Goal: Task Accomplishment & Management: Use online tool/utility

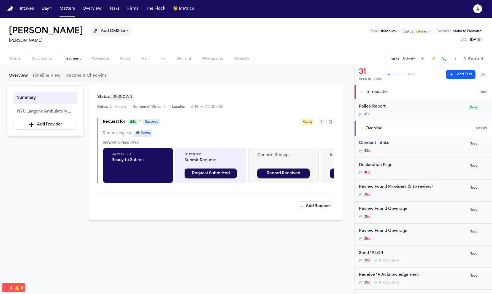
scroll to position [114, 0]
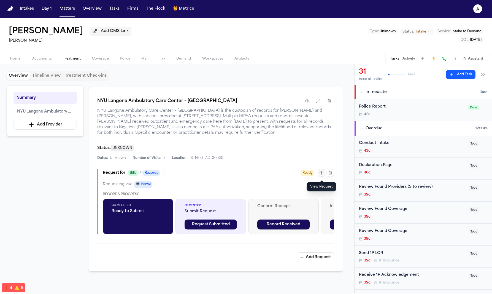
click at [324, 174] on button "button" at bounding box center [322, 173] width 8 height 8
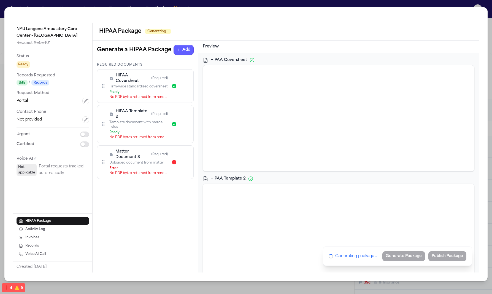
scroll to position [141, 0]
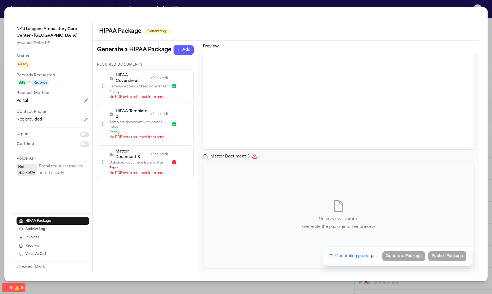
click at [334, 218] on p "No preview available" at bounding box center [338, 219] width 73 height 7
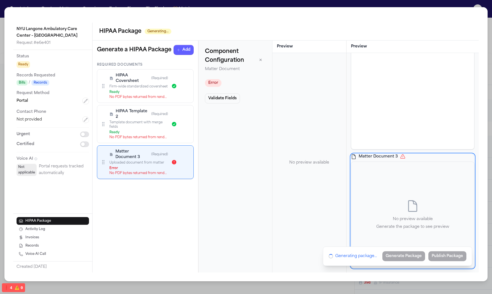
click at [401, 187] on div "No preview available Generate the package to see preview" at bounding box center [413, 215] width 123 height 106
click at [291, 177] on div "No preview available" at bounding box center [309, 163] width 61 height 206
click at [422, 171] on div "No preview available Generate the package to see preview" at bounding box center [413, 215] width 123 height 106
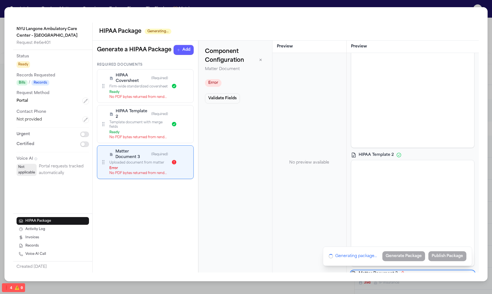
scroll to position [0, 0]
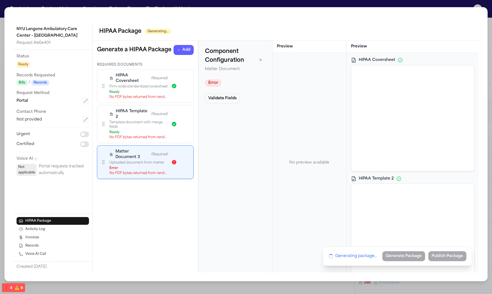
click at [382, 55] on div "HIPAA Coversheet HIPAA Template 2 Matter Document 3 No preview available Genera…" at bounding box center [413, 162] width 132 height 219
click at [379, 59] on span "HIPAA Coversheet" at bounding box center [377, 60] width 37 height 6
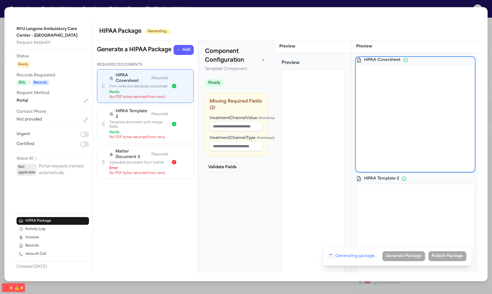
click at [448, 56] on div "HIPAA Coversheet HIPAA Template 2 Matter Document 3 No preview available Genera…" at bounding box center [415, 162] width 127 height 219
click at [202, 210] on div "Component Configuration Template Component Ready Missing Required Fields ( 2 ) …" at bounding box center [237, 157] width 77 height 232
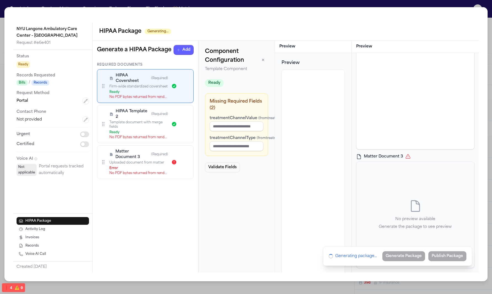
scroll to position [33, 0]
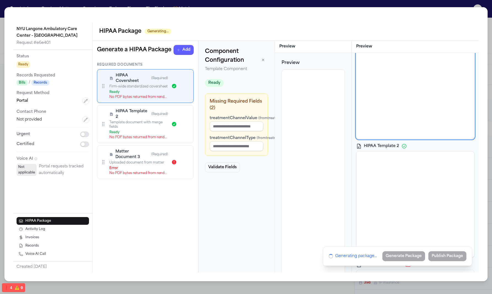
click at [403, 148] on div "HIPAA Template 2" at bounding box center [415, 146] width 118 height 6
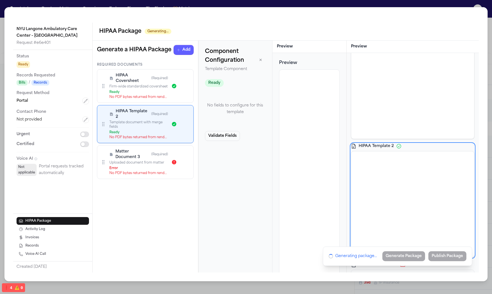
scroll to position [124, 0]
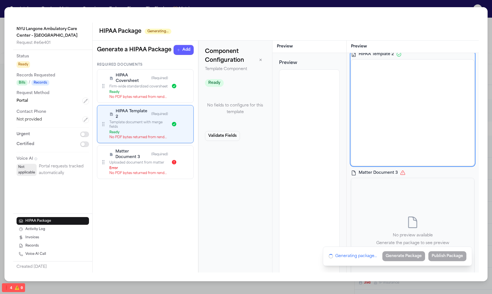
click at [144, 177] on div "Matter Document 3 (Required) Uploaded document from matter Error No PDF bytes r…" at bounding box center [145, 162] width 97 height 34
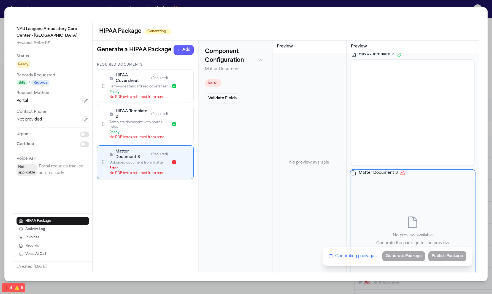
click at [140, 136] on div "No PDF bytes returned from render_component_to_pdf" at bounding box center [138, 137] width 59 height 4
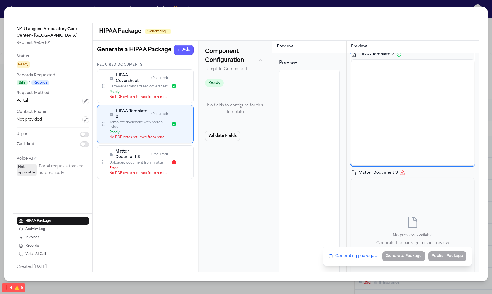
click at [140, 97] on div "No PDF bytes returned from render_component_to_pdf" at bounding box center [138, 97] width 59 height 4
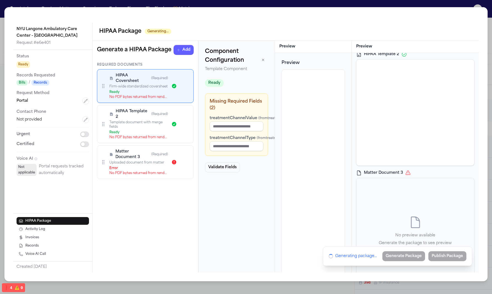
click at [143, 139] on div "No PDF bytes returned from render_component_to_pdf" at bounding box center [138, 137] width 59 height 4
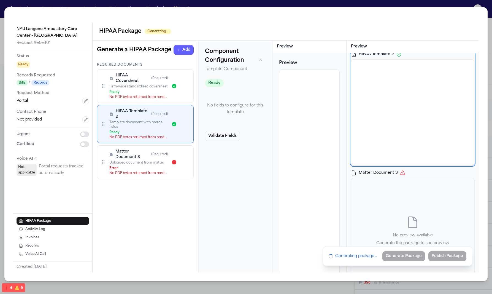
click at [142, 95] on div "No PDF bytes returned from render_component_to_pdf" at bounding box center [138, 97] width 59 height 4
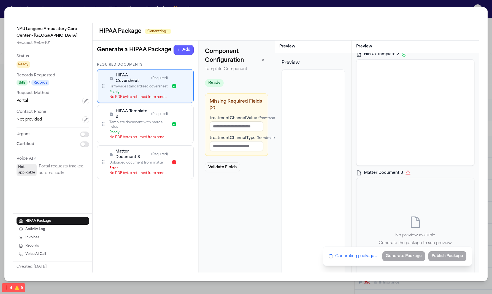
click at [147, 131] on div "Ready" at bounding box center [138, 132] width 59 height 4
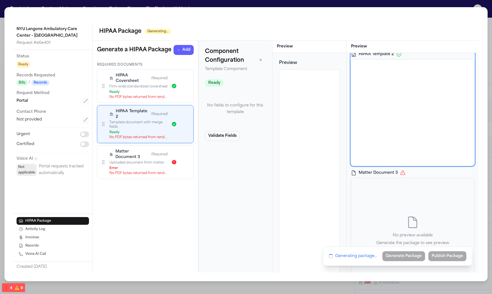
click at [147, 89] on div "HIPAA Coversheet (Required) Firm-wide standardized coversheet Ready No PDF byte…" at bounding box center [138, 86] width 59 height 26
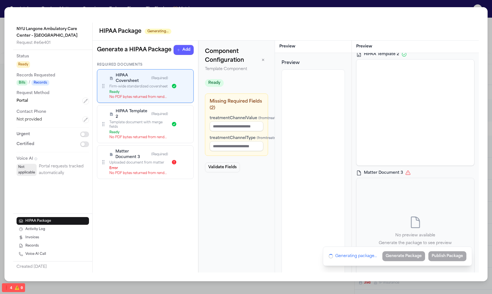
click at [159, 237] on div "Required Documents HIPAA Coversheet (Required) Firm-wide standardized covershee…" at bounding box center [146, 168] width 106 height 210
click at [177, 49] on icon "button" at bounding box center [178, 50] width 4 height 4
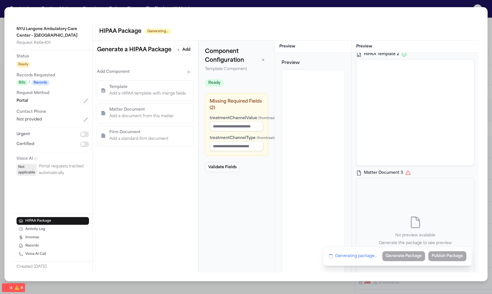
click at [162, 93] on p "Add a HIPAA template with merge fields" at bounding box center [147, 93] width 77 height 7
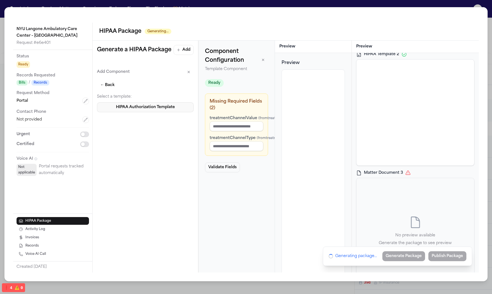
click at [129, 111] on button "HIPAA Authorization Template" at bounding box center [145, 107] width 97 height 10
click at [108, 74] on p "Add Component" at bounding box center [113, 72] width 33 height 7
click at [108, 85] on button "← Back" at bounding box center [107, 85] width 21 height 10
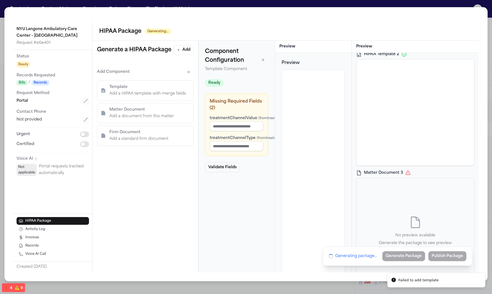
click at [141, 119] on p "Add a document from this matter" at bounding box center [141, 116] width 65 height 7
click at [132, 107] on button "Client ID Document" at bounding box center [145, 107] width 97 height 10
click at [103, 79] on div "Add Component ← Back Select a document: Client ID Document" at bounding box center [145, 89] width 97 height 45
click at [106, 83] on button "← Back" at bounding box center [107, 85] width 21 height 10
click at [123, 135] on p "Firm Document" at bounding box center [138, 132] width 59 height 7
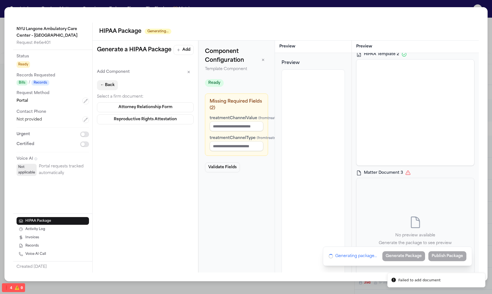
click at [116, 84] on button "← Back" at bounding box center [107, 85] width 21 height 10
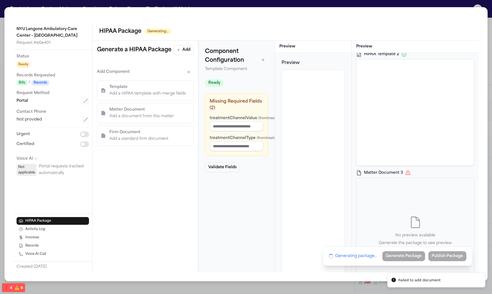
click at [116, 85] on p "Template" at bounding box center [147, 87] width 77 height 7
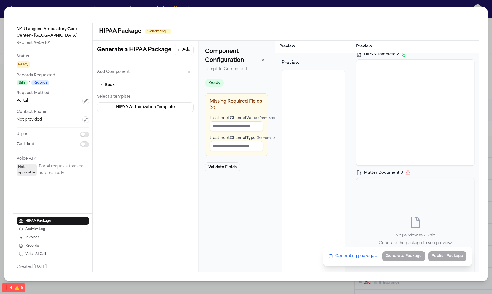
click at [100, 90] on div "← Back Select a template: HIPAA Authorization Template" at bounding box center [145, 96] width 97 height 32
click at [107, 87] on button "← Back" at bounding box center [107, 85] width 21 height 10
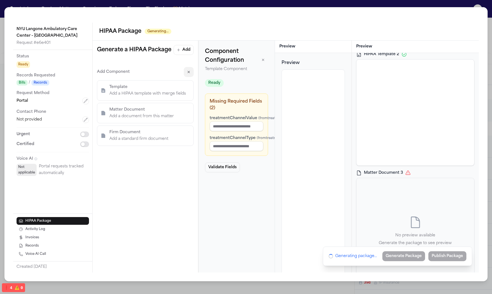
click at [185, 73] on button "button" at bounding box center [189, 72] width 10 height 10
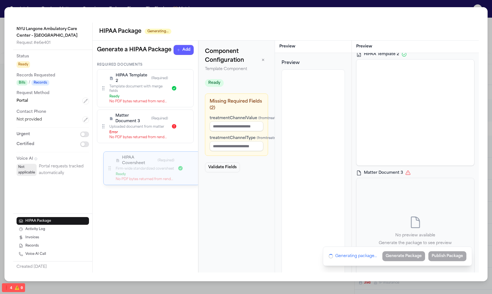
drag, startPoint x: 102, startPoint y: 85, endPoint x: 108, endPoint y: 167, distance: 82.1
click at [108, 167] on div "HIPAA Coversheet (Required) Firm-wide standardized coversheet Ready No PDF byte…" at bounding box center [152, 168] width 90 height 26
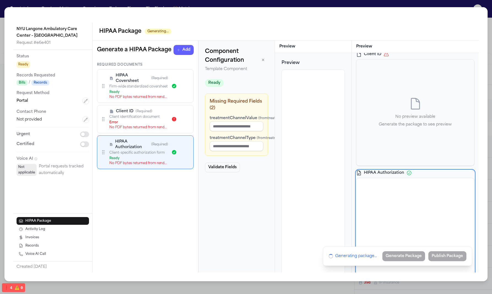
scroll to position [6, 0]
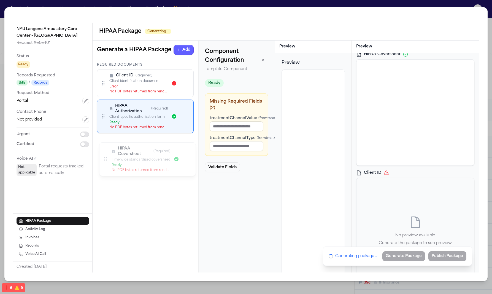
drag, startPoint x: 105, startPoint y: 91, endPoint x: 106, endPoint y: 157, distance: 65.3
click at [106, 157] on circle at bounding box center [106, 157] width 1 height 1
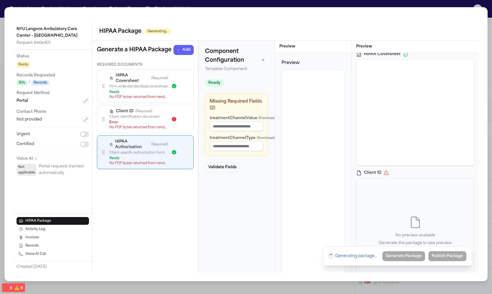
scroll to position [0, 0]
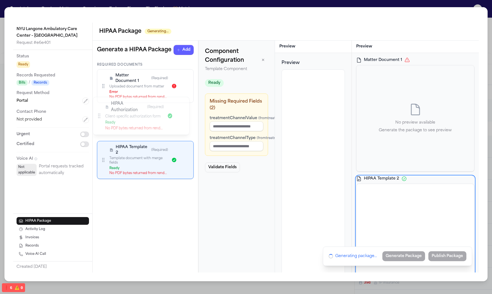
drag, startPoint x: 103, startPoint y: 162, endPoint x: 99, endPoint y: 117, distance: 45.4
click at [99, 116] on icon at bounding box center [99, 116] width 6 height 6
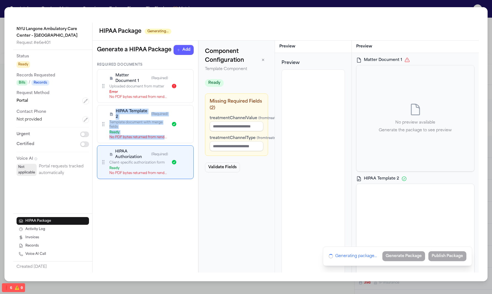
drag, startPoint x: 98, startPoint y: 167, endPoint x: 100, endPoint y: 122, distance: 45.2
click at [100, 122] on div "Required Documents Matter Document 1 (Required) Uploaded document from matter E…" at bounding box center [145, 121] width 97 height 116
drag, startPoint x: 102, startPoint y: 159, endPoint x: 100, endPoint y: 116, distance: 43.1
click at [100, 116] on div "Required Documents Matter Document 1 (Required) Uploaded document from matter E…" at bounding box center [145, 121] width 97 height 116
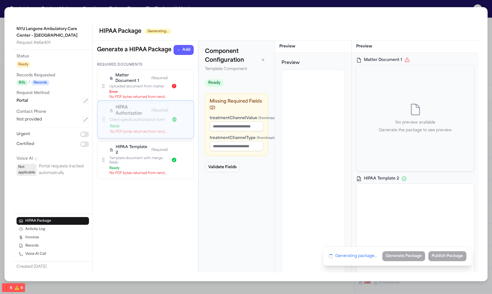
drag, startPoint x: 105, startPoint y: 159, endPoint x: 105, endPoint y: 117, distance: 42.7
click at [105, 117] on icon at bounding box center [104, 119] width 6 height 6
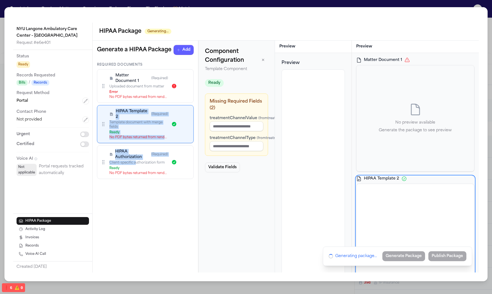
drag, startPoint x: 136, startPoint y: 161, endPoint x: 139, endPoint y: 102, distance: 59.1
click at [139, 102] on div "Required Documents Matter Document 1 (Required) Uploaded document from matter E…" at bounding box center [145, 121] width 97 height 116
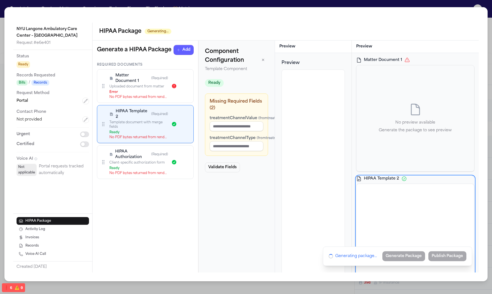
click at [146, 198] on div "Required Documents Matter Document 1 (Required) Uploaded document from matter E…" at bounding box center [146, 168] width 106 height 210
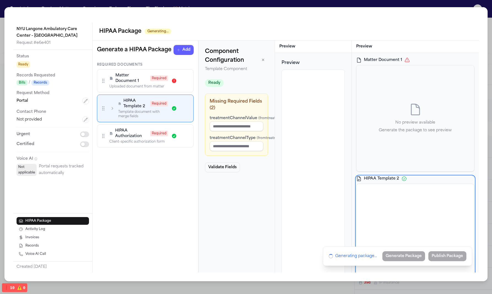
click at [162, 173] on div "Required Documents Matter Document 1 Required Uploaded document from matter HIP…" at bounding box center [146, 168] width 106 height 210
click at [111, 107] on icon "button" at bounding box center [112, 109] width 6 height 6
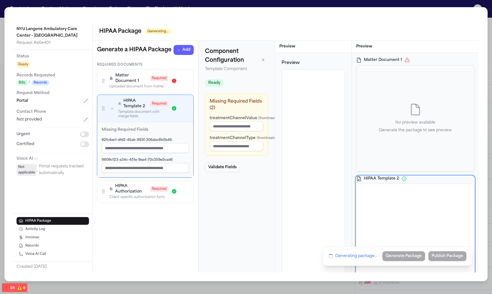
click at [112, 108] on icon "button" at bounding box center [112, 109] width 6 height 6
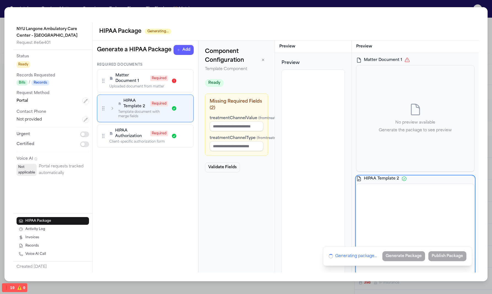
click at [112, 108] on icon "button" at bounding box center [112, 109] width 6 height 6
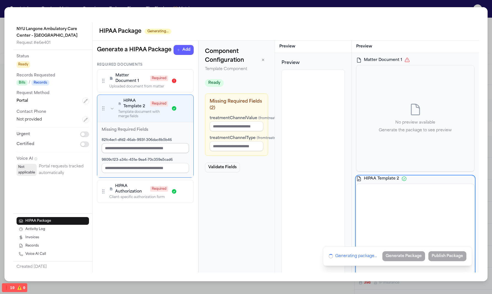
click at [123, 142] on label "82fc4ec1-dfd2-46ab-993f-306dac8b5b46" at bounding box center [137, 139] width 70 height 3
click at [123, 138] on label "82fc4ec1-dfd2-46ab-993f-306dac8b5b46" at bounding box center [137, 139] width 70 height 3
click at [130, 147] on input at bounding box center [145, 148] width 87 height 10
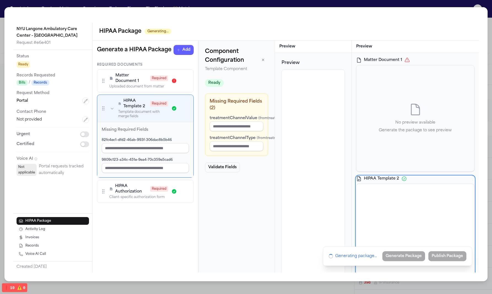
click at [112, 108] on icon "button" at bounding box center [112, 109] width 6 height 6
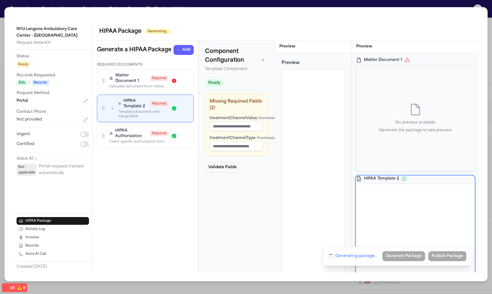
click at [113, 109] on icon "button" at bounding box center [112, 109] width 6 height 6
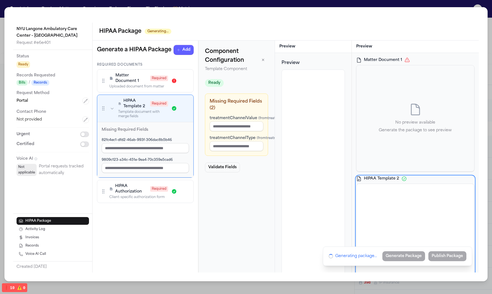
click at [176, 138] on div "82fc4ec1-dfd2-46ab-993f-306dac8b5b46" at bounding box center [145, 144] width 87 height 17
click at [169, 147] on input at bounding box center [145, 148] width 87 height 10
drag, startPoint x: 154, startPoint y: 168, endPoint x: 148, endPoint y: 178, distance: 10.9
click at [154, 168] on input at bounding box center [145, 168] width 87 height 10
click at [106, 191] on icon at bounding box center [104, 192] width 6 height 6
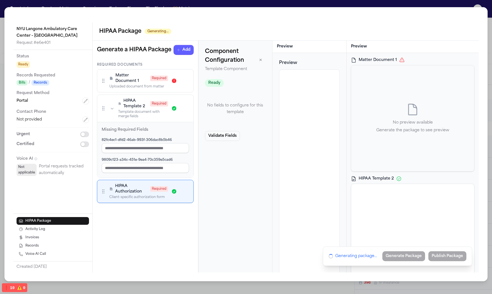
click at [173, 234] on div "Required Documents Matter Document 1 Required Uploaded document from matter HIP…" at bounding box center [146, 168] width 106 height 210
click at [401, 16] on div "NYU Langone Ambulatory Care Center – Cobble Hill Request # e6e401 Status Ready …" at bounding box center [246, 144] width 484 height 274
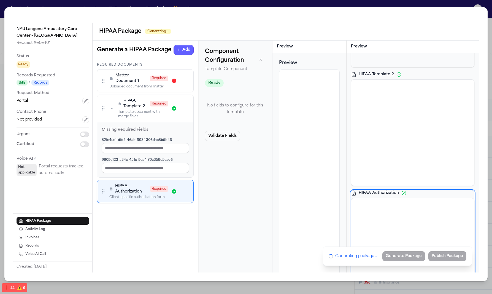
scroll to position [141, 0]
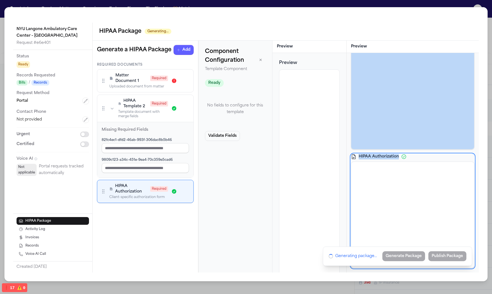
drag, startPoint x: 417, startPoint y: 157, endPoint x: 417, endPoint y: 148, distance: 8.8
click at [65, 58] on div "NYU Langone Ambulatory Care Center – Cobble Hill Request # e6e401 Status Ready …" at bounding box center [246, 148] width 466 height 250
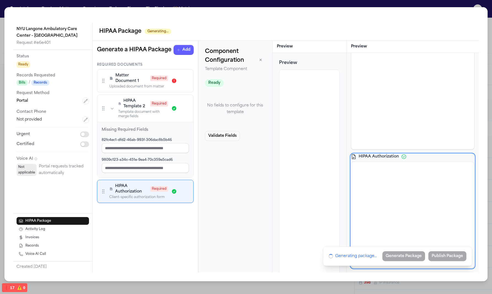
click at [250, 166] on div "Component Configuration Template Component Ready No fields to configure for thi…" at bounding box center [236, 157] width 74 height 232
click at [104, 108] on icon at bounding box center [104, 109] width 6 height 6
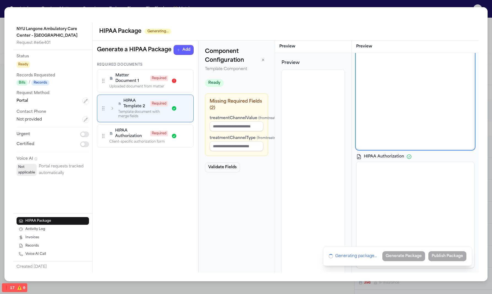
click at [108, 134] on div "HIPAA Authorization Required Client-specific authorization form" at bounding box center [146, 136] width 90 height 16
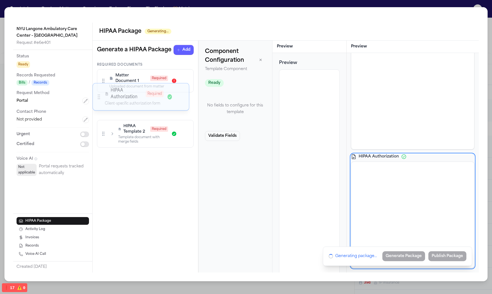
drag, startPoint x: 104, startPoint y: 135, endPoint x: 100, endPoint y: 95, distance: 40.2
click at [100, 95] on icon at bounding box center [99, 96] width 6 height 7
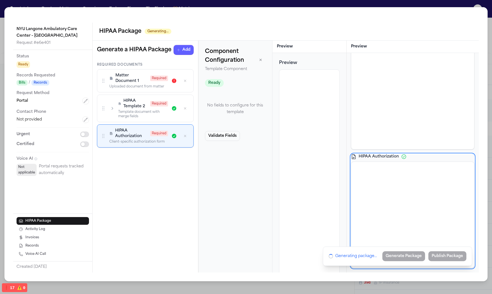
scroll to position [22, 0]
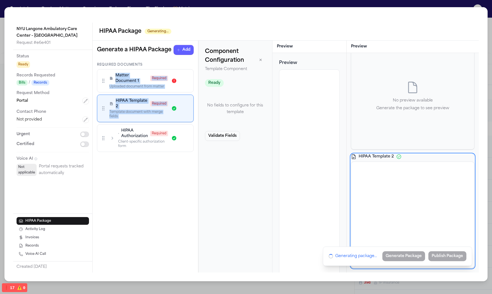
drag, startPoint x: 102, startPoint y: 77, endPoint x: 103, endPoint y: 146, distance: 68.9
click at [103, 146] on div "Required Documents Matter Document 1 Required Uploaded document from matter HIP…" at bounding box center [145, 107] width 97 height 89
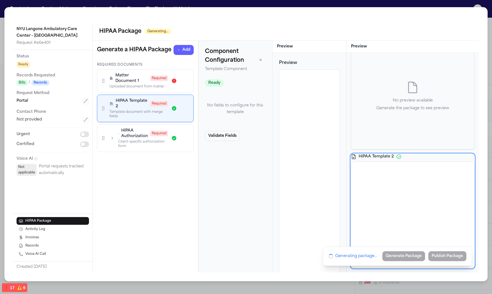
click at [101, 180] on div "Required Documents Matter Document 1 Required Uploaded document from matter HIP…" at bounding box center [146, 168] width 106 height 210
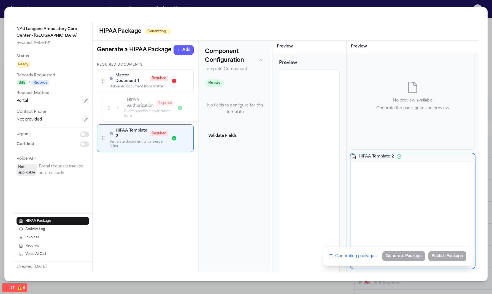
drag, startPoint x: 103, startPoint y: 139, endPoint x: 109, endPoint y: 108, distance: 30.9
click at [109, 108] on icon at bounding box center [109, 108] width 6 height 6
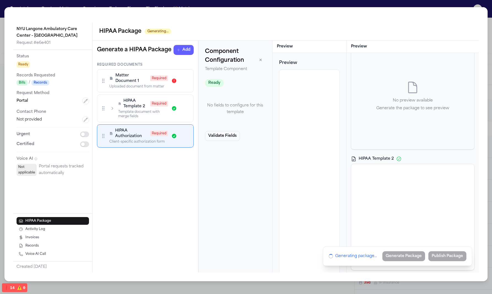
click at [124, 209] on div "Required Documents Matter Document 1 Required Uploaded document from matter HIP…" at bounding box center [146, 168] width 106 height 210
click at [105, 110] on icon at bounding box center [104, 109] width 6 height 6
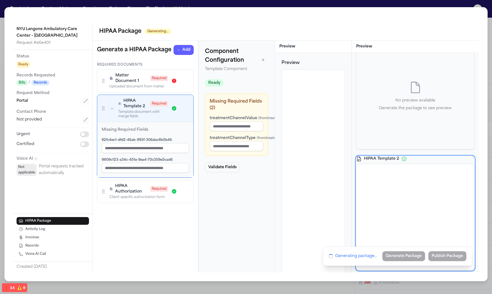
click at [106, 110] on div "HIPAA Template 2 Required Template document with merge fields" at bounding box center [146, 108] width 90 height 20
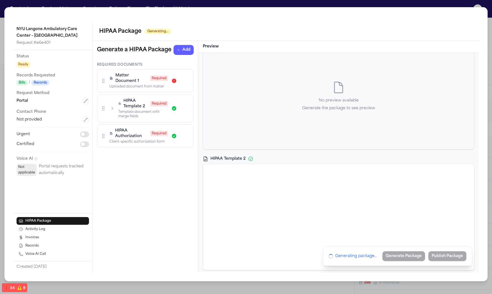
click at [106, 111] on div "HIPAA Template 2 Required Template document with merge fields" at bounding box center [146, 108] width 90 height 20
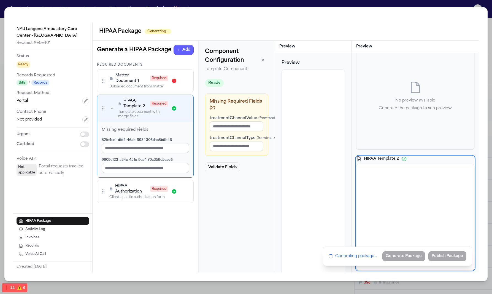
click at [107, 111] on div "HIPAA Template 2 Required Template document with merge fields" at bounding box center [146, 108] width 90 height 20
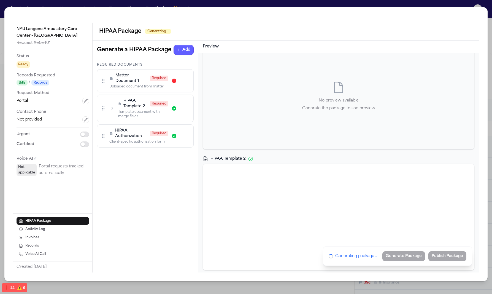
click at [125, 108] on span "HIPAA Template 2" at bounding box center [136, 103] width 25 height 11
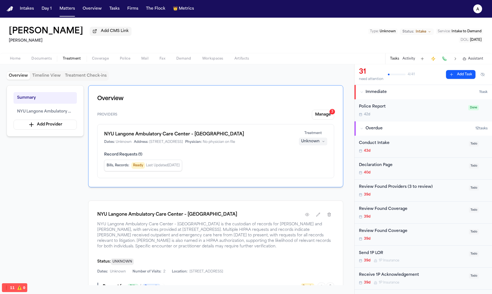
scroll to position [110, 0]
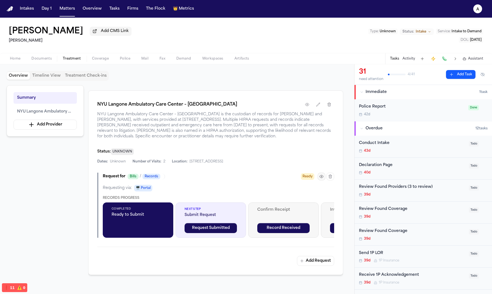
click at [325, 177] on button "button" at bounding box center [322, 177] width 8 height 8
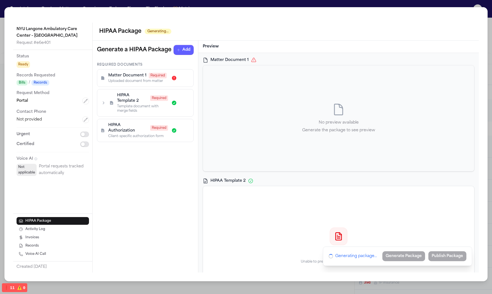
click at [100, 104] on div "HIPAA Template 2 Required Template document with merge fields" at bounding box center [145, 102] width 96 height 27
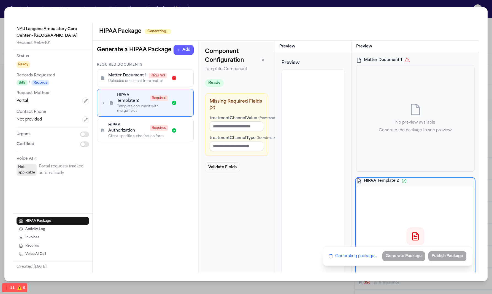
click at [101, 104] on icon "button" at bounding box center [104, 103] width 6 height 6
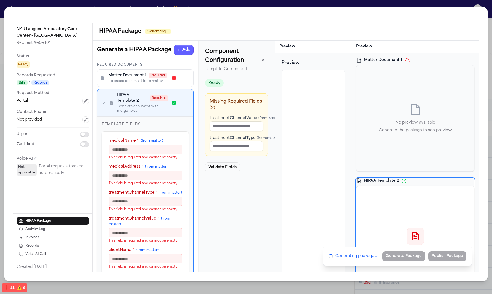
click at [103, 104] on div "HIPAA Template 2 Required Template document with merge fields" at bounding box center [146, 103] width 90 height 20
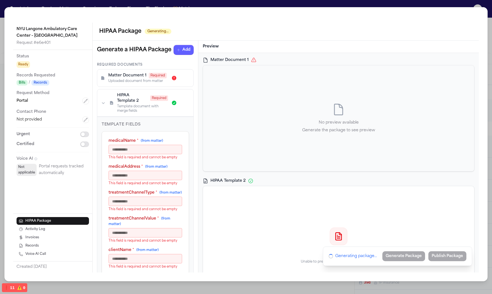
click at [105, 106] on icon "button" at bounding box center [104, 103] width 6 height 6
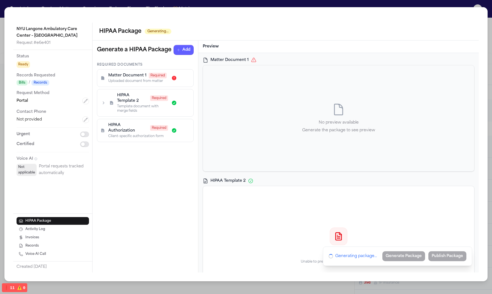
click at [103, 105] on icon "button" at bounding box center [104, 103] width 6 height 6
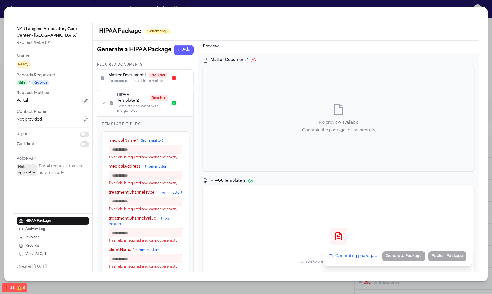
click at [106, 106] on icon "button" at bounding box center [104, 103] width 6 height 6
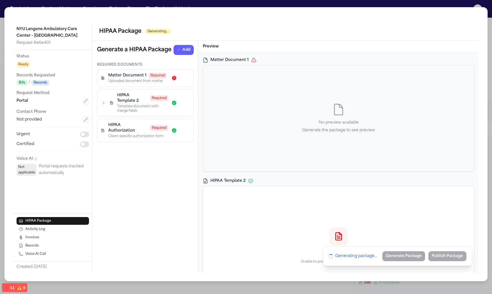
click at [106, 108] on div "HIPAA Template 2 Required Template document with merge fields" at bounding box center [146, 103] width 90 height 20
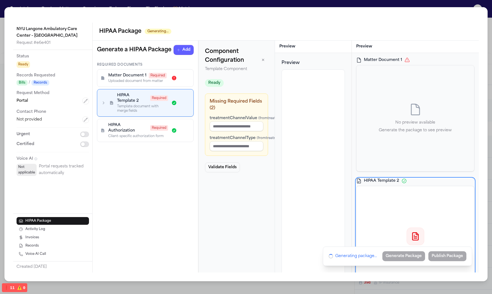
click at [104, 107] on div "HIPAA Template 2 Required Template document with merge fields" at bounding box center [146, 103] width 90 height 20
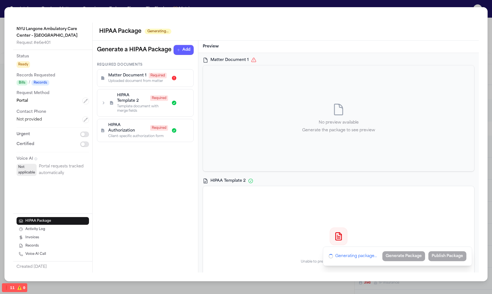
click at [104, 105] on icon "button" at bounding box center [104, 103] width 6 height 6
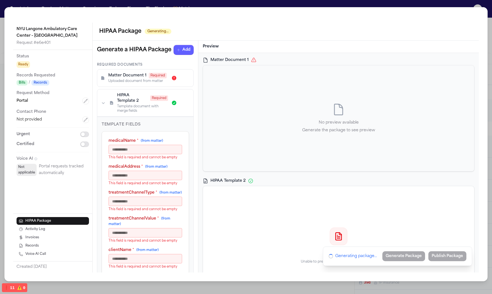
click at [104, 105] on div "HIPAA Template 2 Required Template document with merge fields" at bounding box center [146, 103] width 90 height 20
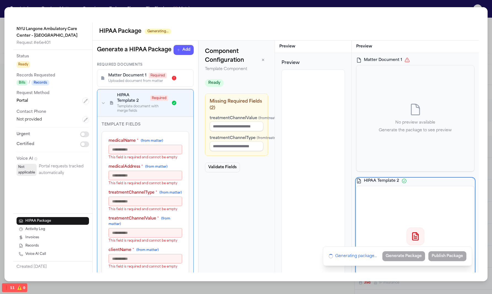
click at [114, 83] on div "Uploaded document from matter" at bounding box center [138, 81] width 60 height 4
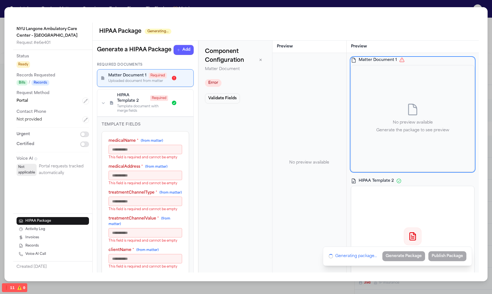
click at [107, 113] on div "HIPAA Template 2 Required Template document with merge fields" at bounding box center [146, 103] width 90 height 20
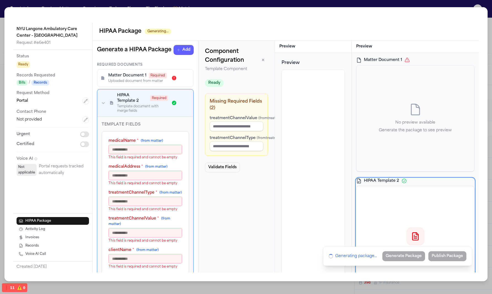
click at [123, 83] on div "Uploaded document from matter" at bounding box center [138, 81] width 60 height 4
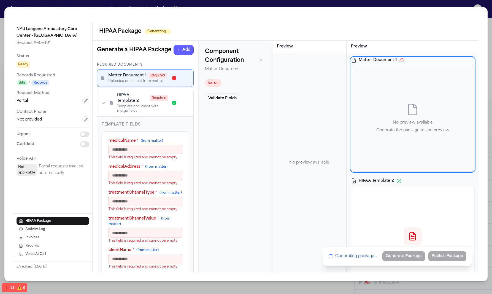
click at [128, 113] on div "Template document with merge fields" at bounding box center [142, 108] width 51 height 9
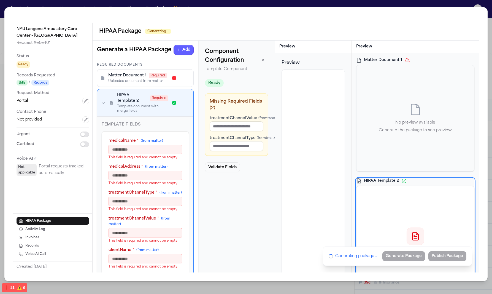
click at [138, 83] on div "Uploaded document from matter" at bounding box center [138, 81] width 60 height 4
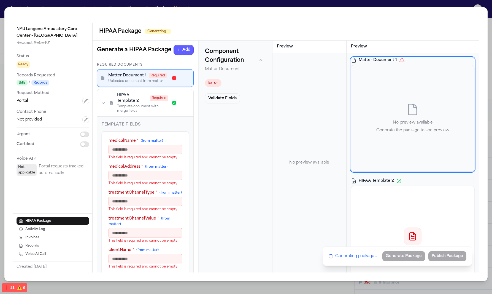
click at [132, 113] on div "Template document with merge fields" at bounding box center [142, 108] width 51 height 9
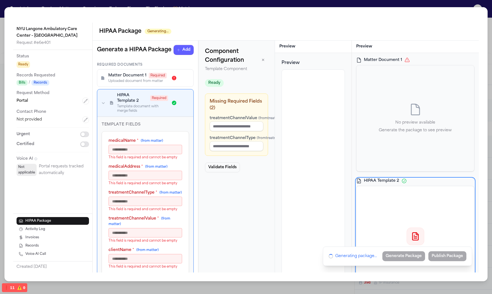
scroll to position [103, 0]
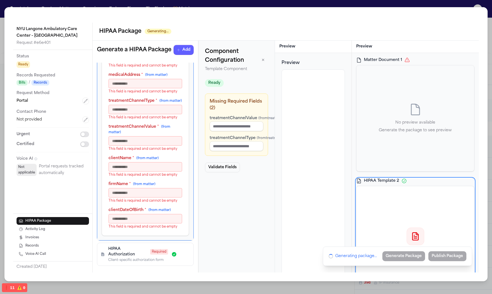
click at [137, 258] on div "Client-specific authorization form" at bounding box center [138, 260] width 60 height 4
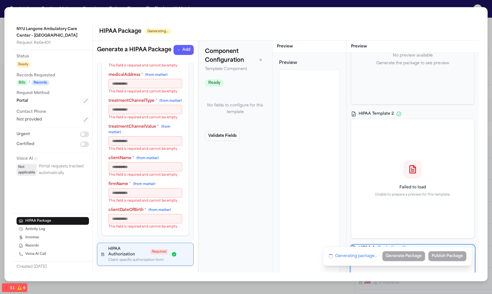
scroll to position [171, 0]
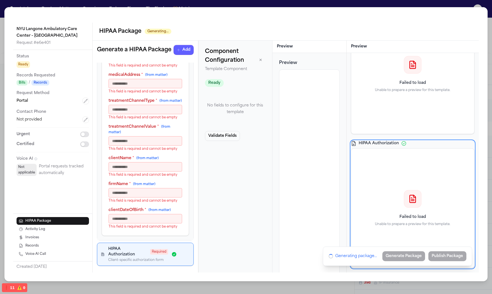
click at [433, 76] on div "Failed to load Unable to prepare a preview for this template." at bounding box center [413, 74] width 114 height 110
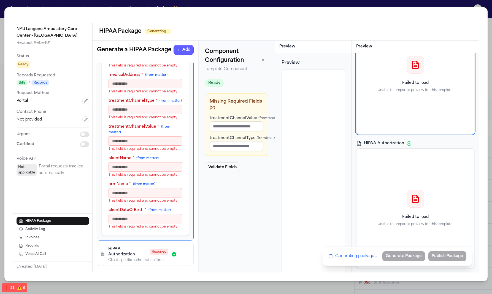
click at [421, 181] on div "Failed to load Unable to prepare a preview for this template." at bounding box center [415, 208] width 109 height 110
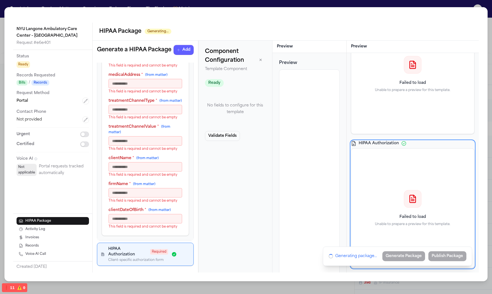
click at [423, 99] on div "Failed to load Unable to prepare a preview for this template." at bounding box center [413, 74] width 114 height 110
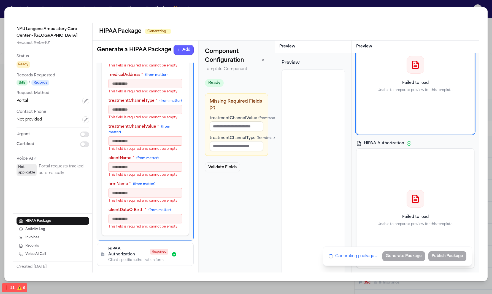
click at [413, 202] on icon at bounding box center [416, 198] width 6 height 7
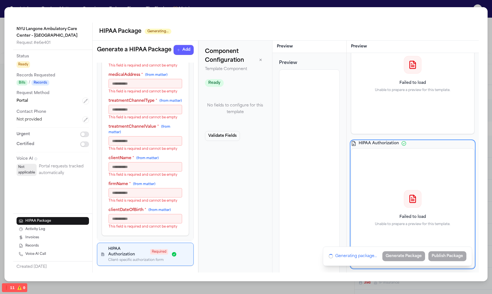
click at [388, 88] on p "Unable to prepare a preview for this template." at bounding box center [413, 90] width 76 height 4
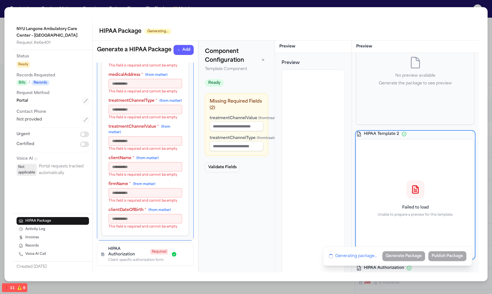
scroll to position [0, 0]
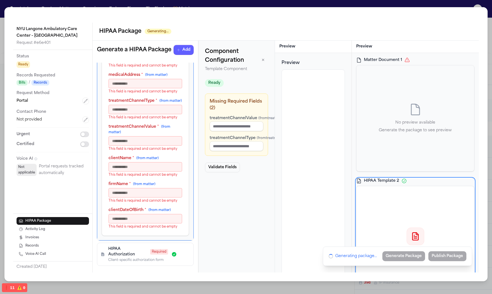
click at [422, 90] on div "No preview available Generate the package to see preview" at bounding box center [416, 118] width 118 height 106
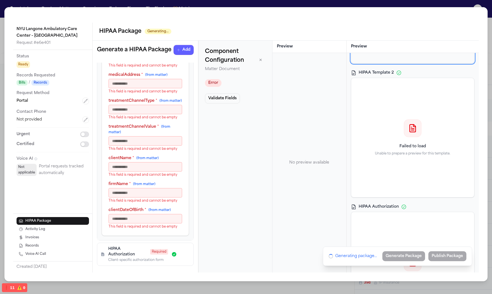
click at [407, 199] on div "Matter Document 1 No preview available Generate the package to see preview HIPA…" at bounding box center [413, 140] width 124 height 382
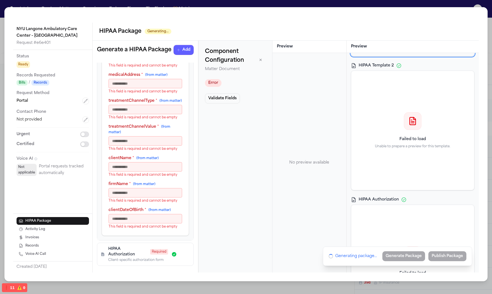
click at [413, 163] on div "Failed to load Unable to prepare a preview for this template." at bounding box center [413, 130] width 114 height 110
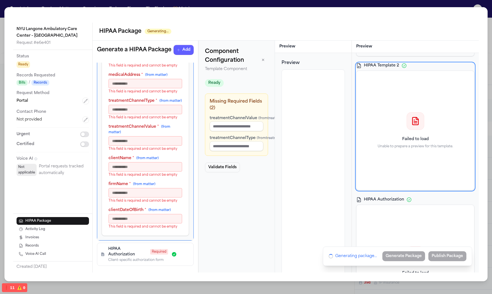
click at [411, 200] on div "HIPAA Authorization" at bounding box center [415, 200] width 118 height 6
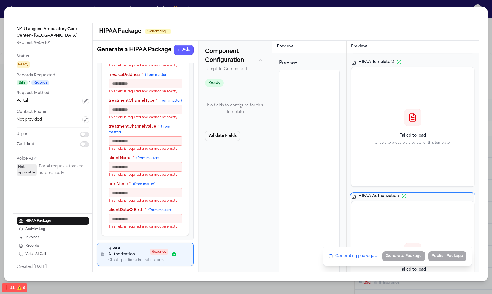
scroll to position [171, 0]
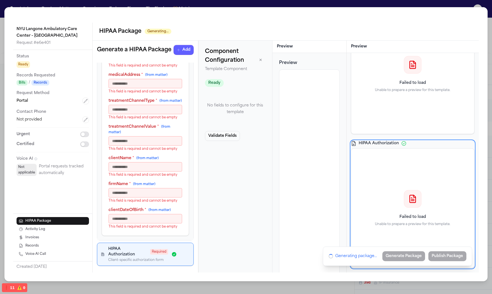
click at [417, 79] on div "Failed to load Unable to prepare a preview for this template." at bounding box center [413, 74] width 114 height 110
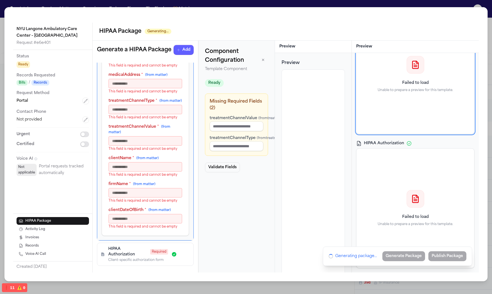
click at [414, 201] on icon at bounding box center [415, 201] width 3 height 0
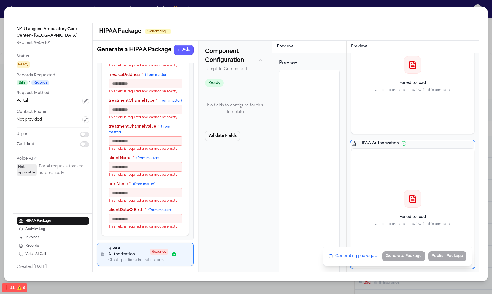
click at [443, 92] on p "Unable to prepare a preview for this template." at bounding box center [413, 90] width 76 height 4
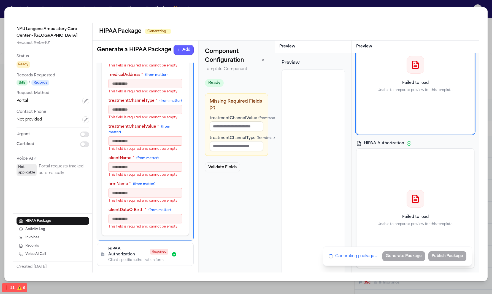
scroll to position [0, 0]
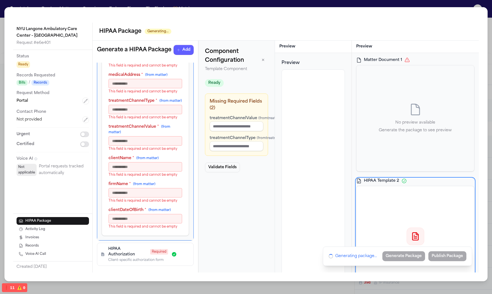
click at [391, 181] on span "HIPAA Template 2" at bounding box center [381, 181] width 35 height 6
click at [431, 80] on div "No preview available Generate the package to see preview" at bounding box center [416, 118] width 118 height 106
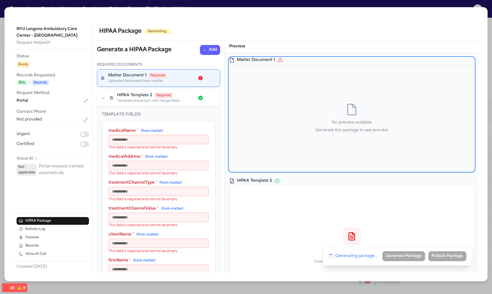
click at [114, 94] on div "HIPAA Template 2 Required Template document with merge fields" at bounding box center [159, 98] width 116 height 10
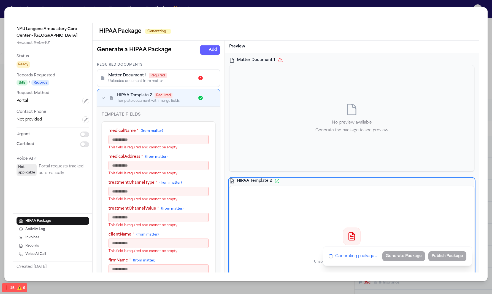
click at [102, 95] on icon "button" at bounding box center [104, 98] width 6 height 6
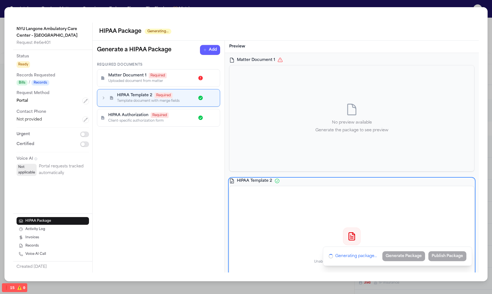
click at [102, 95] on icon "button" at bounding box center [104, 98] width 6 height 6
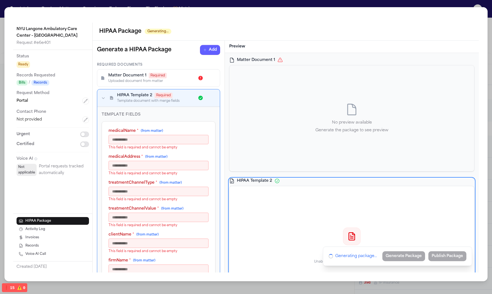
click at [107, 95] on div "HIPAA Template 2 Required Template document with merge fields" at bounding box center [159, 98] width 116 height 10
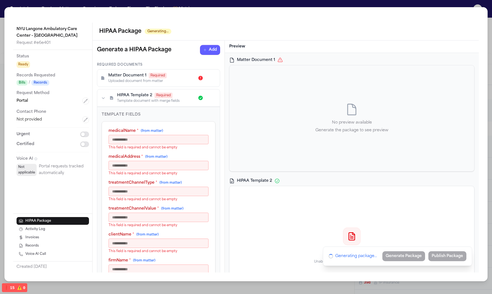
click at [105, 97] on icon "button" at bounding box center [104, 98] width 6 height 6
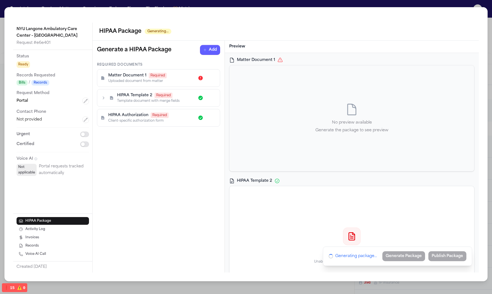
click at [105, 97] on icon "button" at bounding box center [104, 98] width 6 height 6
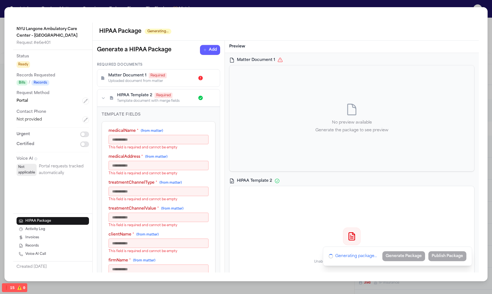
click at [106, 98] on icon "button" at bounding box center [104, 98] width 6 height 6
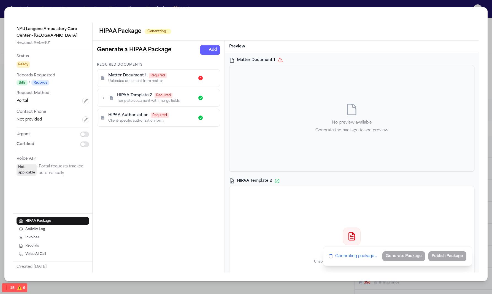
click at [115, 81] on div "Uploaded document from matter" at bounding box center [151, 81] width 86 height 4
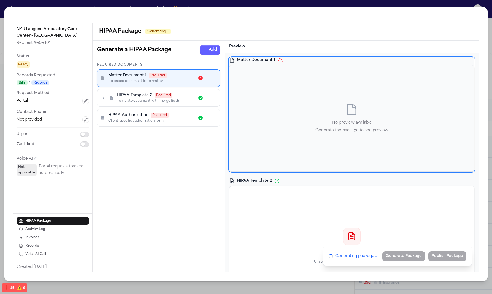
click at [109, 120] on div "Client-specific authorization form" at bounding box center [151, 121] width 86 height 4
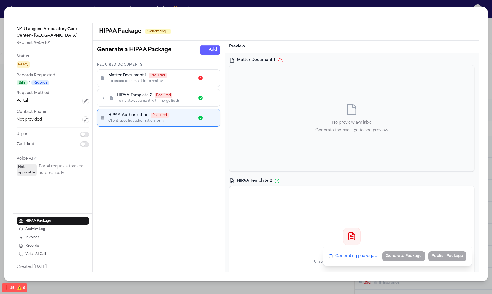
click at [110, 96] on icon at bounding box center [111, 98] width 3 height 4
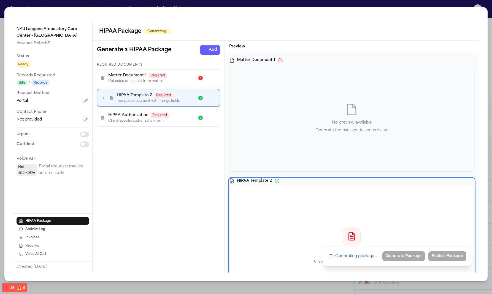
click at [103, 99] on icon "button" at bounding box center [104, 98] width 6 height 6
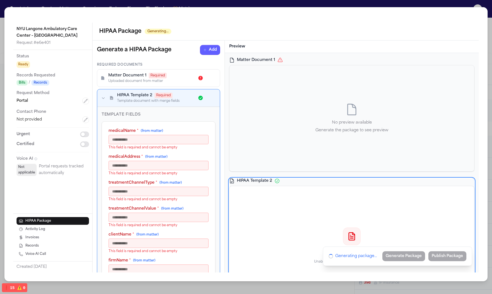
click at [103, 101] on div "HIPAA Template 2 Required Template document with merge fields" at bounding box center [159, 98] width 116 height 10
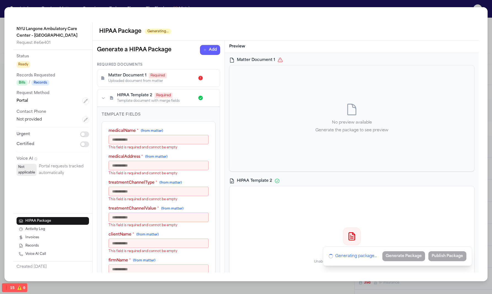
click at [102, 96] on icon "button" at bounding box center [104, 98] width 6 height 6
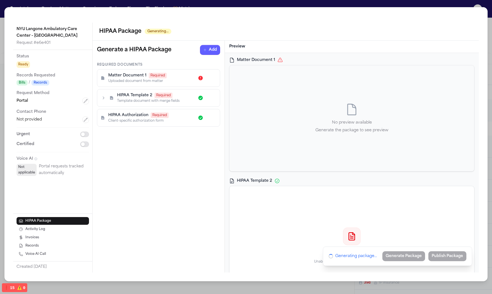
click at [99, 128] on div "Required Documents Matter Document 1 Required Uploaded document from matter HIP…" at bounding box center [159, 98] width 132 height 71
click at [101, 120] on div "HIPAA Authorization Required Client-specific authorization form" at bounding box center [159, 117] width 116 height 10
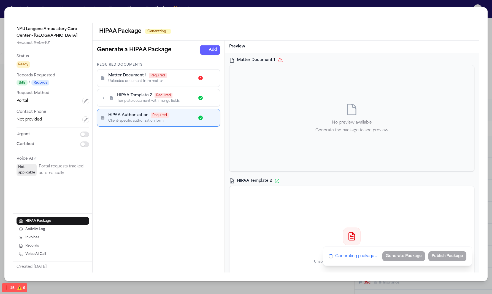
click at [125, 89] on div "HIPAA Template 2 Required Template document with merge fields" at bounding box center [158, 98] width 123 height 18
click at [173, 124] on div "HIPAA Authorization Required Client-specific authorization form" at bounding box center [158, 117] width 123 height 17
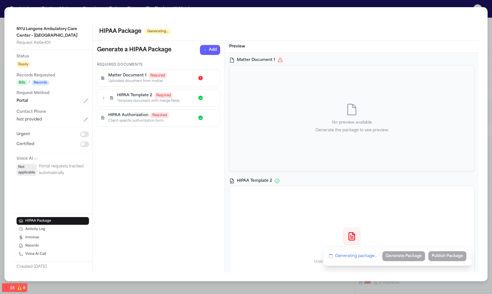
click at [165, 88] on div "Required Documents Matter Document 1 Required Uploaded document from matter HIP…" at bounding box center [158, 95] width 123 height 64
click at [163, 96] on span "Required" at bounding box center [164, 96] width 18 height 6
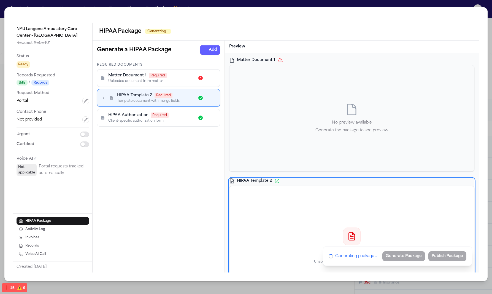
click at [172, 66] on p "Required Documents" at bounding box center [158, 65] width 123 height 4
click at [165, 83] on div "Matter Document 1 Required Uploaded document from matter" at bounding box center [158, 77] width 123 height 17
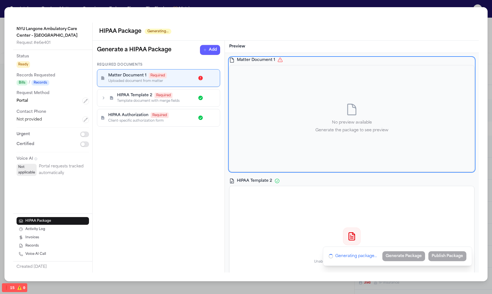
click at [139, 79] on div "Uploaded document from matter" at bounding box center [151, 81] width 86 height 4
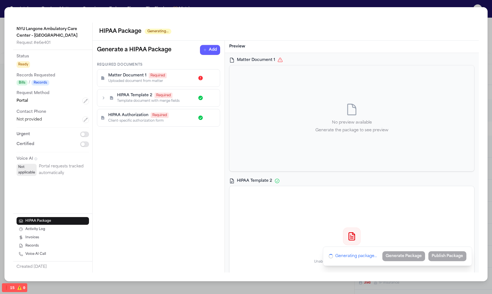
click at [149, 107] on div "Required Documents Matter Document 1 Required Uploaded document from matter HIP…" at bounding box center [158, 95] width 123 height 64
click at [157, 127] on div "Required Documents Matter Document 1 Required Uploaded document from matter HIP…" at bounding box center [159, 98] width 132 height 71
click at [156, 116] on span "Required" at bounding box center [160, 115] width 18 height 6
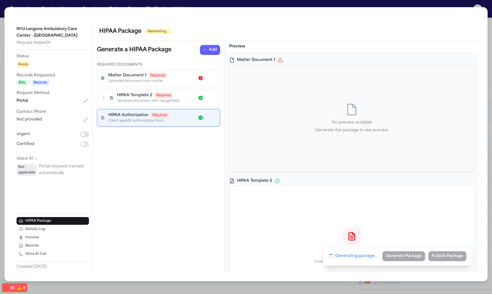
click at [174, 88] on div "Required Documents Matter Document 1 Required Uploaded document from matter HIP…" at bounding box center [158, 95] width 123 height 64
click at [126, 99] on div "Template document with merge fields" at bounding box center [155, 101] width 77 height 4
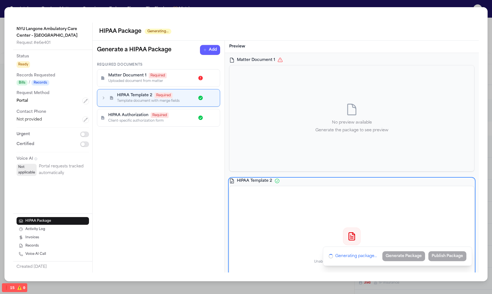
click at [111, 97] on icon at bounding box center [111, 98] width 3 height 4
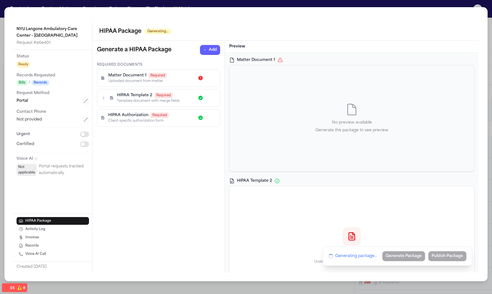
click at [106, 99] on div "HIPAA Template 2 Required Template document with merge fields" at bounding box center [159, 98] width 116 height 10
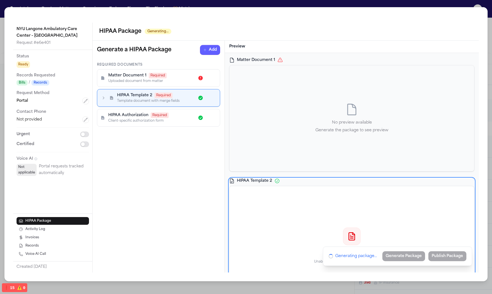
click at [101, 93] on div "HIPAA Template 2 Required Template document with merge fields" at bounding box center [159, 98] width 116 height 10
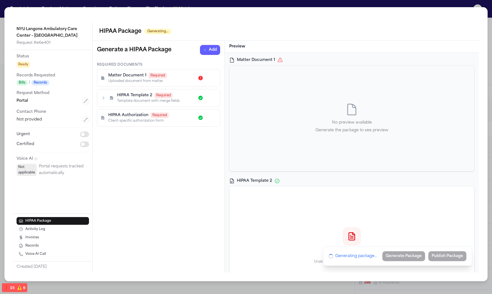
click at [104, 96] on icon "button" at bounding box center [104, 98] width 6 height 6
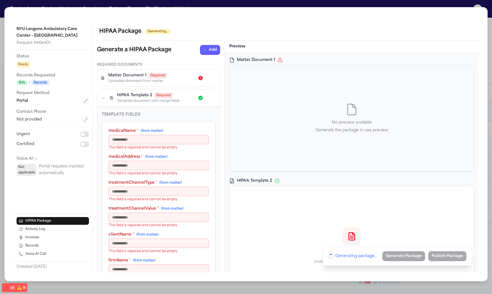
click at [124, 76] on span "Matter Document 1" at bounding box center [127, 76] width 38 height 6
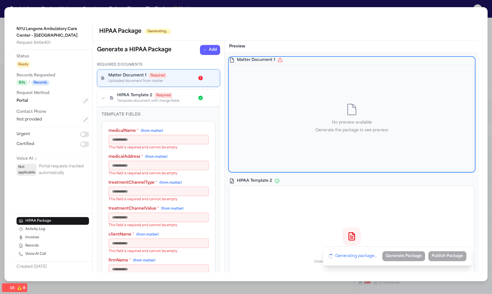
click at [103, 80] on div "Matter Document 1 Required Uploaded document from matter" at bounding box center [159, 78] width 116 height 10
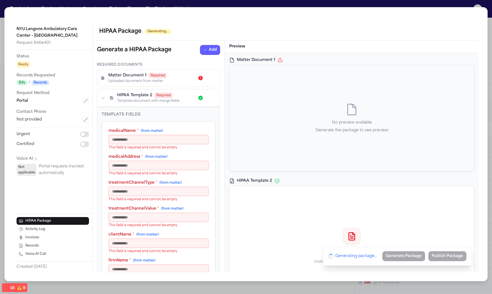
click at [127, 77] on span "Matter Document 1" at bounding box center [127, 76] width 38 height 6
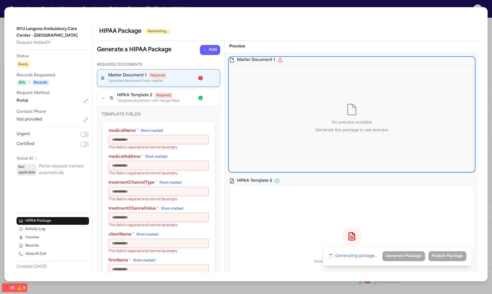
click at [145, 96] on span "HIPAA Template 2" at bounding box center [134, 96] width 35 height 6
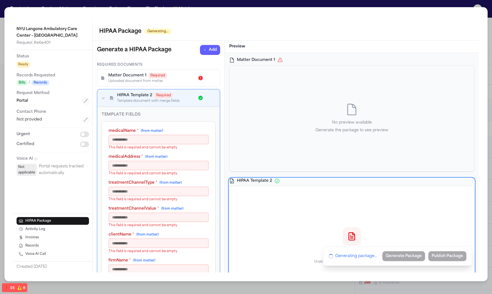
click at [146, 132] on span "(from matter)" at bounding box center [152, 130] width 22 height 3
click at [146, 135] on input "medicalName * (from matter)" at bounding box center [159, 139] width 100 height 9
click at [198, 77] on icon at bounding box center [201, 78] width 6 height 6
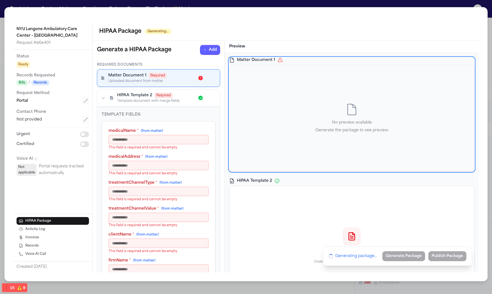
click at [316, 65] on div "Matter Document 1 No preview available Generate the package to see preview" at bounding box center [351, 114] width 245 height 114
click at [278, 58] on icon at bounding box center [281, 60] width 6 height 6
click at [276, 111] on div "No preview available Generate the package to see preview" at bounding box center [352, 118] width 245 height 106
click at [163, 101] on div "Template document with merge fields" at bounding box center [155, 101] width 77 height 4
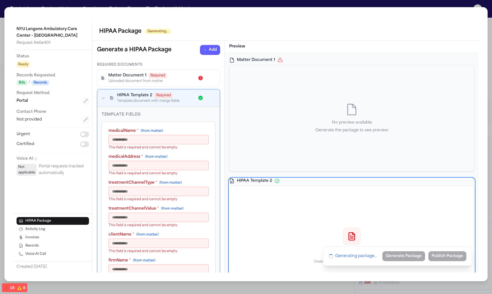
click at [103, 95] on icon "button" at bounding box center [104, 98] width 6 height 6
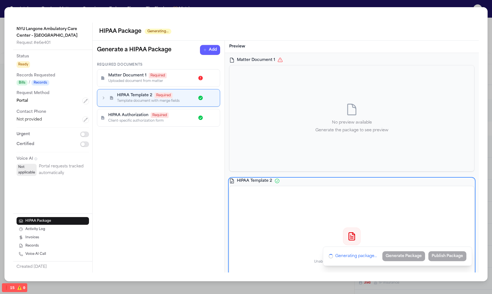
click at [103, 97] on icon "button" at bounding box center [104, 98] width 6 height 6
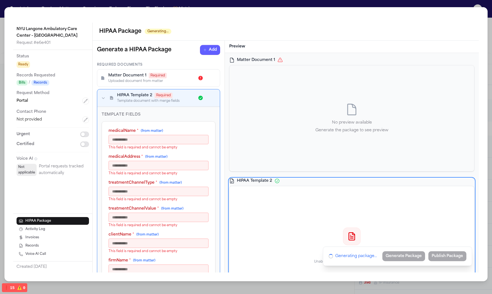
click at [107, 100] on div "HIPAA Template 2 Required Template document with merge fields" at bounding box center [159, 98] width 116 height 10
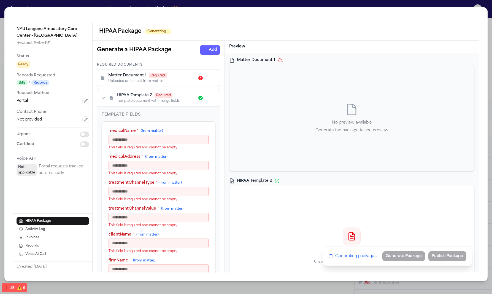
click at [105, 100] on icon "button" at bounding box center [104, 98] width 6 height 6
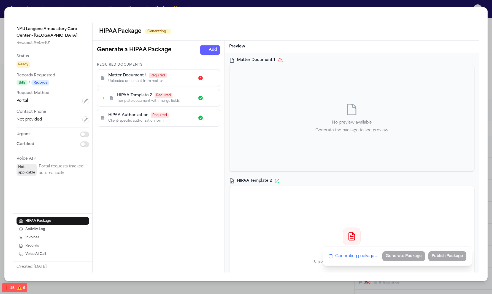
click at [119, 117] on span "HIPAA Authorization" at bounding box center [128, 115] width 40 height 6
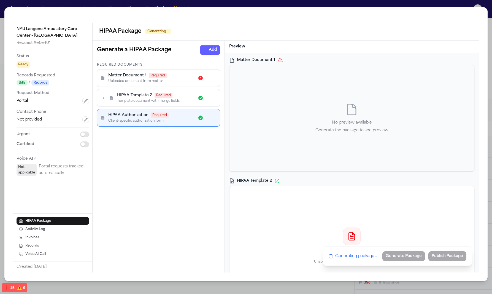
click at [103, 99] on icon "button" at bounding box center [104, 98] width 6 height 6
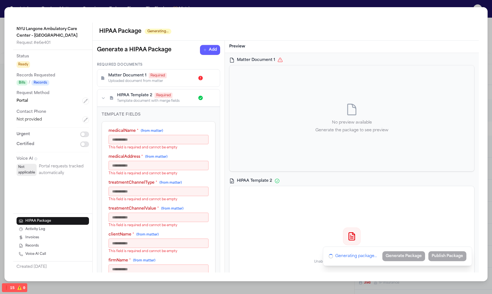
click at [102, 99] on icon "button" at bounding box center [104, 98] width 6 height 6
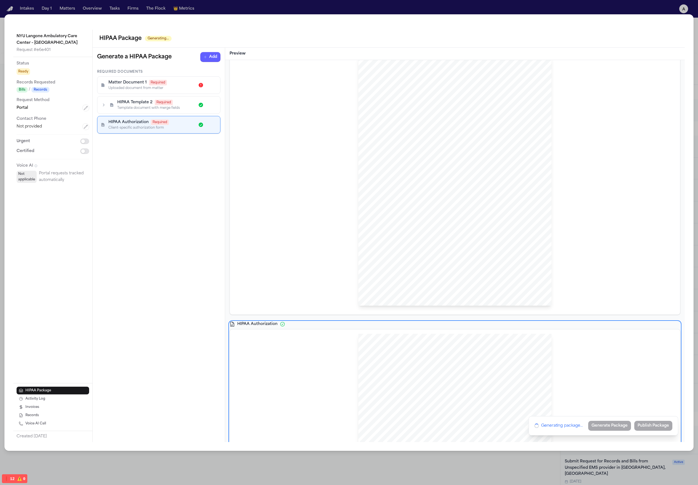
scroll to position [296, 0]
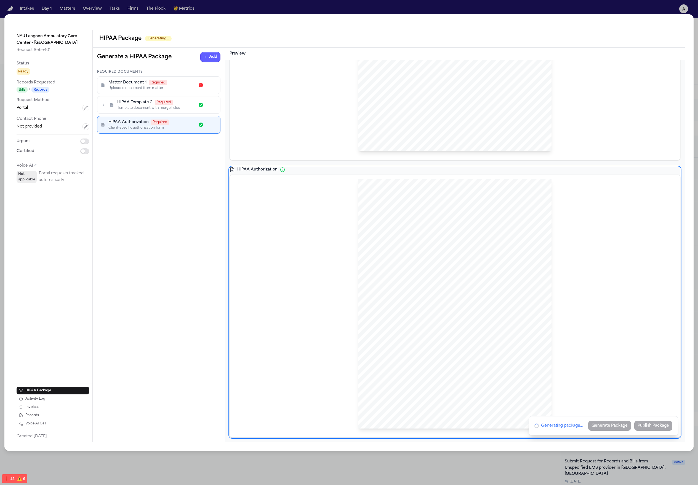
click at [491, 277] on span "s in 42 C.F.R. Part 2; psychiatric/psychological services and social work recor…" at bounding box center [475, 277] width 112 height 3
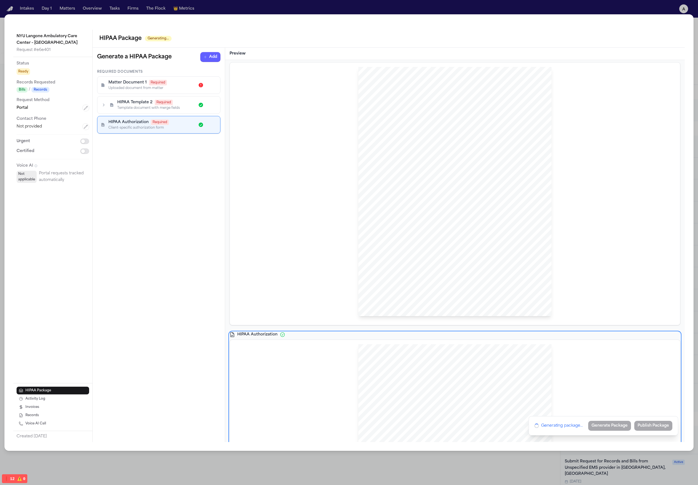
click at [492, 253] on div "Hecht Sent Via {{ TREATMENTCHANNELTYPE }}: {{ treatmentChannelValue }} {{ medic…" at bounding box center [454, 192] width 193 height 250
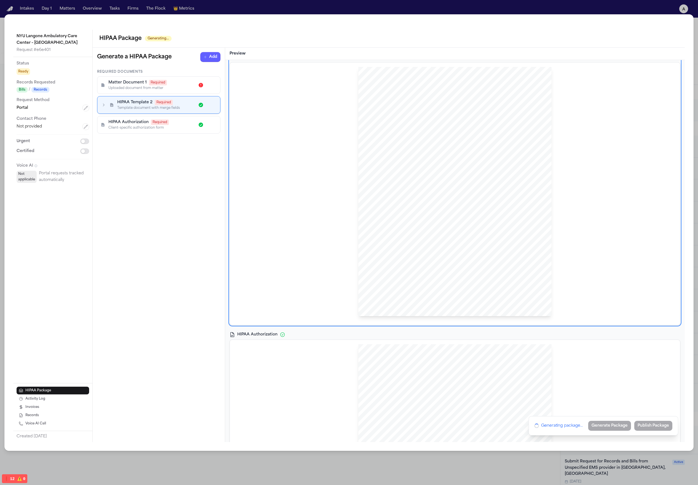
scroll to position [0, 0]
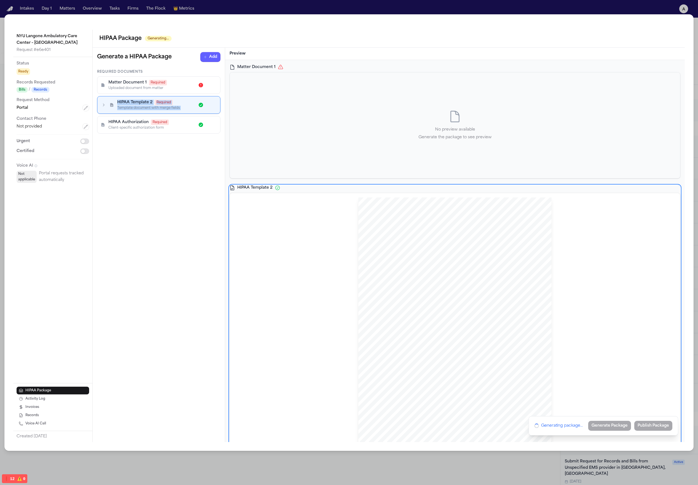
drag, startPoint x: 104, startPoint y: 125, endPoint x: 115, endPoint y: 91, distance: 35.5
click at [115, 91] on div "Required Documents Matter Document 1 Required Uploaded document from matter HIP…" at bounding box center [158, 102] width 123 height 64
click at [180, 126] on div "Client-specific authorization form" at bounding box center [151, 128] width 86 height 4
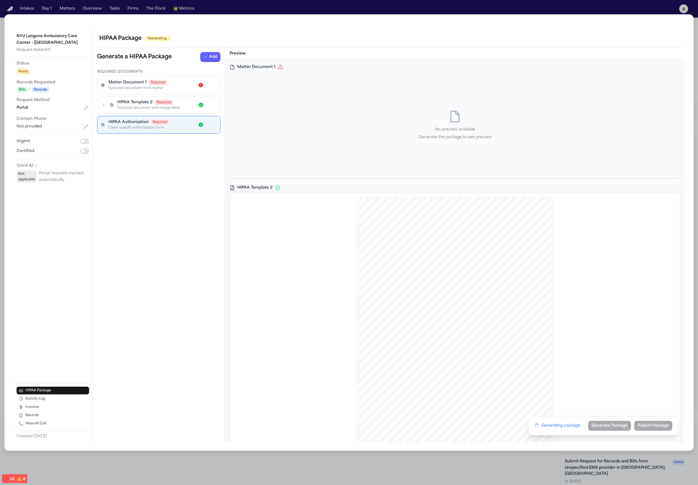
click at [178, 104] on div "HIPAA Template 2 Required" at bounding box center [155, 103] width 77 height 6
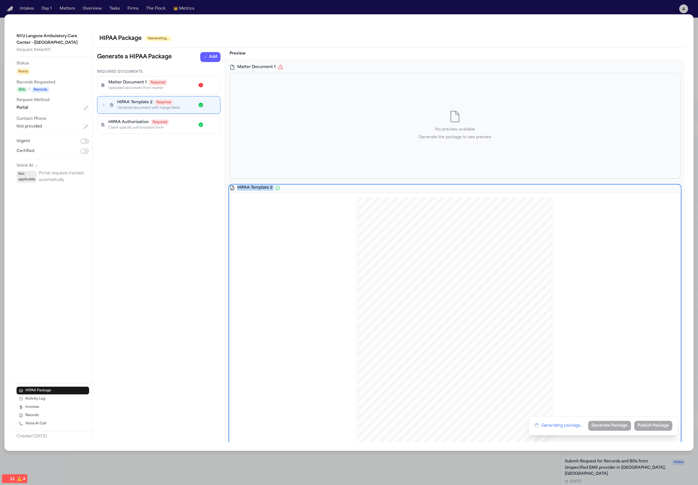
drag, startPoint x: 340, startPoint y: 216, endPoint x: 333, endPoint y: 174, distance: 42.9
click at [333, 174] on div "Matter Document 1 No preview available Generate the package to see preview HIPA…" at bounding box center [454, 399] width 450 height 669
click at [316, 169] on div "No preview available Generate the package to see preview" at bounding box center [455, 126] width 450 height 106
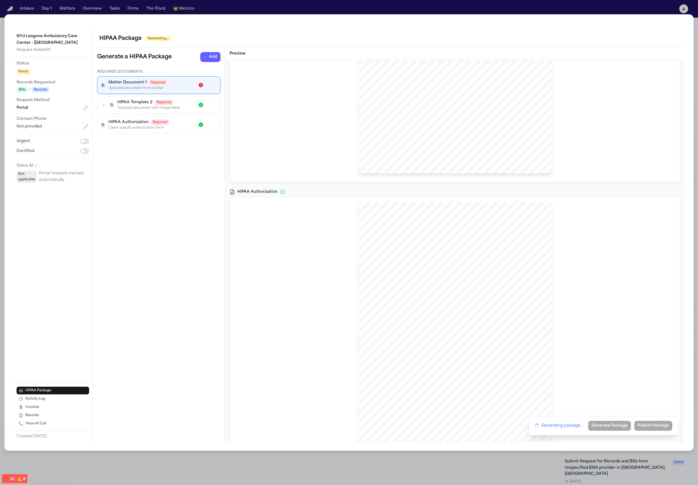
click at [360, 200] on div "HIPAA Privacy Authorization For Disclosure of Protected Health Information Rele…" at bounding box center [455, 328] width 450 height 263
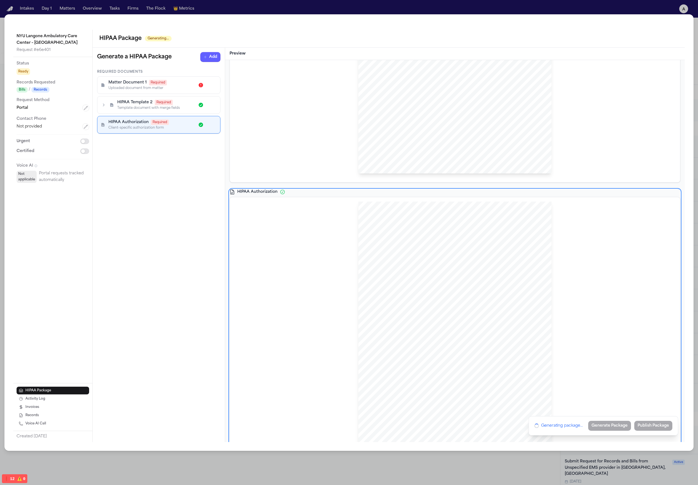
scroll to position [82, 0]
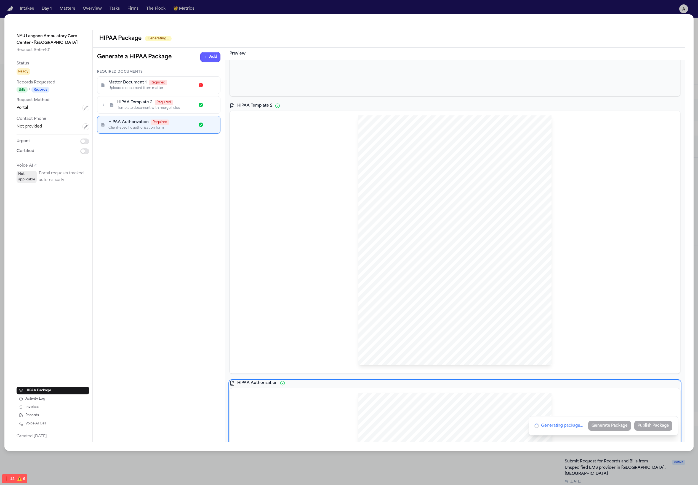
click at [362, 198] on div "Hecht Sent Via {{ TREATMENTCHANNELTYPE }}: {{ treatmentChannelValue }} {{ medic…" at bounding box center [454, 241] width 193 height 250
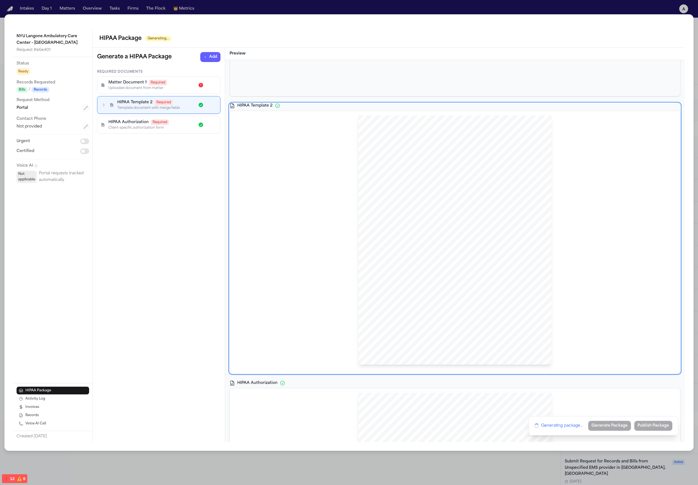
scroll to position [0, 0]
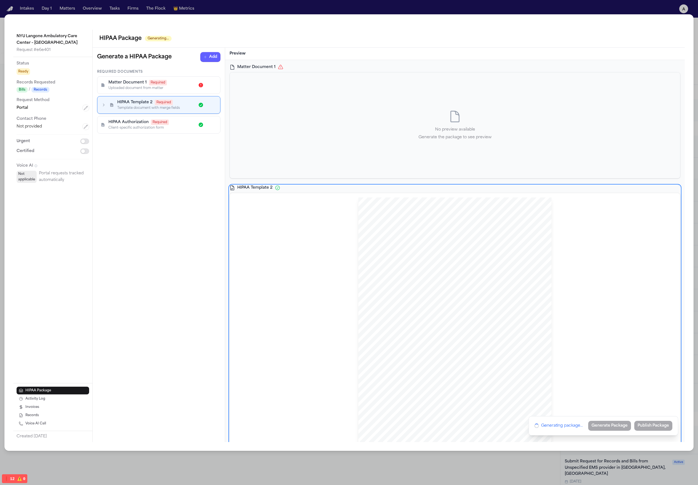
click at [378, 158] on div "No preview available Generate the package to see preview" at bounding box center [455, 126] width 450 height 106
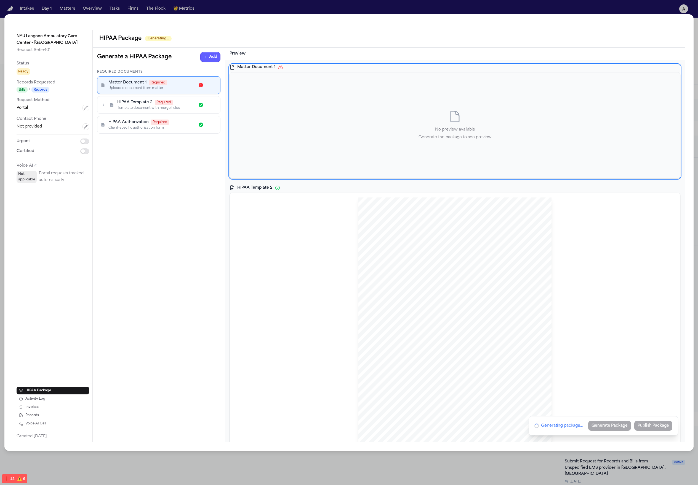
click at [242, 178] on div "No preview available Generate the package to see preview" at bounding box center [455, 126] width 450 height 106
click at [245, 104] on div "No preview available Generate the package to see preview" at bounding box center [455, 126] width 450 height 106
click at [159, 143] on div "Required Documents Matter Document 1 Required Uploaded document from matter HIP…" at bounding box center [159, 256] width 132 height 373
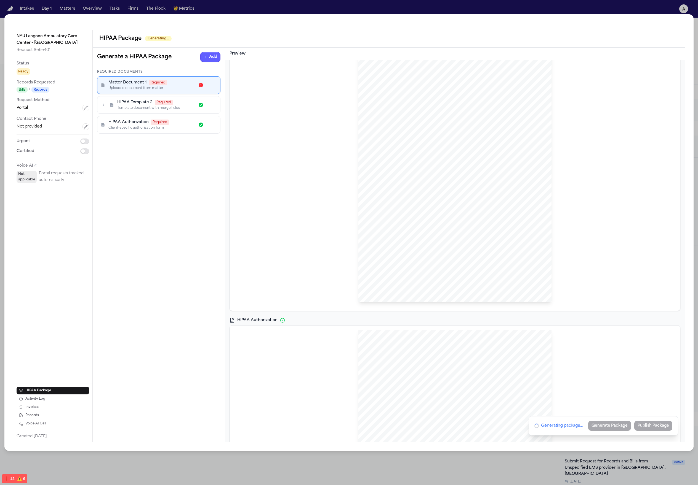
scroll to position [296, 0]
click at [367, 294] on div "HIPAA Privacy Authorization For Disclosure of Protected Health Information Rele…" at bounding box center [454, 304] width 193 height 250
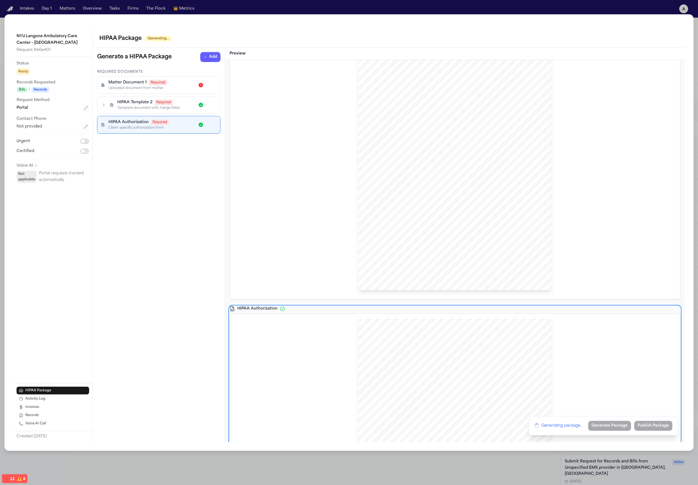
scroll to position [0, 0]
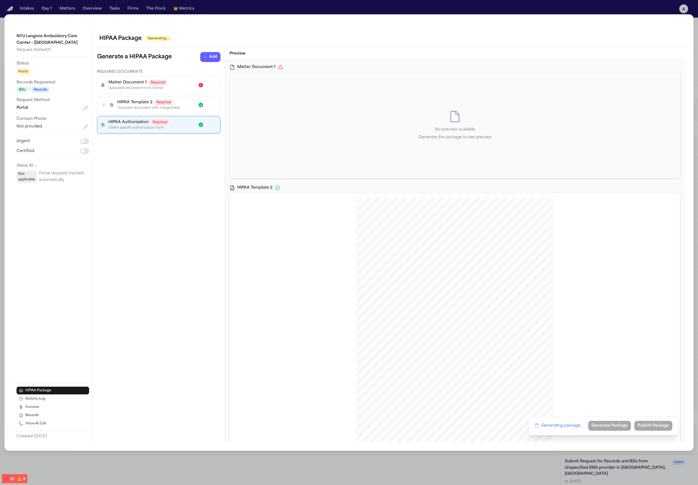
click at [492, 246] on div "Hecht Sent Via {{ TREATMENTCHANNELTYPE }}: {{ treatmentChannelValue }} {{ medic…" at bounding box center [454, 323] width 193 height 250
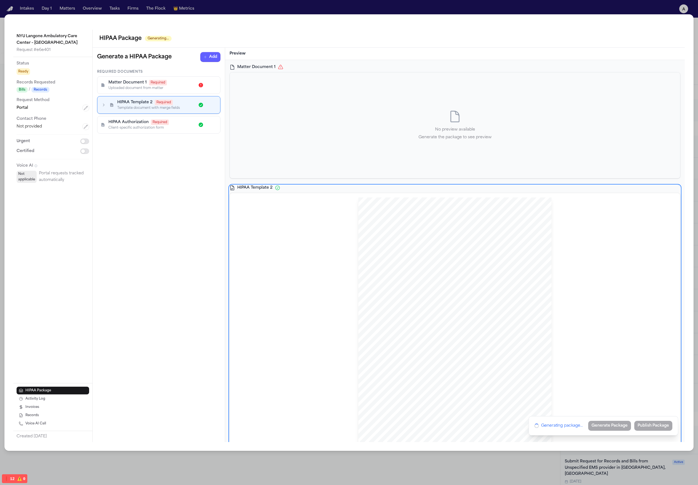
scroll to position [198, 0]
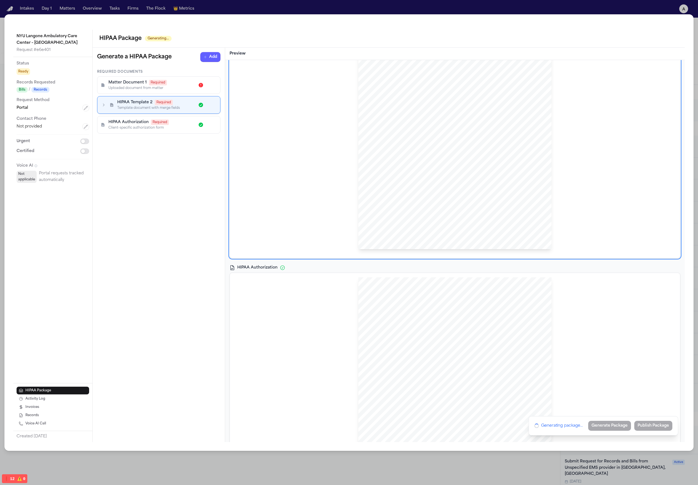
click at [439, 294] on div "HIPAA Privacy Authorization For Disclosure of Protected Health Information Rele…" at bounding box center [454, 403] width 193 height 250
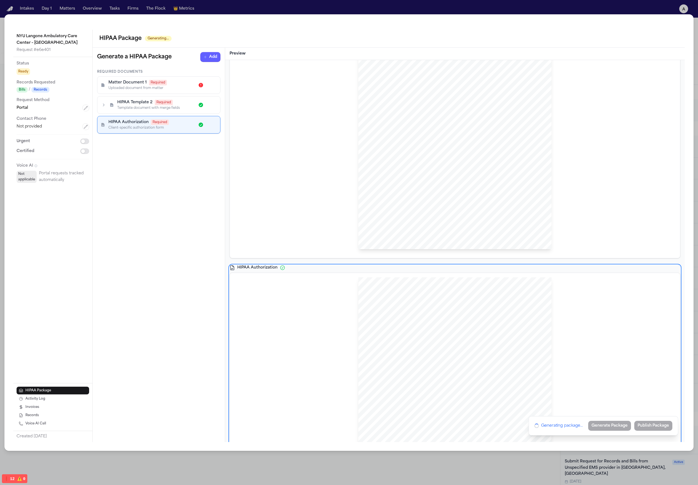
click at [492, 231] on div "Hecht Sent Via {{ TREATMENTCHANNELTYPE }}: {{ treatmentChannelValue }} {{ medic…" at bounding box center [454, 125] width 193 height 250
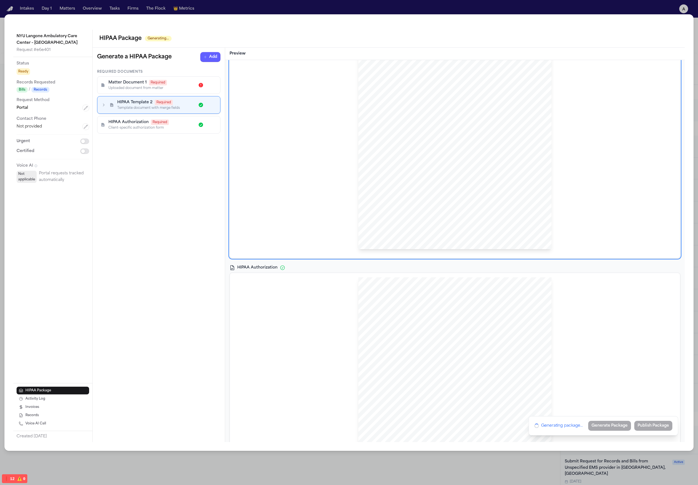
scroll to position [5, 0]
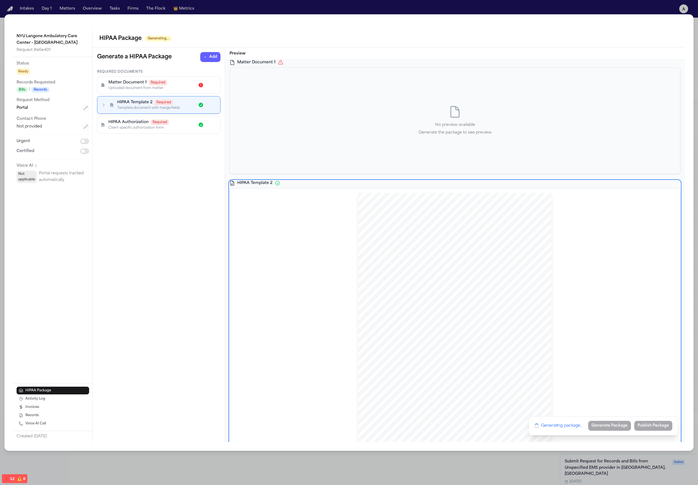
click at [107, 107] on div "HIPAA Template 2 Required Template document with merge fields" at bounding box center [159, 105] width 116 height 10
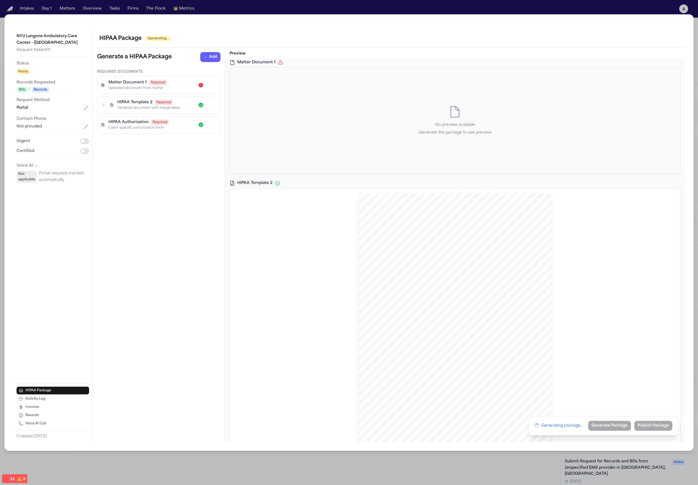
click at [101, 106] on icon "button" at bounding box center [104, 105] width 6 height 6
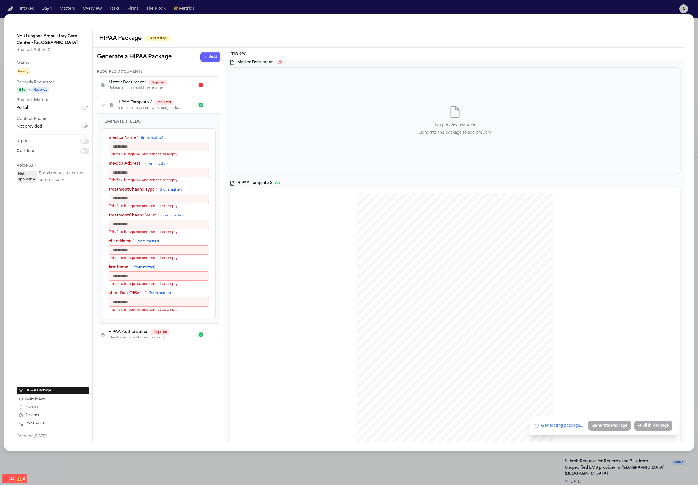
click at [109, 294] on span "HIPAA Authorization" at bounding box center [128, 333] width 40 height 6
click at [104, 294] on icon at bounding box center [102, 335] width 3 height 4
click at [171, 108] on div "Template document with merge fields" at bounding box center [155, 108] width 77 height 4
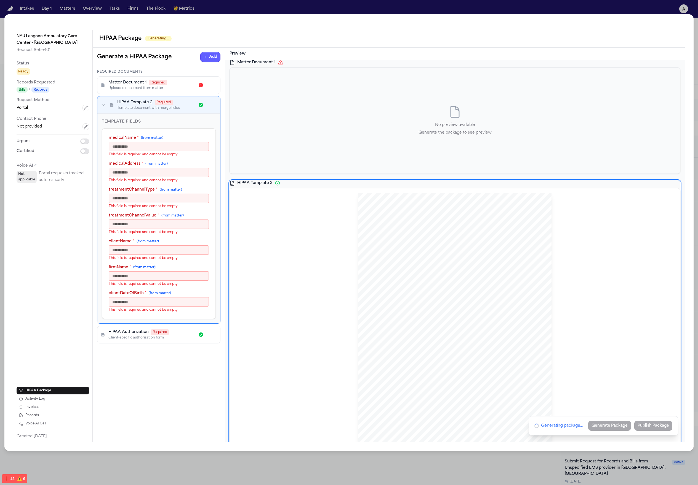
click at [166, 105] on span "Required" at bounding box center [164, 103] width 18 height 6
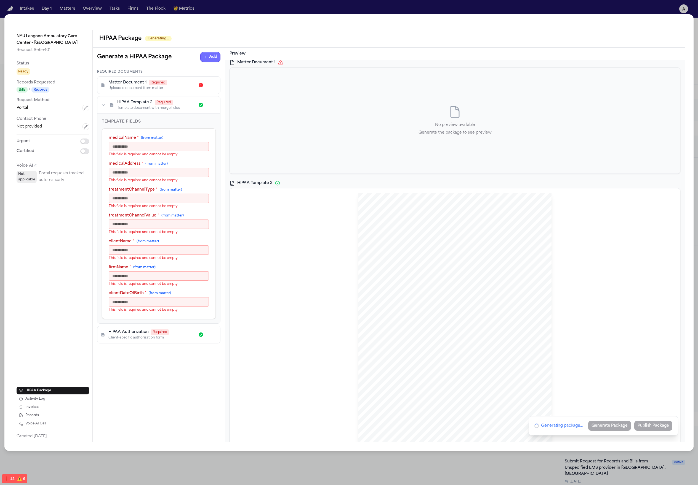
click at [209, 60] on button "Add" at bounding box center [210, 57] width 20 height 10
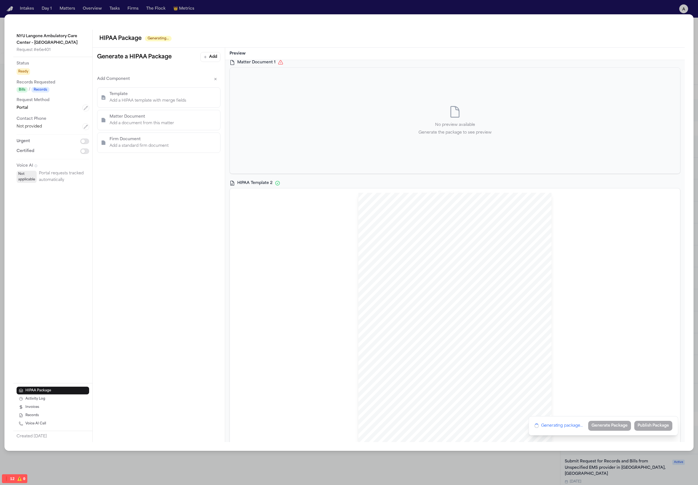
click at [154, 102] on p "Add a HIPAA template with merge fields" at bounding box center [147, 101] width 77 height 7
click at [165, 111] on button "HIPAA Authorization Template" at bounding box center [158, 114] width 123 height 10
click at [107, 92] on button "← Back" at bounding box center [107, 92] width 21 height 10
click at [466, 212] on div "Hecht Sent Via {{ TREATMENTCHANNELTYPE }}: {{ treatmentChannelValue }} {{ medic…" at bounding box center [454, 323] width 193 height 250
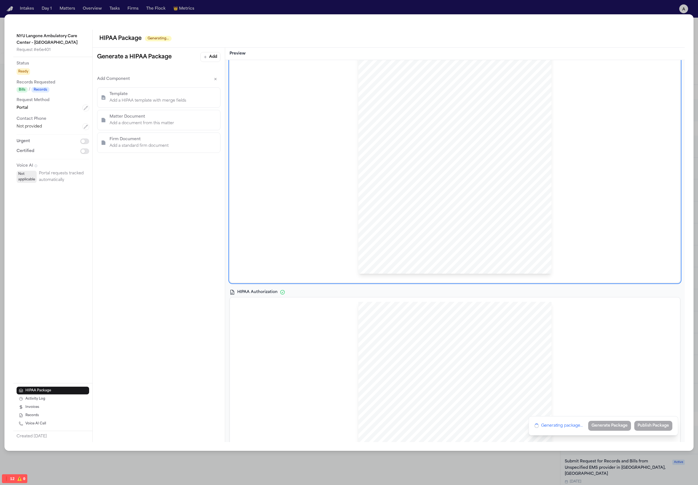
scroll to position [296, 0]
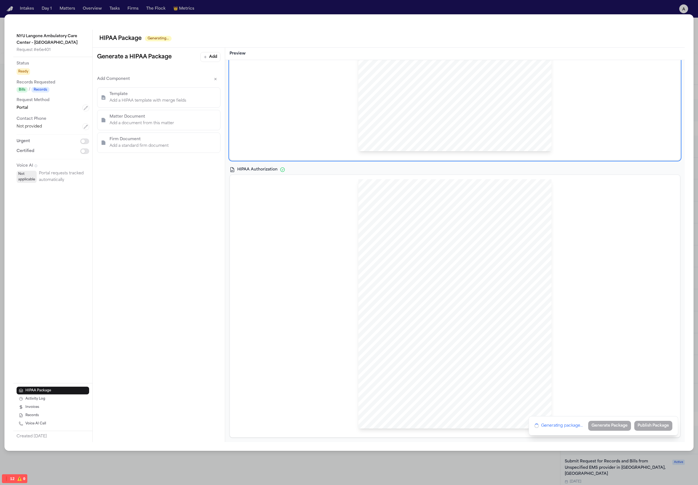
click at [427, 286] on span "which can include tuberculosis, venereal diseases, s" at bounding box center [413, 286] width 65 height 3
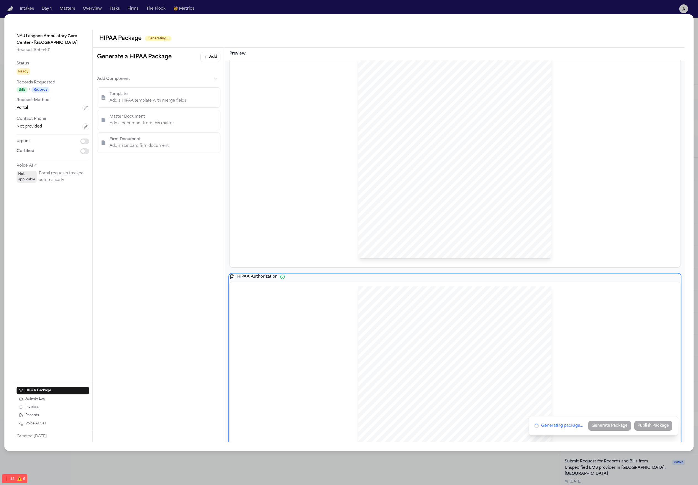
scroll to position [238, 0]
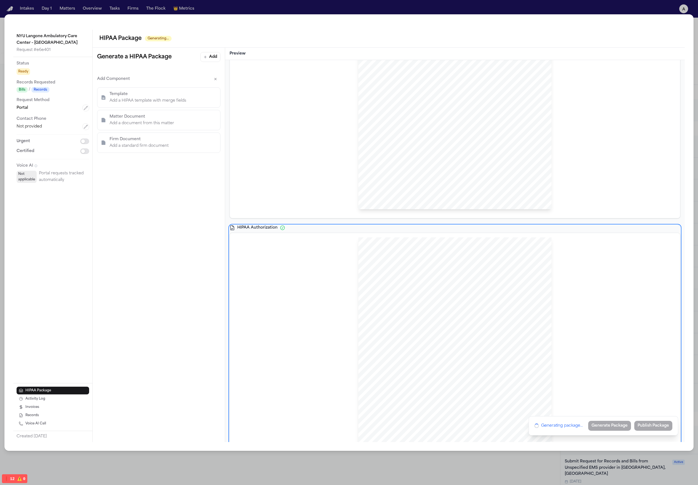
click at [492, 278] on span "June 21, 1994" at bounding box center [495, 276] width 10 height 3
click at [492, 294] on div "HIPAA Privacy Authorization For Disclosure of Protected Health Information Rele…" at bounding box center [454, 363] width 193 height 250
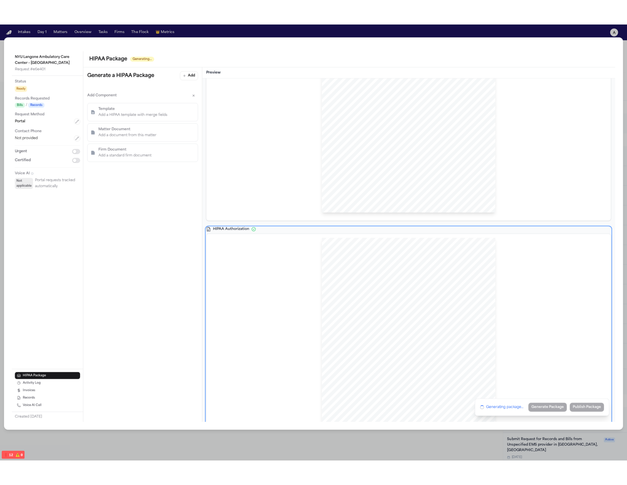
scroll to position [296, 0]
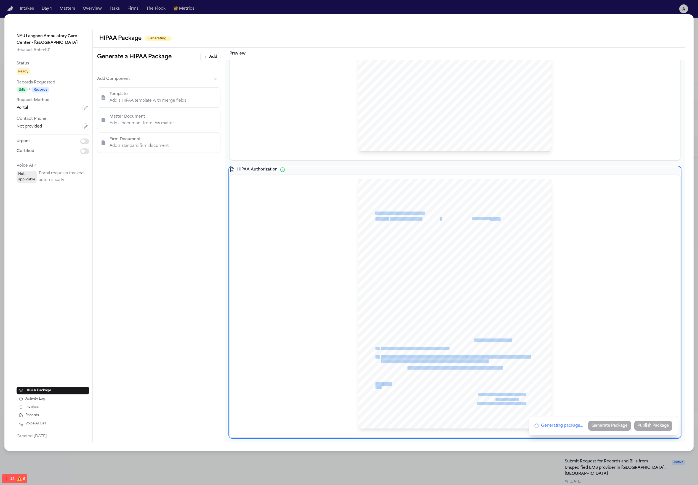
drag, startPoint x: 474, startPoint y: 332, endPoint x: 438, endPoint y: 257, distance: 83.8
click at [437, 253] on div "HIPAA Privacy Authorization For Disclosure of Protected Health Information Rele…" at bounding box center [454, 304] width 193 height 250
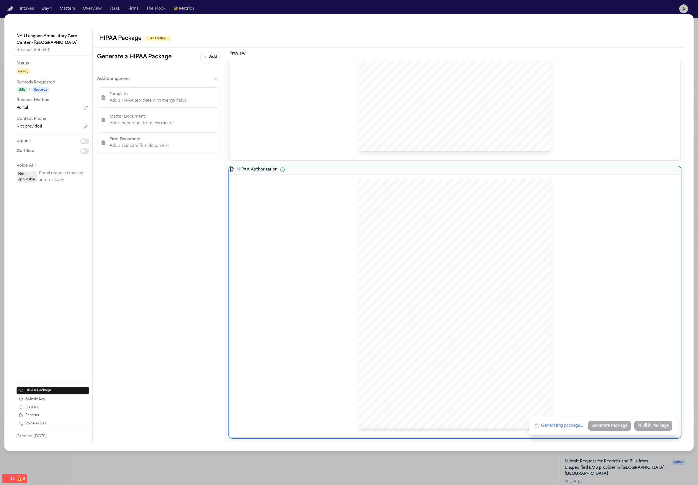
click at [458, 294] on span "I understand that I have the right to revoke this authorization at any time. I …" at bounding box center [456, 332] width 151 height 3
click at [492, 294] on span "Signature of Patient or Personal" at bounding box center [494, 395] width 32 height 2
click at [479, 294] on div "HIPAA Privacy Authorization For Disclosure of Protected Health Information Rele…" at bounding box center [454, 304] width 193 height 250
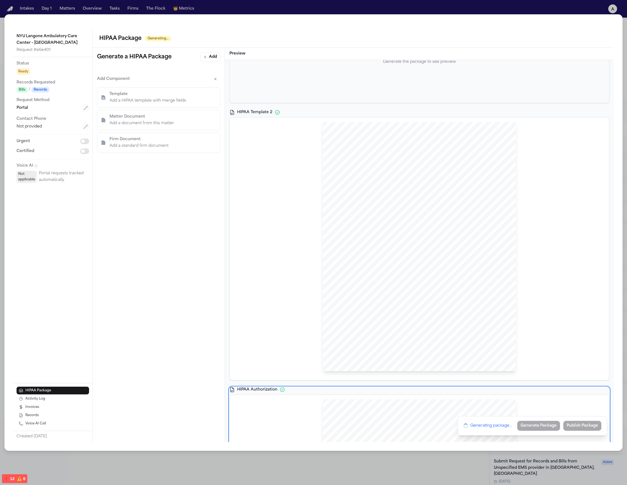
scroll to position [0, 0]
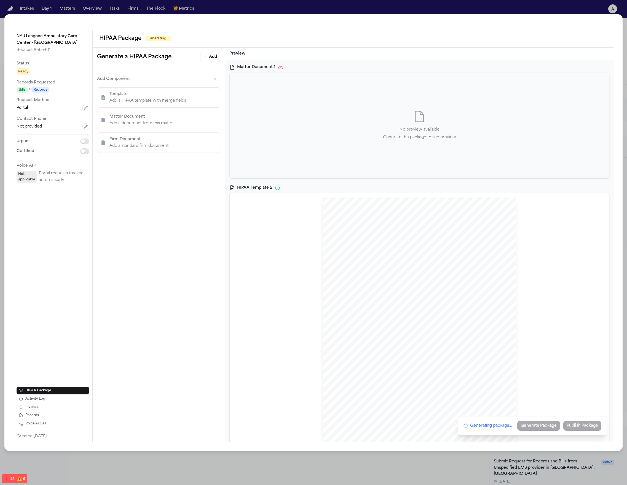
click at [324, 269] on div "Hecht Sent Via {{ TREATMENTCHANNELTYPE }}: {{ treatmentChannelValue }} {{ medic…" at bounding box center [419, 323] width 193 height 250
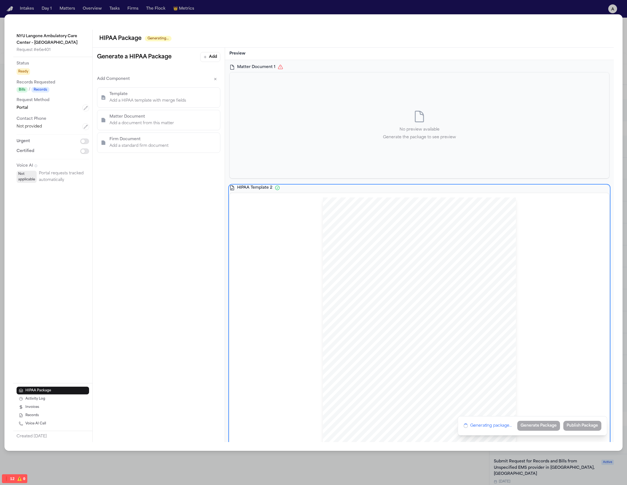
click at [362, 156] on div "No preview available Generate the package to see preview" at bounding box center [419, 126] width 379 height 106
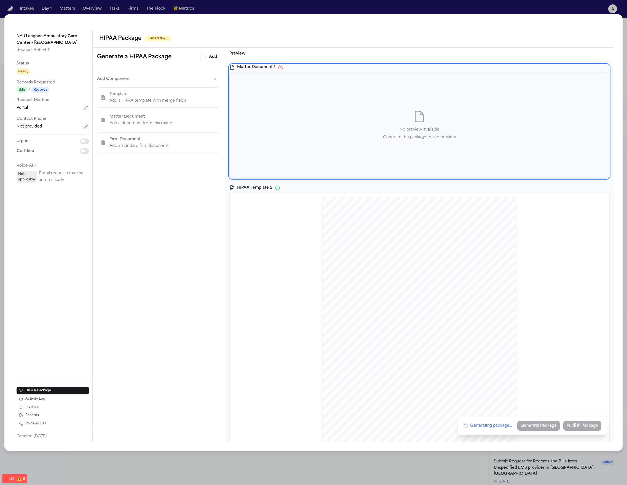
click at [161, 127] on button "Matter Document Add a document from this matter" at bounding box center [158, 120] width 123 height 20
click at [120, 80] on p "Add Component" at bounding box center [113, 79] width 33 height 7
click at [228, 77] on div "Matter Document 1 No preview available Generate the package to see preview HIPA…" at bounding box center [419, 251] width 389 height 382
click at [223, 77] on div "Add Component ← Back Select a document: Client ID Document" at bounding box center [159, 97] width 132 height 54
click at [216, 80] on icon "button" at bounding box center [215, 79] width 4 height 4
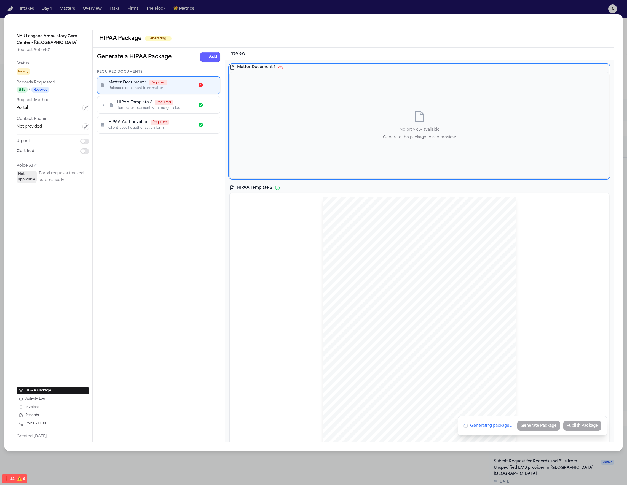
click at [210, 151] on div "Required Documents Matter Document 1 Required Uploaded document from matter HIP…" at bounding box center [159, 256] width 132 height 373
click at [404, 237] on span "Sent Via {{ TREATMENTCHANNELTYPE }}:" at bounding box center [385, 238] width 74 height 4
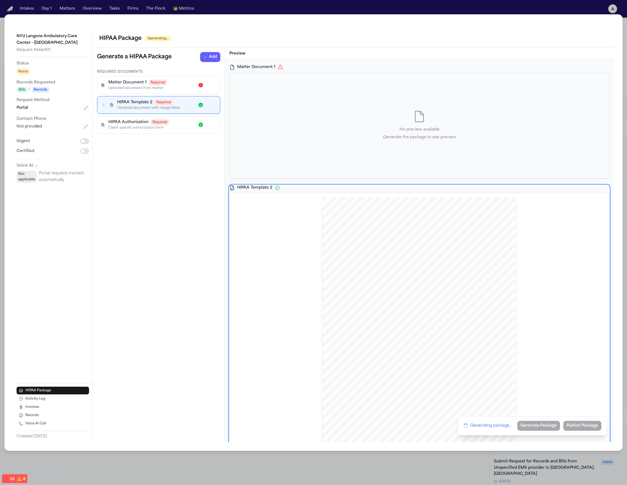
click at [399, 142] on div "No preview available Generate the package to see preview" at bounding box center [419, 126] width 379 height 106
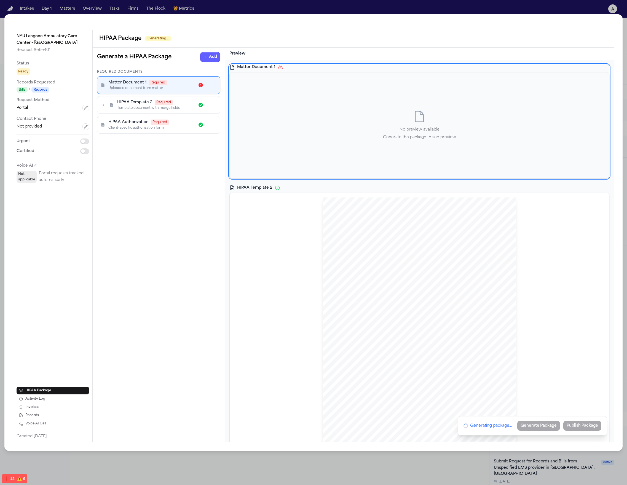
click at [307, 50] on div "Preview" at bounding box center [419, 54] width 389 height 12
click at [412, 125] on div "No preview available Generate the package to see preview" at bounding box center [419, 125] width 73 height 31
click at [492, 227] on div "Hecht Sent Via {{ TREATMENTCHANNELTYPE }}: {{ treatmentChannelValue }} {{ medic…" at bounding box center [419, 323] width 193 height 250
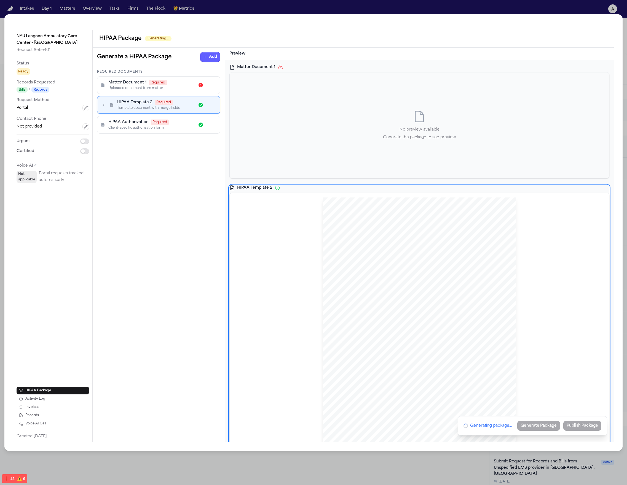
click at [363, 71] on div "Matter Document 1 No preview available Generate the package to see preview" at bounding box center [419, 122] width 380 height 114
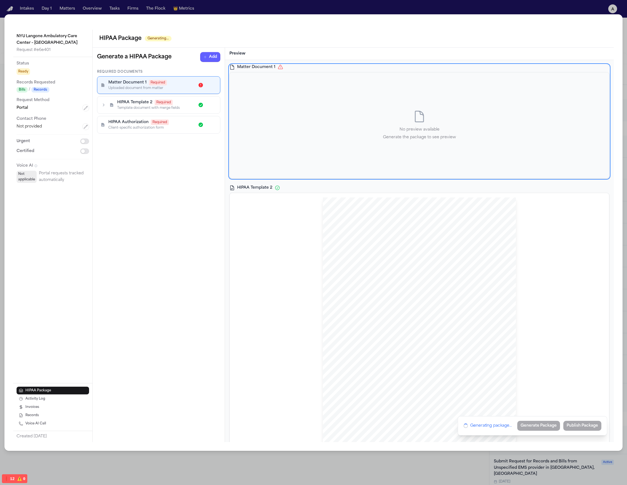
click at [350, 49] on div "Preview" at bounding box center [419, 54] width 389 height 12
click at [369, 103] on div "No preview available Generate the package to see preview" at bounding box center [419, 126] width 379 height 106
click at [424, 196] on div "Hecht Sent Via {{ TREATMENTCHANNELTYPE }}: {{ treatmentChannelValue }} {{ medic…" at bounding box center [419, 324] width 379 height 263
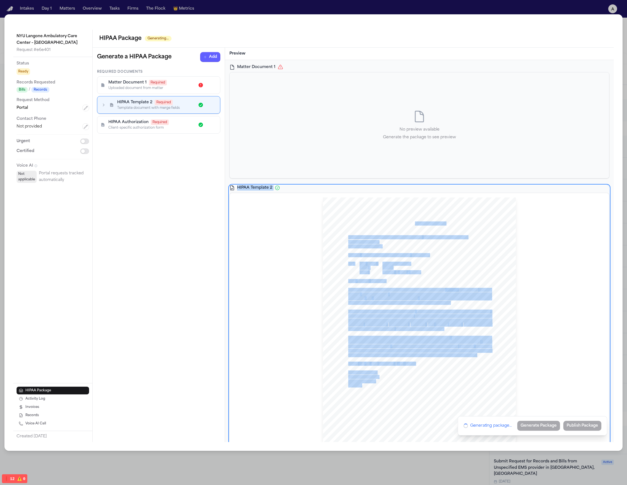
drag, startPoint x: 341, startPoint y: 251, endPoint x: 322, endPoint y: 146, distance: 106.0
click at [322, 147] on div "Matter Document 1 No preview available Generate the package to see preview HIPA…" at bounding box center [419, 399] width 380 height 669
click at [259, 254] on div "Hecht Sent Via {{ TREATMENTCHANNELTYPE }}: {{ treatmentChannelValue }} {{ medic…" at bounding box center [419, 325] width 371 height 254
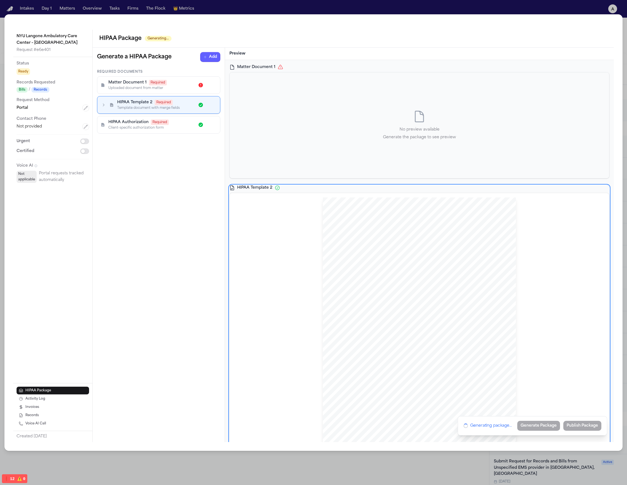
click at [482, 294] on div at bounding box center [419, 323] width 193 height 250
click at [473, 294] on div "Hecht Sent Via {{ TREATMENTCHANNELTYPE }}: {{ treatmentChannelValue }} {{ medic…" at bounding box center [419, 323] width 193 height 250
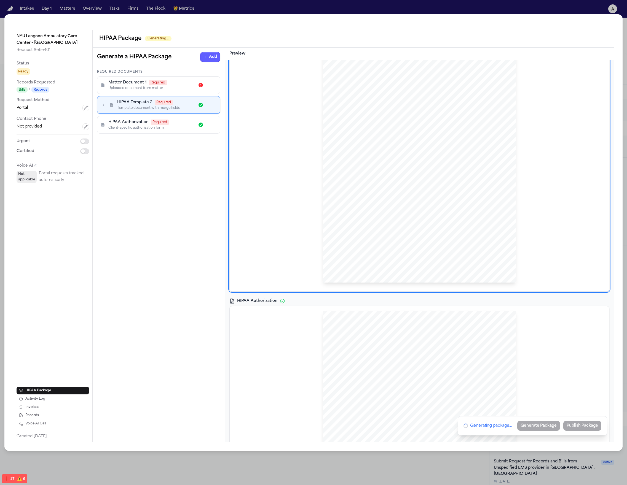
scroll to position [296, 0]
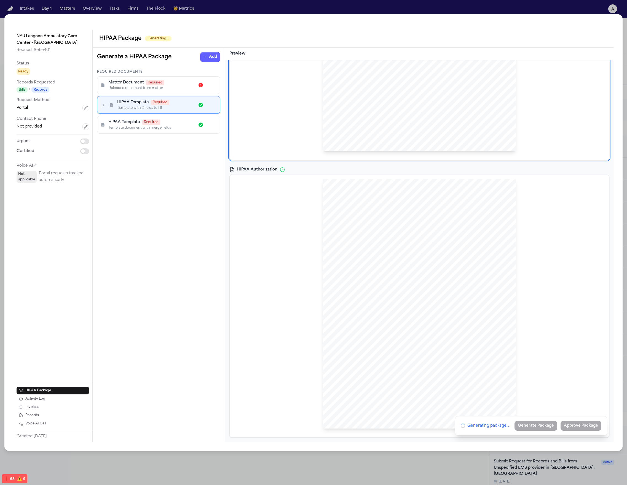
click at [206, 56] on icon "button" at bounding box center [205, 57] width 4 height 4
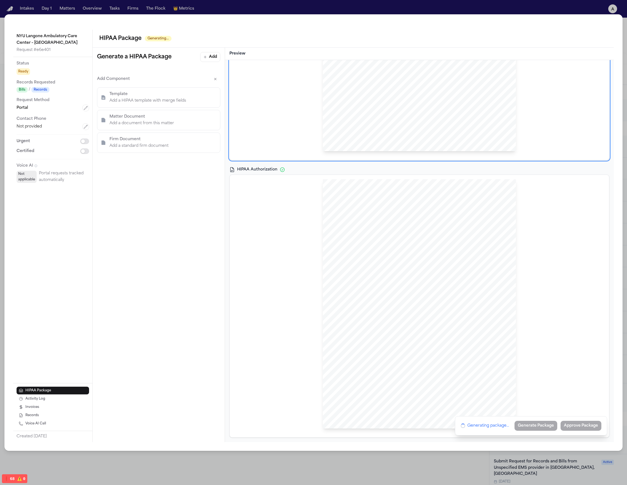
click at [157, 122] on p "Add a document from this matter" at bounding box center [141, 123] width 65 height 7
click at [164, 117] on button "Client ID Document" at bounding box center [158, 114] width 123 height 10
click at [109, 95] on button "← Back" at bounding box center [107, 92] width 21 height 10
click at [146, 144] on p "Add a standard firm document" at bounding box center [138, 146] width 59 height 7
click at [161, 114] on button "Attorney Relationship Form" at bounding box center [158, 114] width 123 height 10
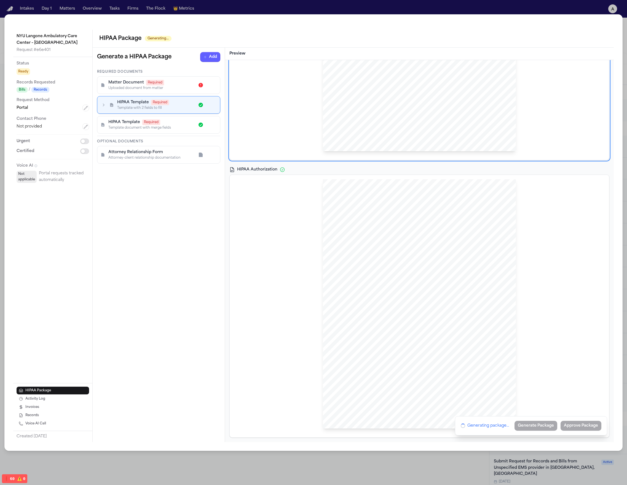
click at [109, 93] on div "Matter Document Required Uploaded document from matter" at bounding box center [158, 85] width 123 height 17
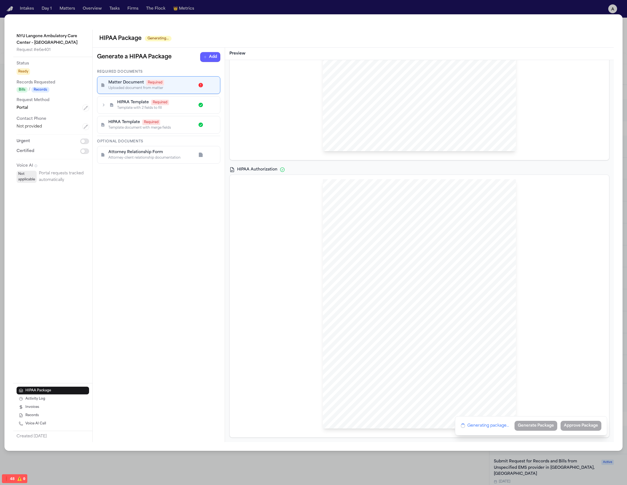
click at [143, 159] on div "Attorney-client relationship documentation" at bounding box center [151, 158] width 86 height 4
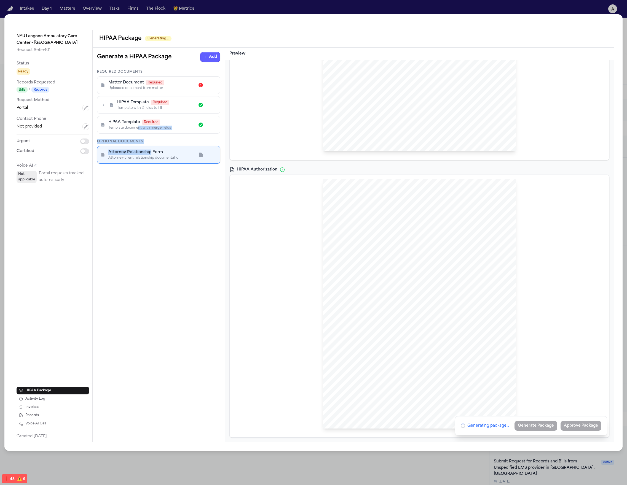
drag, startPoint x: 149, startPoint y: 155, endPoint x: 138, endPoint y: 128, distance: 29.0
click at [138, 128] on div "Required Documents Matter Document Required Uploaded document from matter HIPAA…" at bounding box center [158, 117] width 123 height 94
click at [149, 196] on div "Required Documents Matter Document Required Uploaded document from matter HIPAA…" at bounding box center [159, 256] width 132 height 373
click at [136, 142] on p "Optional Documents" at bounding box center [158, 142] width 123 height 4
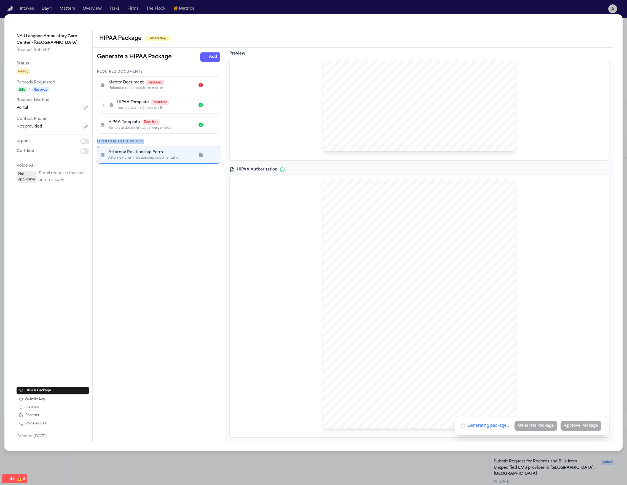
click at [136, 142] on p "Optional Documents" at bounding box center [158, 142] width 123 height 4
click at [150, 109] on div "Template with 2 fields to fill" at bounding box center [155, 108] width 77 height 4
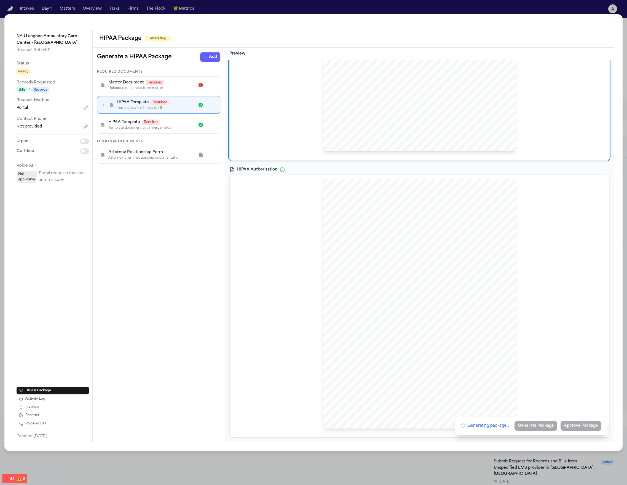
click at [103, 108] on div "HIPAA Template Required Template with 2 fields to fill" at bounding box center [159, 105] width 116 height 10
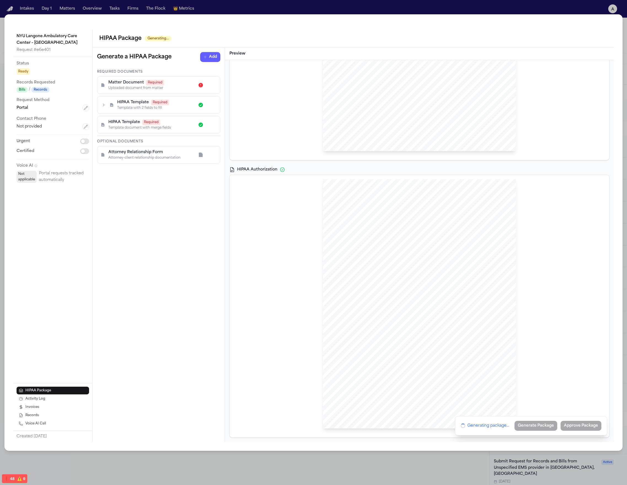
click at [103, 106] on icon "button" at bounding box center [104, 105] width 6 height 6
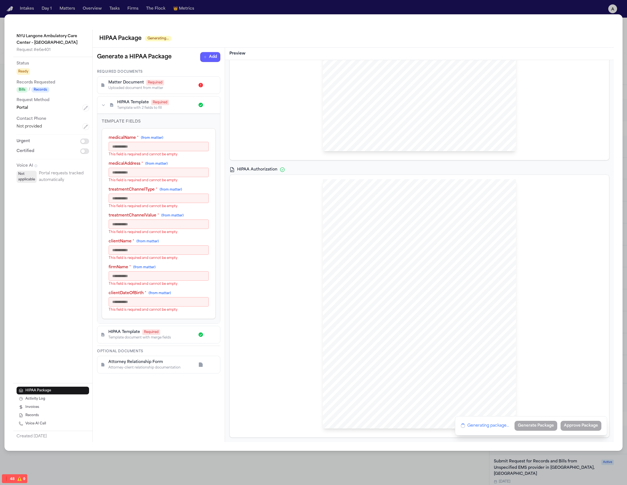
click at [103, 106] on icon "button" at bounding box center [104, 105] width 6 height 6
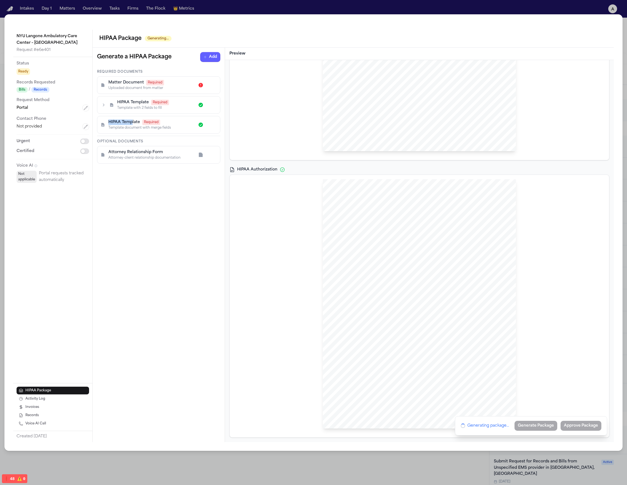
drag, startPoint x: 130, startPoint y: 121, endPoint x: 103, endPoint y: 119, distance: 27.6
click at [103, 119] on div "HIPAA Template Required Template document with merge fields" at bounding box center [158, 124] width 123 height 17
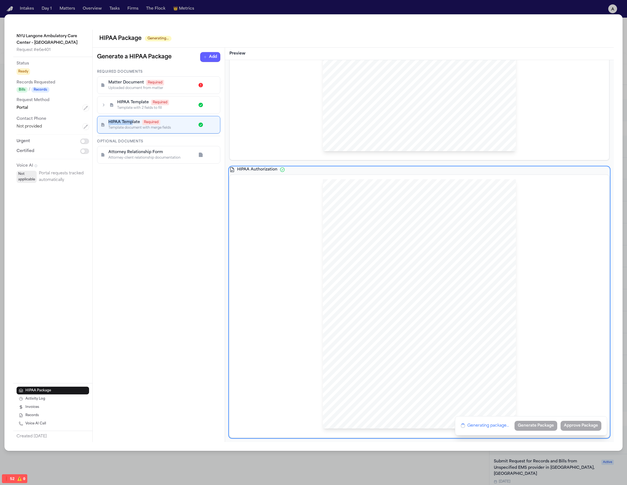
click at [116, 120] on span "HIPAA Template" at bounding box center [124, 123] width 32 height 6
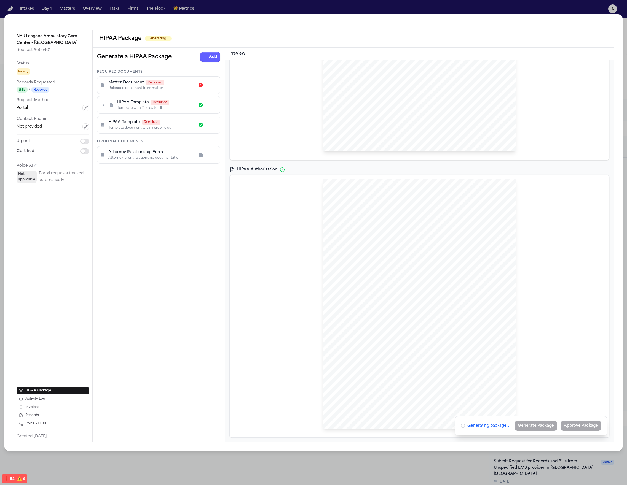
click at [111, 122] on span "HIPAA Template" at bounding box center [124, 123] width 32 height 6
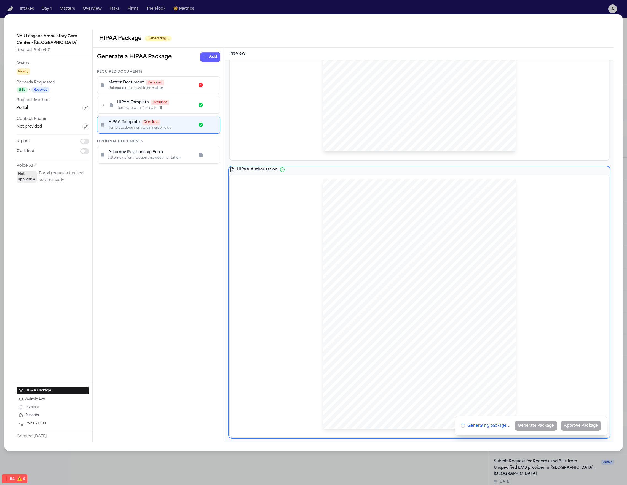
click at [132, 110] on div "Template with 2 fields to fill" at bounding box center [155, 108] width 77 height 4
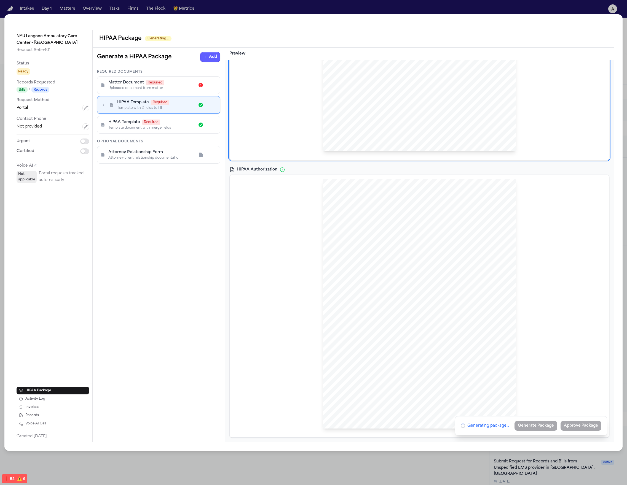
click at [107, 101] on div "HIPAA Template Required Template with 2 fields to fill" at bounding box center [159, 105] width 116 height 10
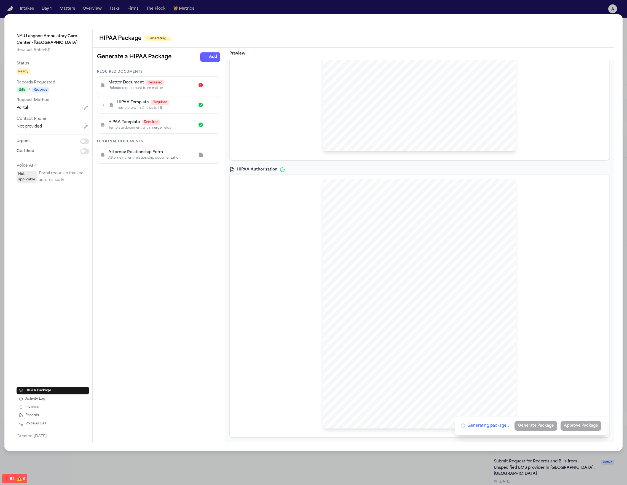
click at [105, 104] on icon "button" at bounding box center [104, 105] width 6 height 6
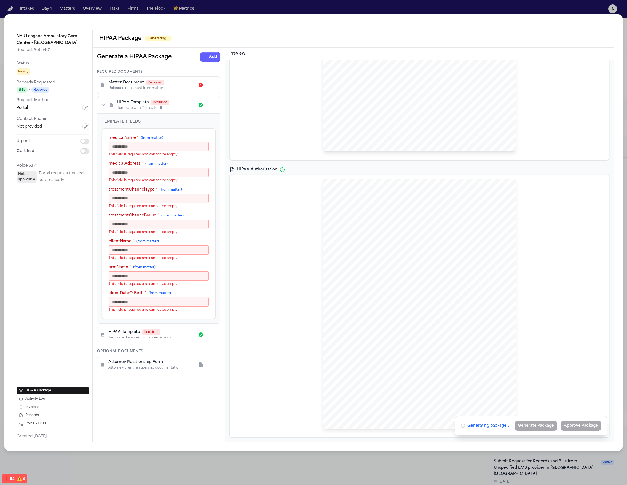
click at [105, 104] on icon "button" at bounding box center [104, 105] width 6 height 6
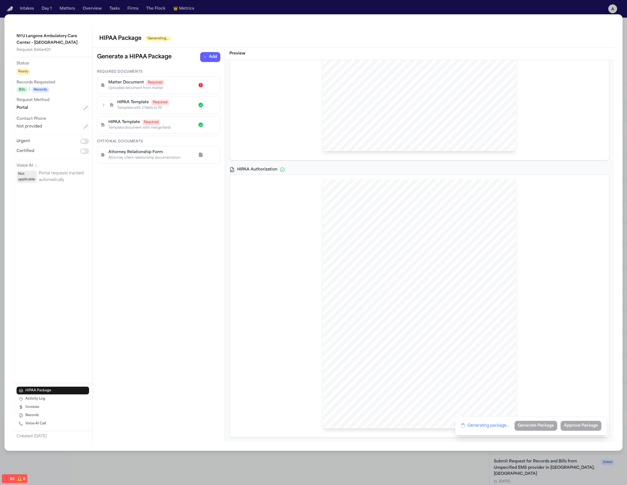
click at [130, 84] on span "Matter Document" at bounding box center [126, 83] width 36 height 6
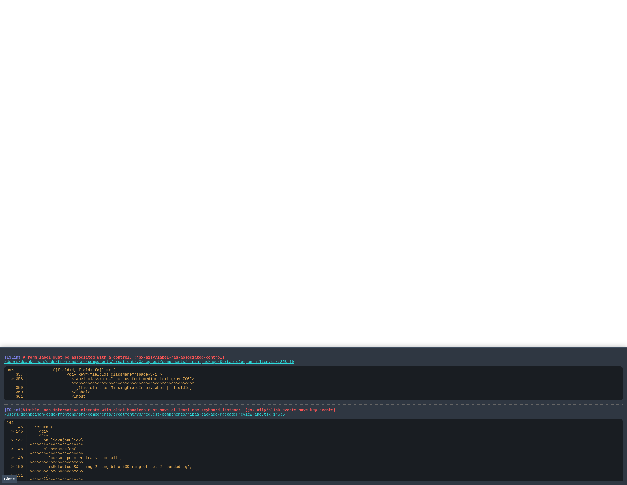
click at [242, 2] on html at bounding box center [313, 1] width 627 height 2
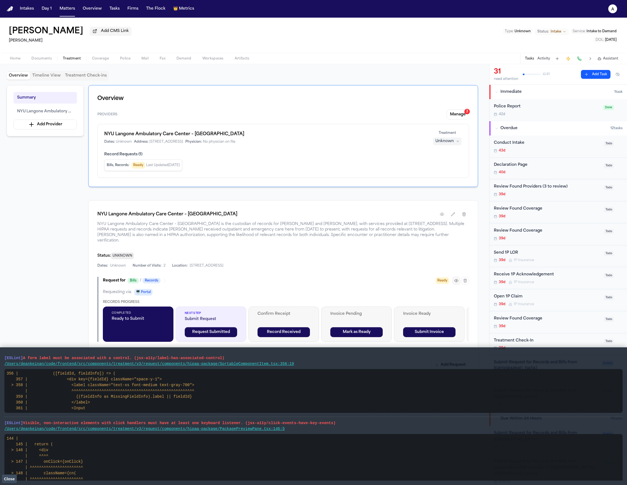
click at [454, 277] on button "button" at bounding box center [456, 281] width 8 height 8
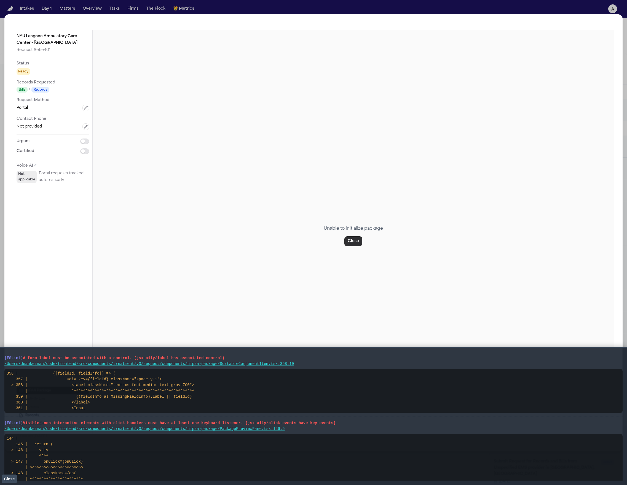
click at [352, 237] on button "Close" at bounding box center [353, 242] width 18 height 10
click at [354, 239] on button "Close" at bounding box center [353, 242] width 18 height 10
click at [533, 12] on div "NYU Langone Ambulatory Care Center – Cobble Hill Request # e6e401 Status Ready …" at bounding box center [313, 242] width 627 height 485
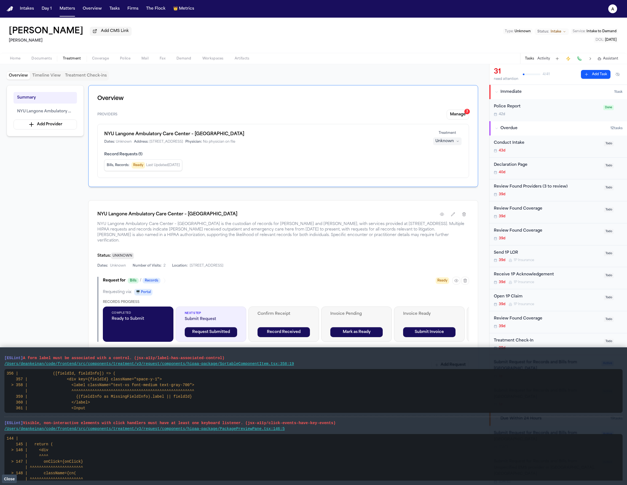
click at [531, 4] on nav "Intakes Day 1 Matters Overview Tasks Firms The Flock 👑 Metrics a" at bounding box center [313, 9] width 627 height 18
click at [458, 280] on icon "button" at bounding box center [456, 281] width 4 height 3
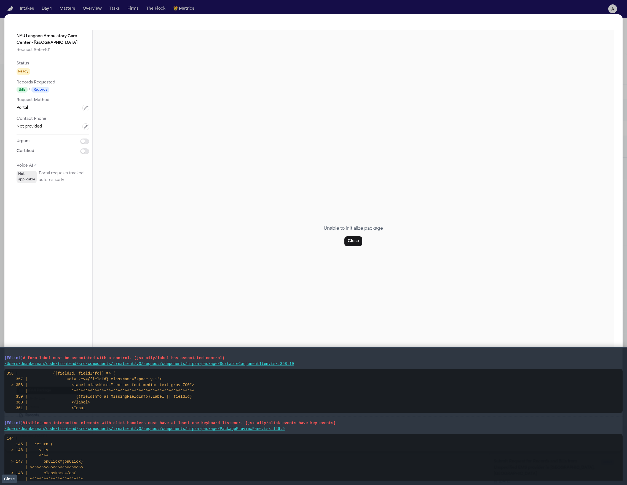
click at [349, 7] on div "NYU Langone Ambulatory Care Center – Cobble Hill Request # e6e401 Status Ready …" at bounding box center [313, 242] width 627 height 485
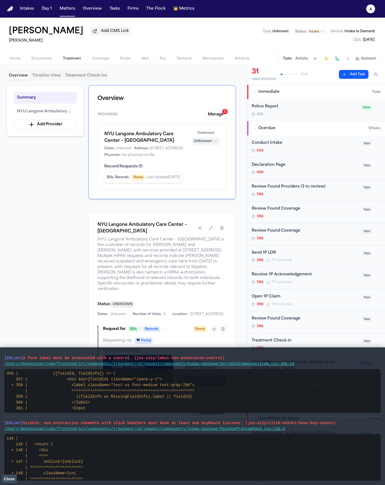
scroll to position [49, 0]
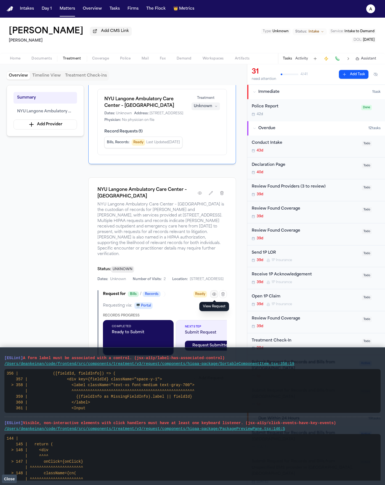
click at [212, 294] on icon "button" at bounding box center [214, 294] width 4 height 4
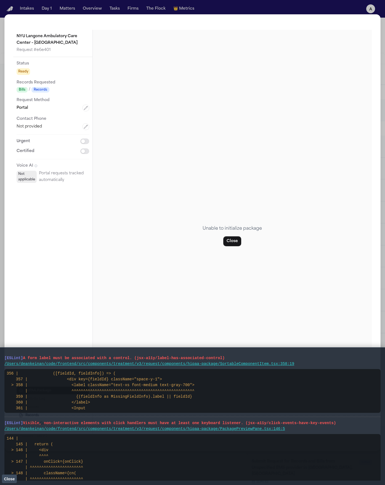
click at [230, 39] on div "Unable to initialize package Close" at bounding box center [232, 236] width 279 height 413
click at [295, 19] on div "NYU Langone Ambulatory Care Center – Cobble Hill Request # e6e401 Status Ready …" at bounding box center [192, 232] width 376 height 437
click at [294, 10] on div "NYU Langone Ambulatory Care Center – Cobble Hill Request # e6e401 Status Ready …" at bounding box center [192, 242] width 385 height 485
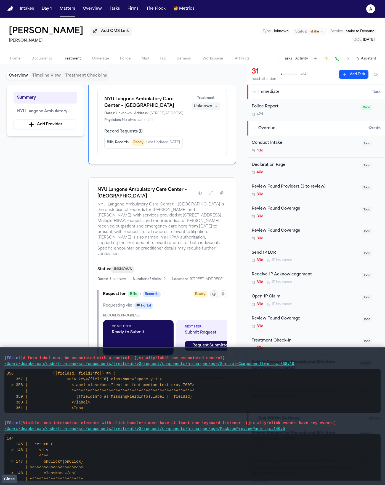
click at [213, 293] on icon "button" at bounding box center [214, 294] width 4 height 4
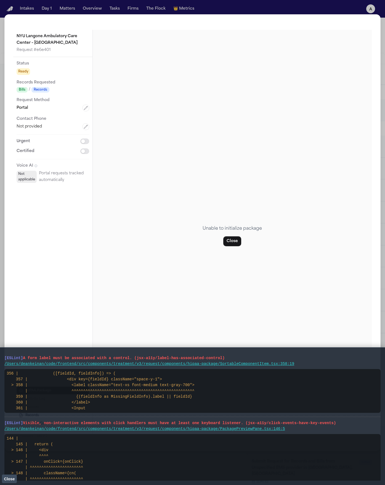
click at [231, 247] on div "Unable to initialize package Close" at bounding box center [232, 236] width 279 height 413
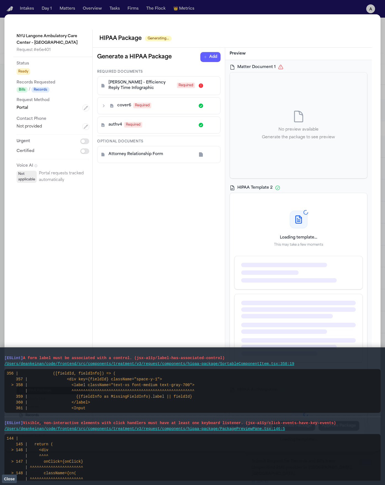
click at [9, 476] on button "Close" at bounding box center [9, 479] width 15 height 8
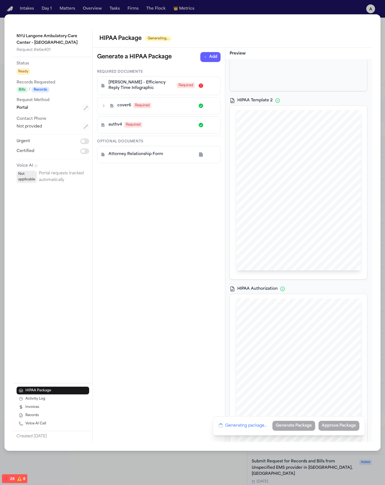
scroll to position [173, 0]
click at [316, 332] on div "HIPAA Privacy Authorization For Disclosure of Protected Health Information Rele…" at bounding box center [298, 293] width 124 height 160
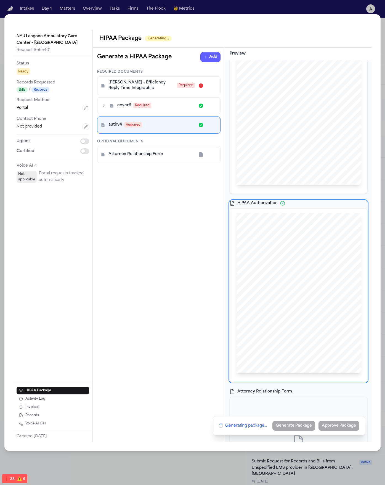
click at [298, 173] on div "Hecht Sent Via {{ TREATMENTCHANNELTYPE }}: {{ treatmentChannelValue }} {{ medic…" at bounding box center [298, 105] width 124 height 160
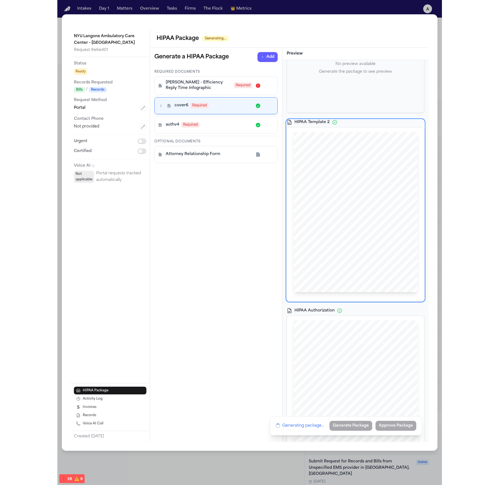
scroll to position [14, 0]
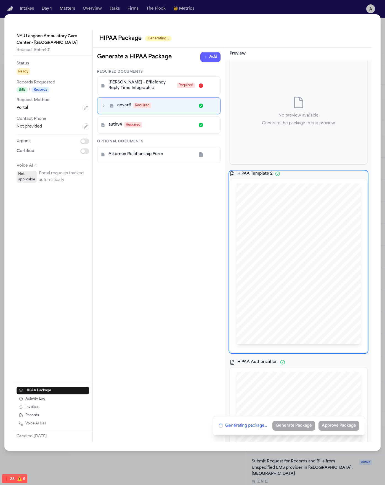
click at [103, 105] on icon "button" at bounding box center [104, 105] width 2 height 3
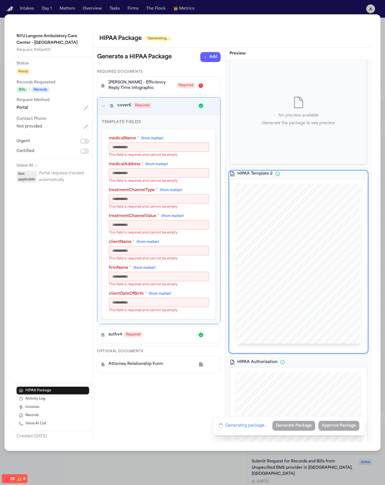
click at [103, 105] on icon "button" at bounding box center [104, 106] width 6 height 6
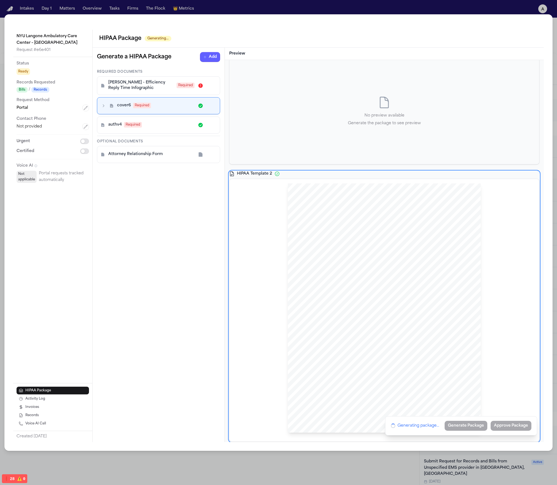
scroll to position [0, 0]
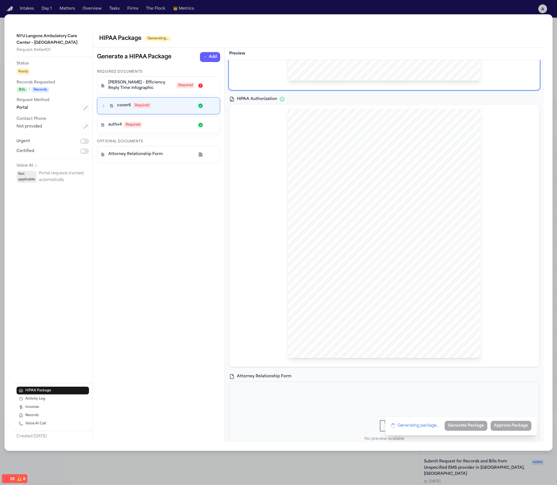
click at [408, 328] on div "HIPAA Privacy Authorization For Disclosure of Protected Health Information Rele…" at bounding box center [384, 234] width 193 height 250
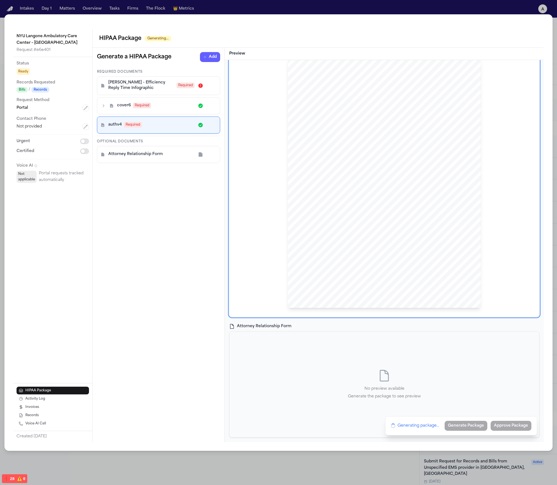
click at [335, 369] on div "No preview available Generate the package to see preview" at bounding box center [385, 385] width 310 height 106
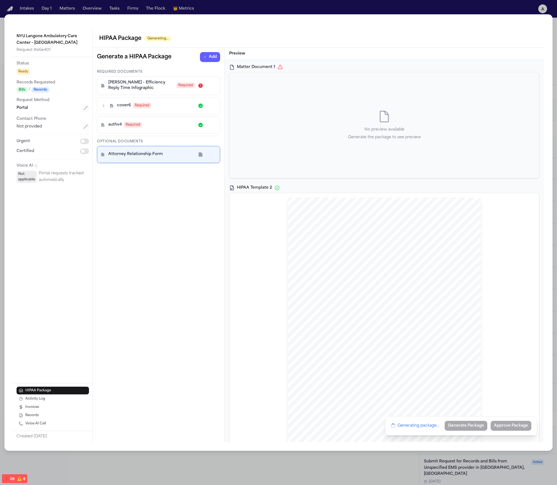
click at [374, 263] on div "Hecht Sent Via {{ TREATMENTCHANNELTYPE }}: {{ treatmentChannelValue }} {{ medic…" at bounding box center [384, 323] width 193 height 250
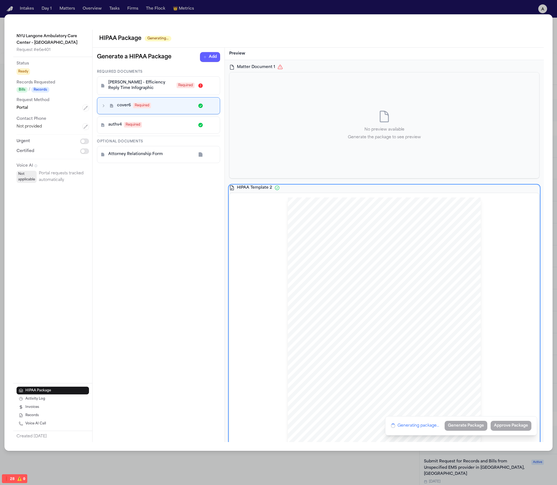
click at [418, 149] on div "No preview available Generate the package to see preview" at bounding box center [385, 126] width 310 height 106
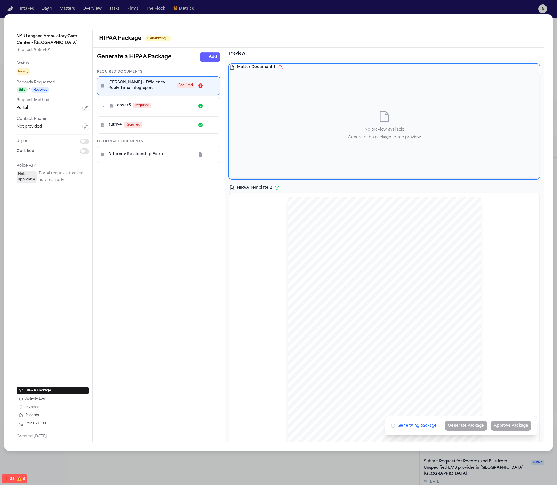
click at [155, 99] on div "cover6 Required" at bounding box center [158, 106] width 123 height 17
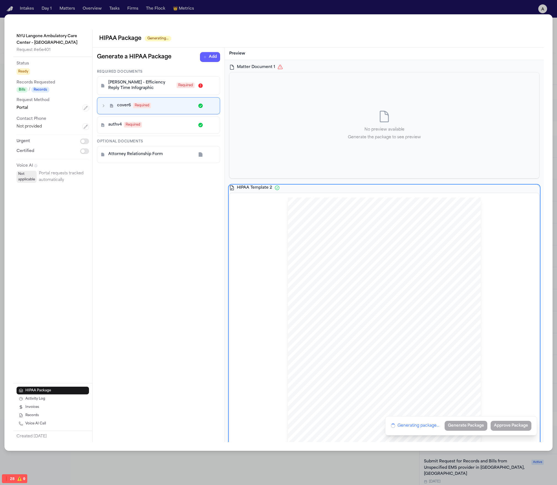
click at [113, 108] on icon at bounding box center [111, 106] width 4 height 4
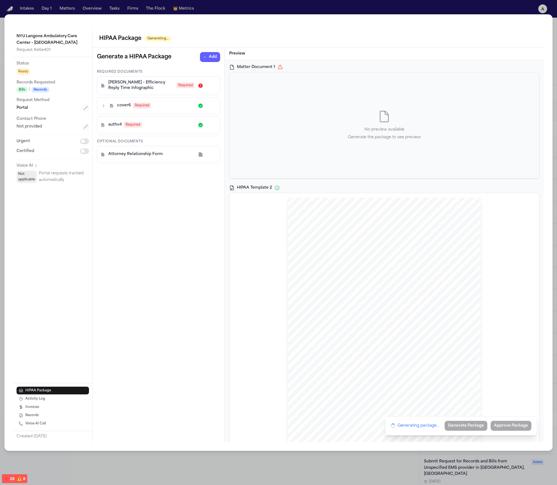
click at [107, 108] on div "cover6 Required" at bounding box center [159, 106] width 116 height 10
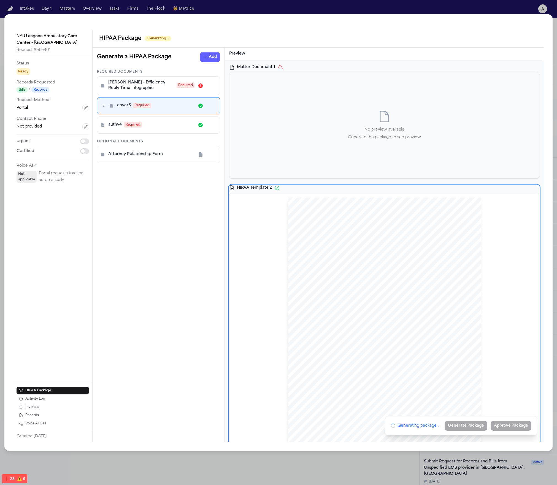
click at [101, 107] on icon "button" at bounding box center [104, 106] width 6 height 6
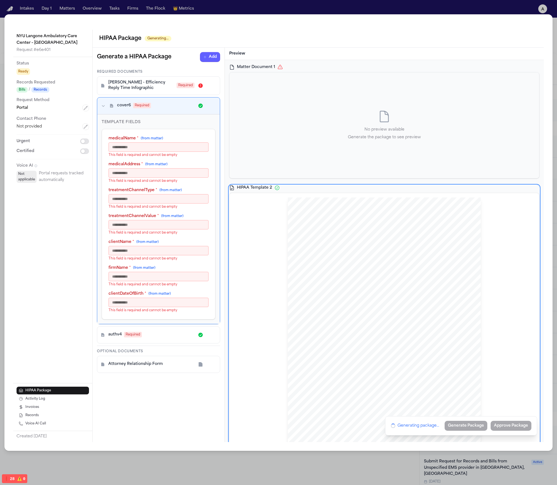
click at [125, 87] on span "L. Rada - Efficiency Reply Time Infographic" at bounding box center [141, 85] width 66 height 11
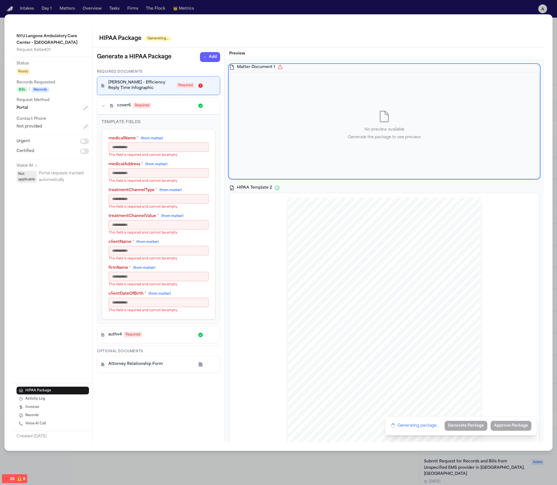
click at [103, 87] on icon at bounding box center [102, 86] width 3 height 4
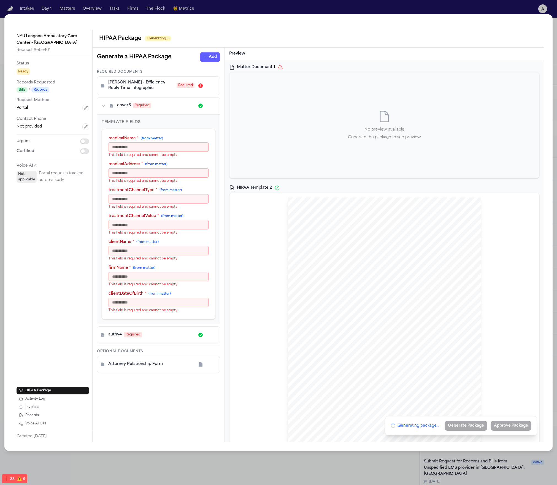
click at [125, 107] on span "cover6" at bounding box center [124, 106] width 14 height 6
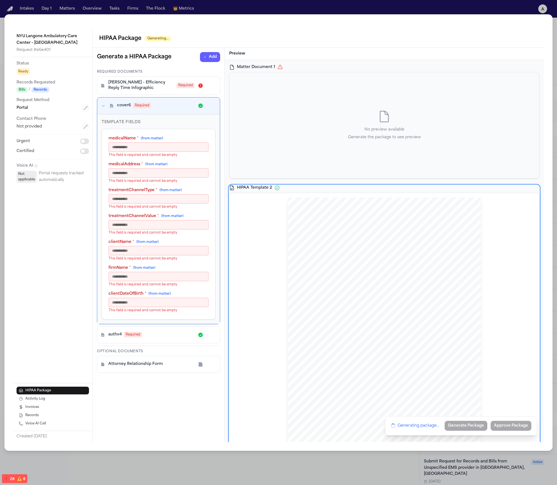
click at [141, 338] on div "authv4 Required" at bounding box center [151, 335] width 86 height 6
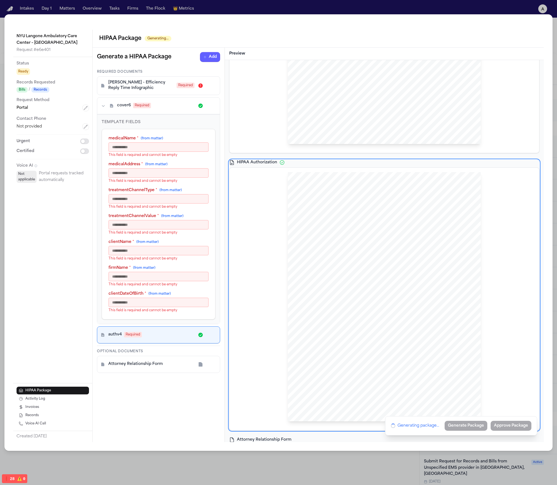
click at [356, 313] on span "This authorization shall be in force and effect until the conclusion of the pen…" at bounding box center [384, 312] width 147 height 3
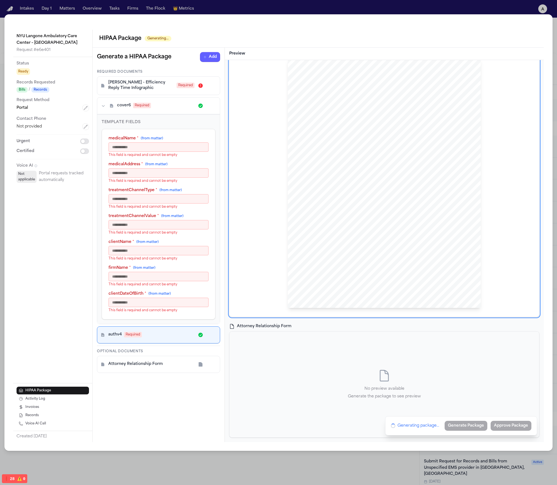
click at [308, 345] on div "No preview available Generate the package to see preview" at bounding box center [385, 385] width 310 height 106
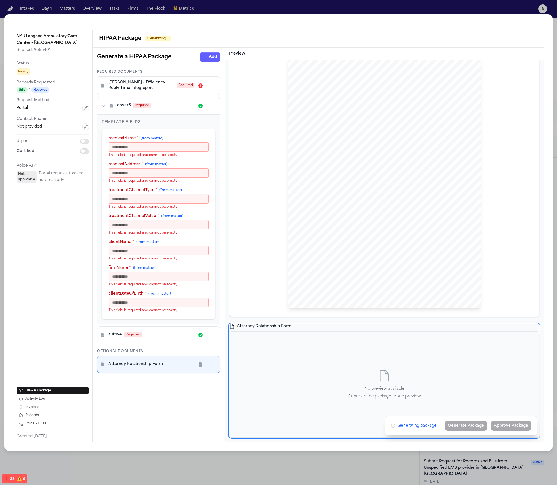
click at [362, 269] on div "HIPAA Privacy Authorization For Disclosure of Protected Health Information Rele…" at bounding box center [384, 184] width 193 height 250
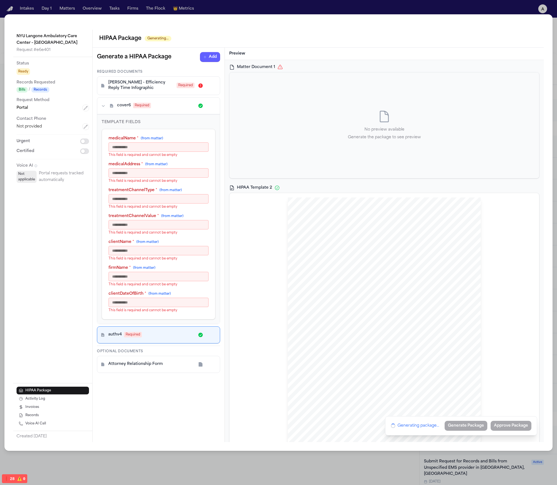
scroll to position [173, 0]
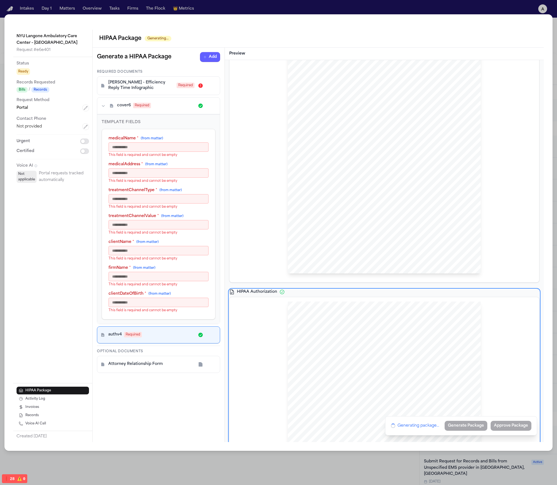
click at [168, 362] on div "Attorney Relationship Form" at bounding box center [151, 365] width 86 height 6
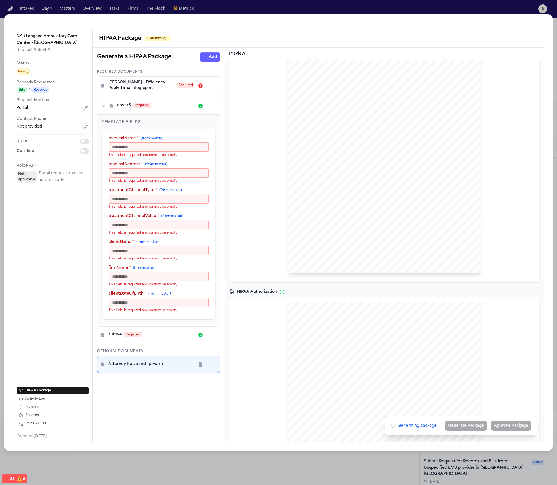
click at [170, 288] on div "medicalName * (from matter) This field is required and cannot be empty medicalA…" at bounding box center [159, 224] width 100 height 177
click at [155, 216] on label "treatmentChannelValue * (from matter)" at bounding box center [159, 217] width 100 height 6
click at [155, 220] on input "treatmentChannelValue * (from matter)" at bounding box center [159, 224] width 100 height 9
click at [156, 206] on p "This field is required and cannot be empty" at bounding box center [159, 207] width 100 height 4
click at [178, 129] on div "medicalName * (from matter) This field is required and cannot be empty medicalA…" at bounding box center [159, 224] width 114 height 191
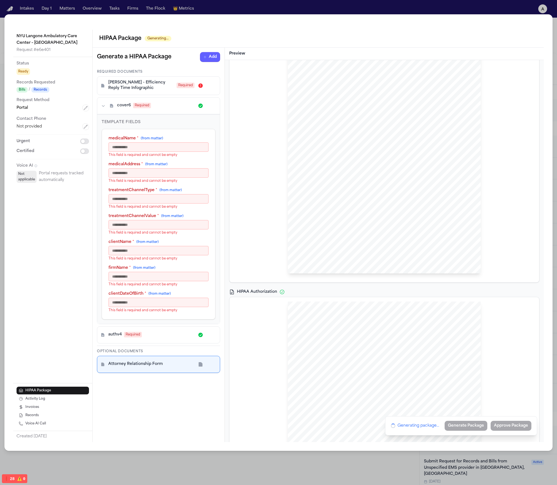
click at [174, 107] on div "cover6 Required" at bounding box center [155, 106] width 77 height 6
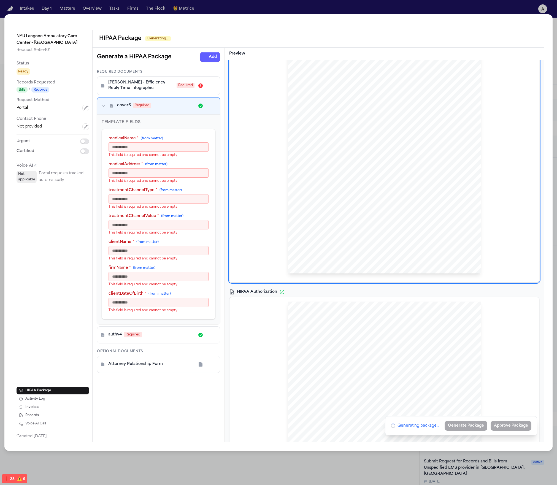
click at [103, 104] on icon "button" at bounding box center [104, 106] width 6 height 6
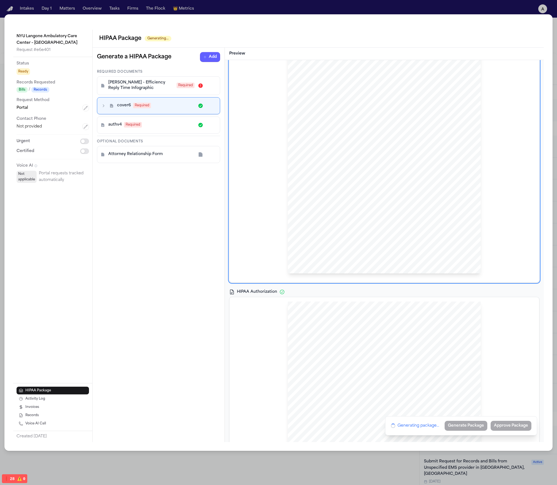
click at [111, 84] on span "L. Rada - Efficiency Reply Time Infographic" at bounding box center [141, 85] width 66 height 11
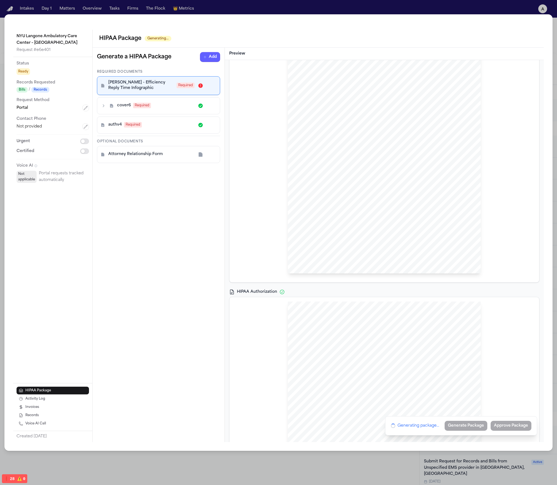
click at [132, 121] on div "authv4 Required" at bounding box center [159, 125] width 116 height 10
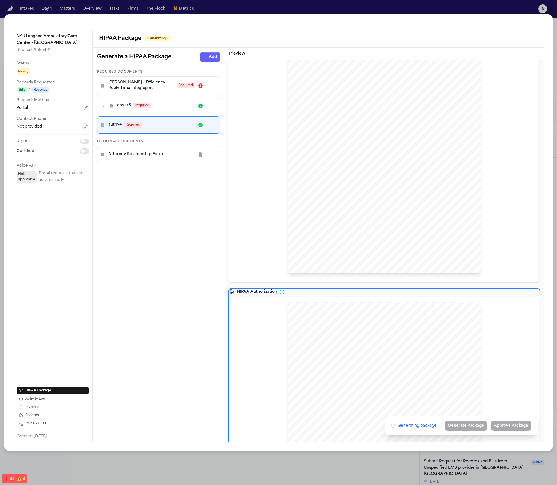
click at [136, 107] on span "Required" at bounding box center [142, 106] width 18 height 6
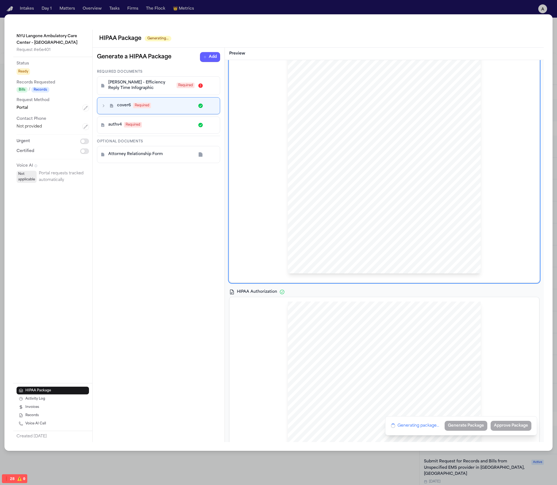
click at [137, 86] on span "L. Rada - Efficiency Reply Time Infographic" at bounding box center [141, 85] width 66 height 11
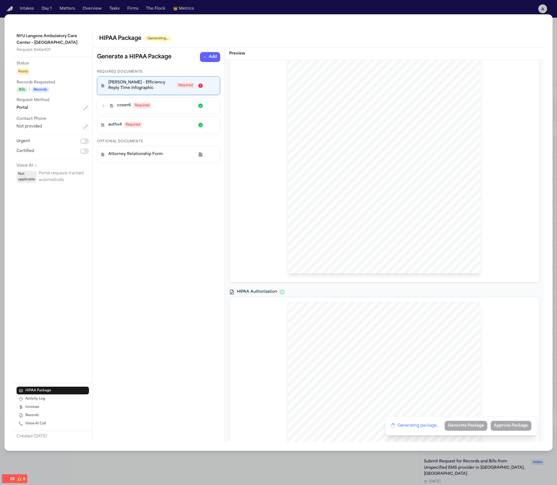
click at [103, 86] on icon at bounding box center [102, 86] width 3 height 4
click at [103, 87] on icon at bounding box center [102, 86] width 3 height 4
click at [156, 96] on div "Required Documents L. Rada - Efficiency Reply Time Infographic Required cover6 …" at bounding box center [158, 116] width 123 height 93
click at [156, 114] on div "cover6 Required" at bounding box center [158, 106] width 123 height 17
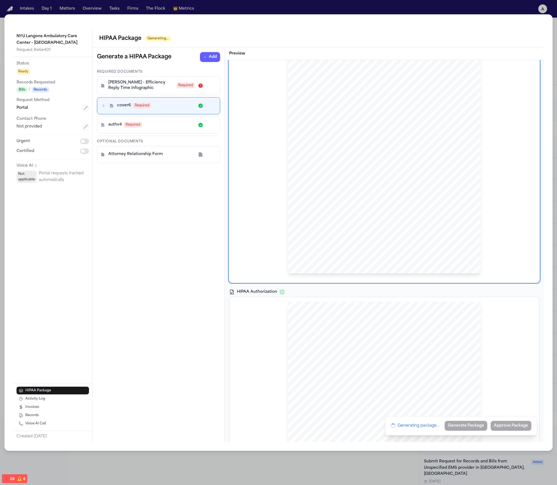
click at [156, 88] on span "L. Rada - Efficiency Reply Time Infographic" at bounding box center [141, 85] width 66 height 11
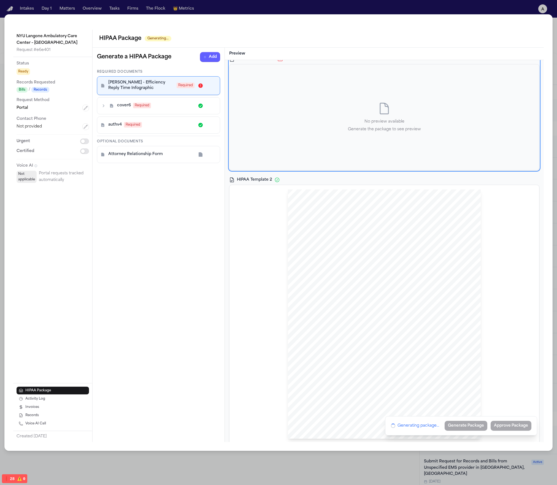
scroll to position [0, 0]
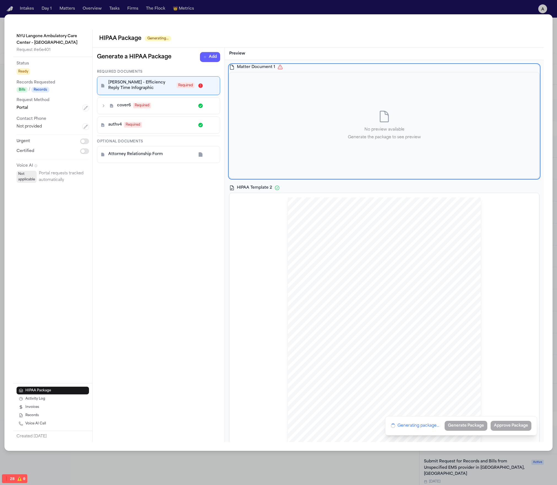
click at [186, 85] on span "Required" at bounding box center [186, 86] width 18 height 6
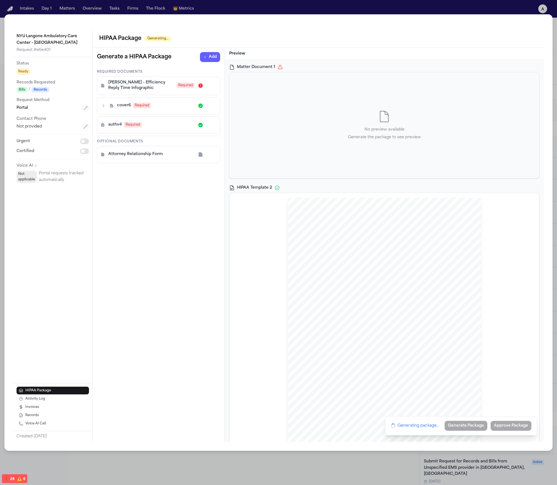
click at [213, 85] on icon "button" at bounding box center [212, 86] width 4 height 4
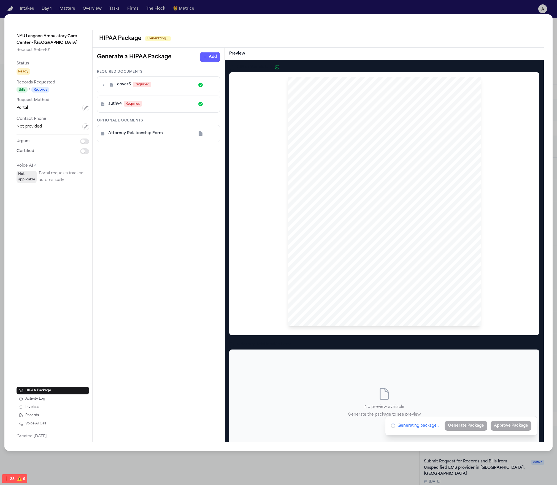
scroll to position [296, 0]
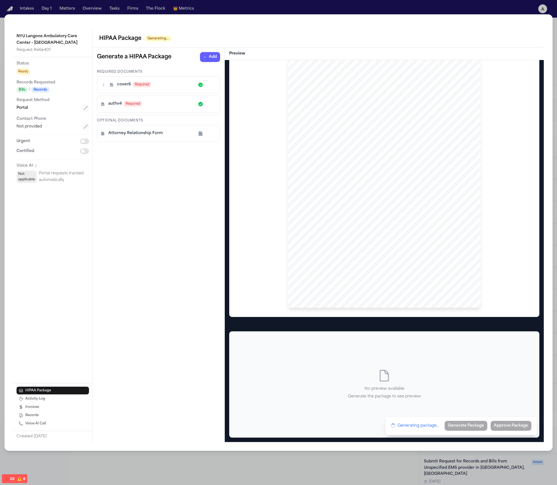
click at [146, 91] on div "cover6 Required" at bounding box center [158, 85] width 123 height 17
click at [153, 113] on div "Required Documents cover6 Required authv4 Required Optional Documents Attorney …" at bounding box center [158, 106] width 123 height 73
click at [406, 423] on span "Generating package..." at bounding box center [419, 426] width 42 height 6
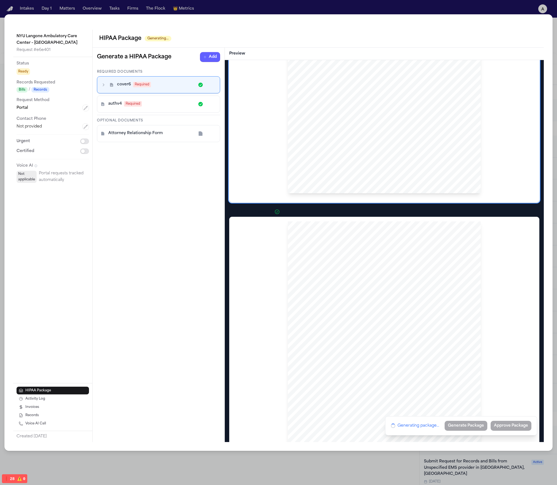
scroll to position [0, 0]
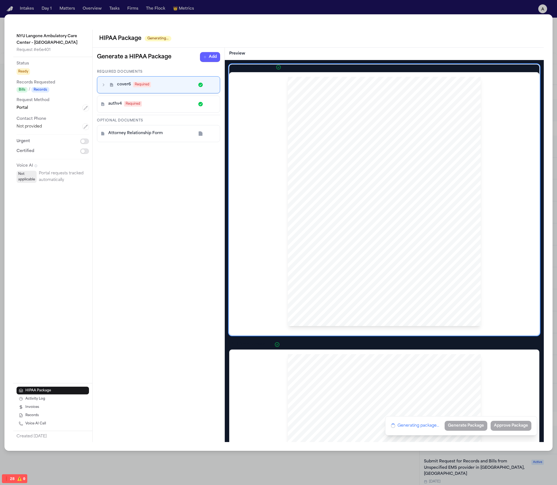
click at [323, 341] on div "HIPAA Coversheet Hecht Sent Via {{ TREATMENTCHANNELTYPE }}: {{ treatmentChannel…" at bounding box center [384, 399] width 310 height 669
click at [324, 375] on div "HIPAA Privacy Authorization For Disclosure of Protected Health Information Rele…" at bounding box center [384, 480] width 193 height 250
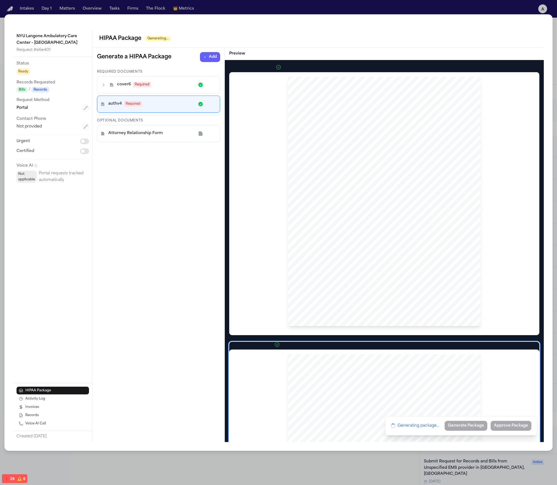
click at [420, 240] on div "Hecht Sent Via {{ TREATMENTCHANNELTYPE }}: {{ treatmentChannelValue }} {{ medic…" at bounding box center [384, 202] width 193 height 250
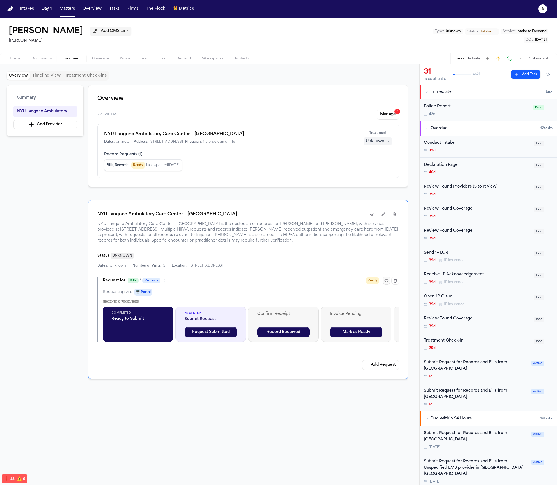
click at [385, 283] on icon "button" at bounding box center [387, 281] width 4 height 4
click at [387, 283] on icon "button" at bounding box center [387, 281] width 4 height 4
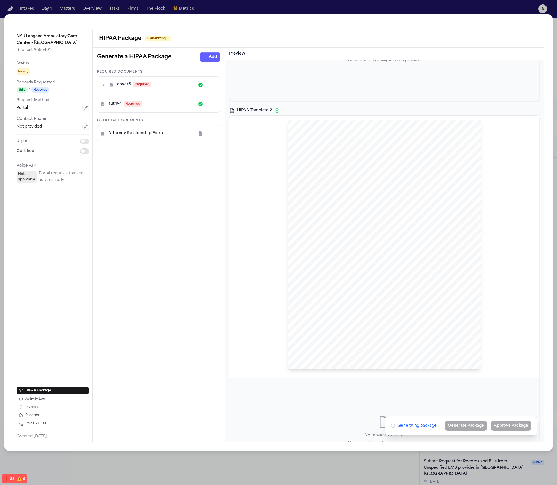
scroll to position [505, 0]
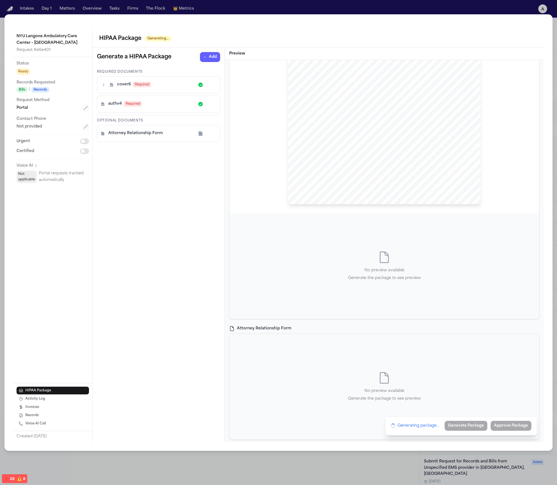
click at [391, 276] on p "Generate the package to see preview" at bounding box center [384, 278] width 73 height 7
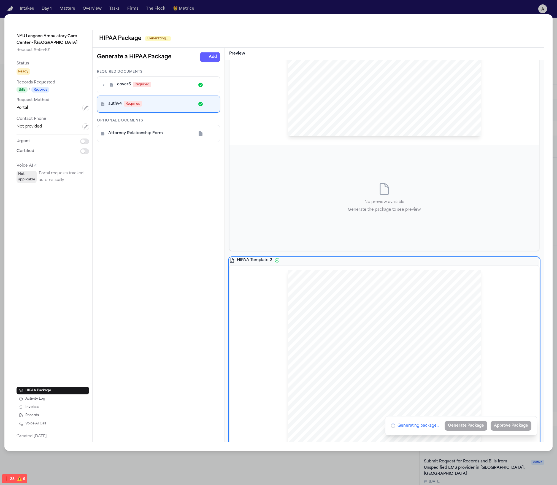
scroll to position [0, 0]
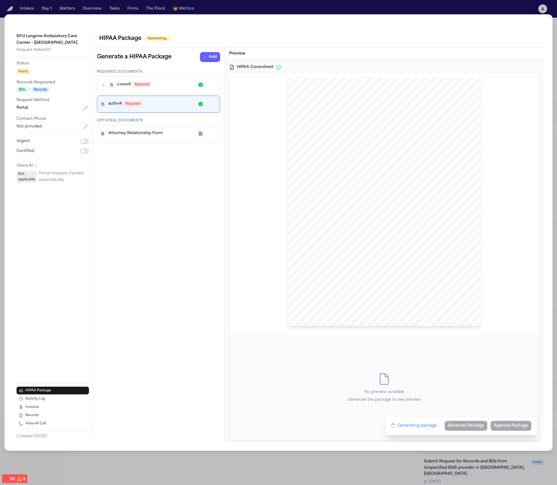
click at [403, 238] on div "Hecht Sent Via {{ TREATMENTCHANNELTYPE }}: {{ treatmentChannelValue }} NYU Lang…" at bounding box center [384, 202] width 193 height 250
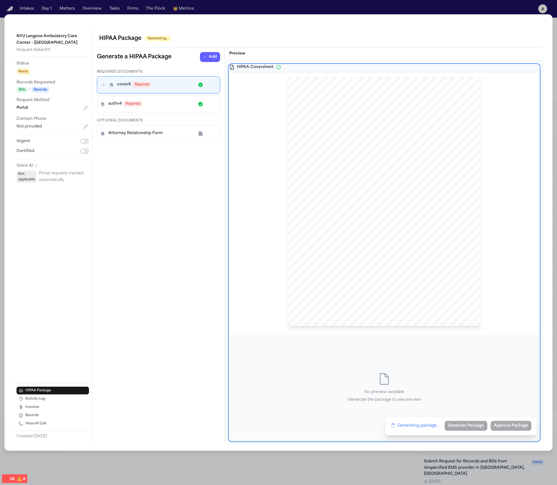
click at [392, 329] on div "Hecht Sent Via {{ TREATMENTCHANNELTYPE }}: {{ treatmentChannelValue }} NYU Lang…" at bounding box center [384, 204] width 301 height 254
click at [433, 202] on span "of delivering the" at bounding box center [443, 204] width 28 height 4
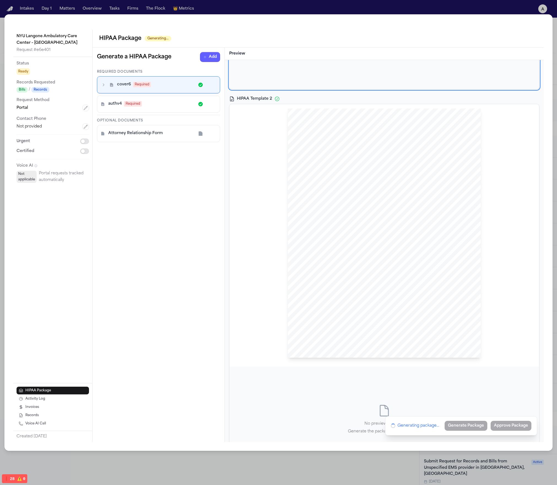
scroll to position [508, 0]
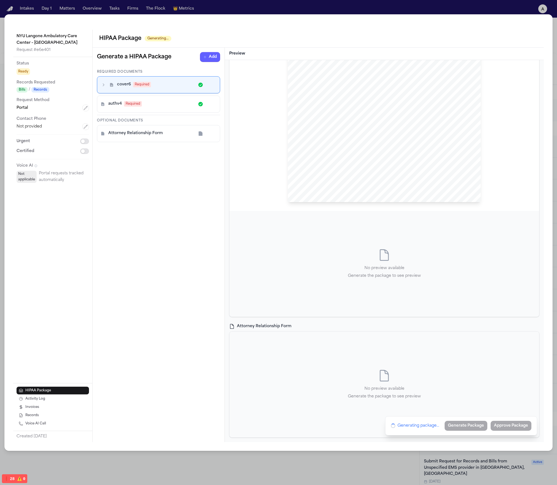
click at [363, 329] on div "Attorney Relationship Form" at bounding box center [384, 327] width 310 height 6
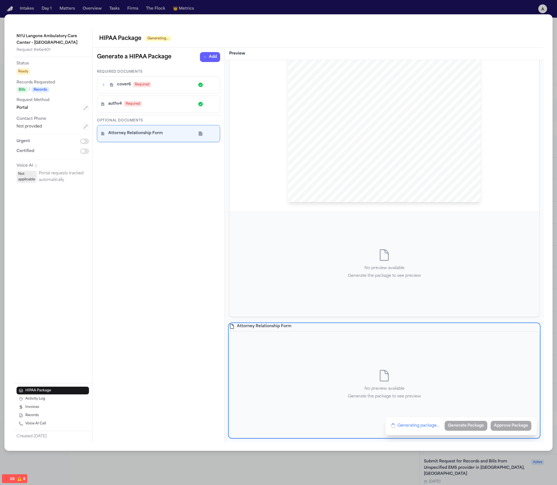
click at [378, 269] on p "No preview available" at bounding box center [384, 268] width 73 height 7
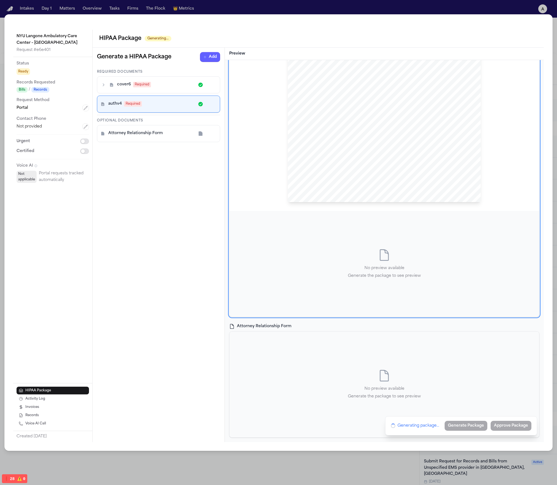
click at [335, 372] on div "No preview available Generate the package to see preview" at bounding box center [385, 385] width 310 height 106
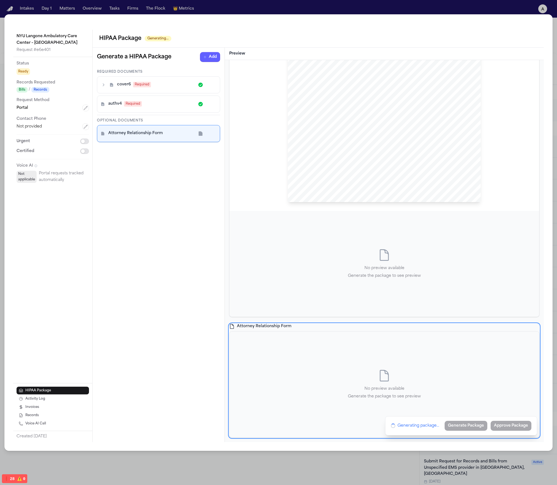
click at [372, 279] on p "Generate the package to see preview" at bounding box center [384, 276] width 73 height 7
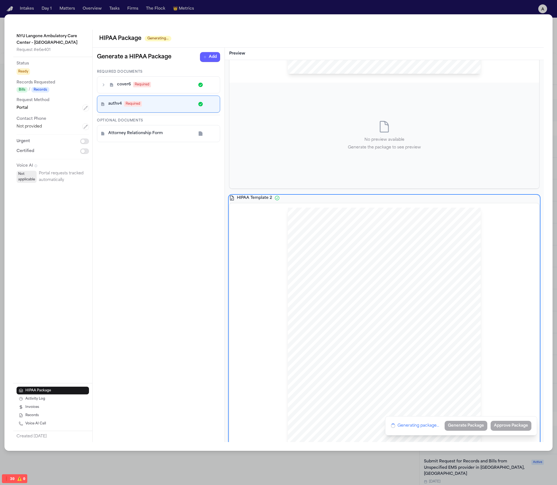
scroll to position [0, 0]
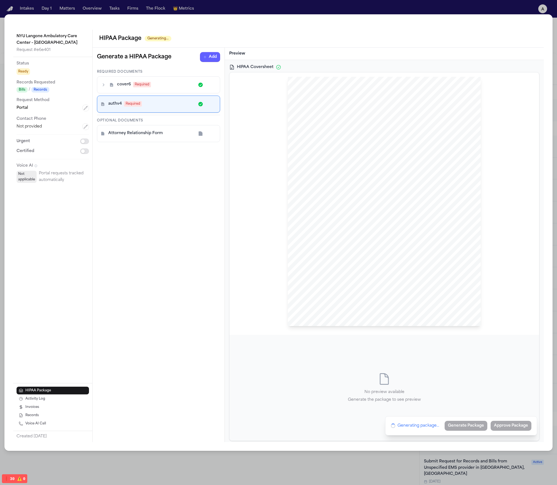
click at [407, 210] on div "Hecht Sent Via {{ TREATMENTCHANNELTYPE }}: {{ treatmentChannelValue }} NYU Lang…" at bounding box center [384, 202] width 193 height 250
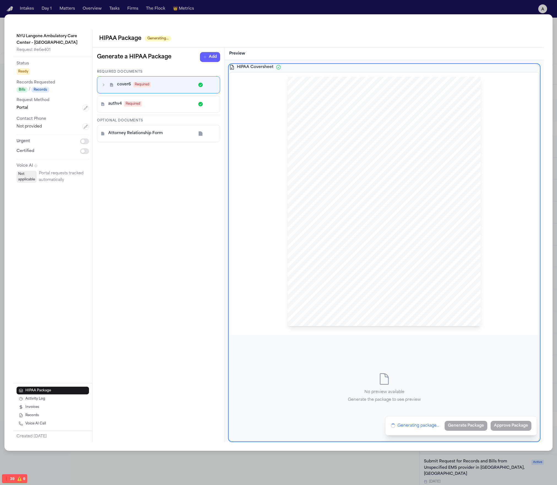
click at [322, 298] on div "Hecht Sent Via {{ TREATMENTCHANNELTYPE }}: {{ treatmentChannelValue }} NYU Lang…" at bounding box center [384, 202] width 193 height 250
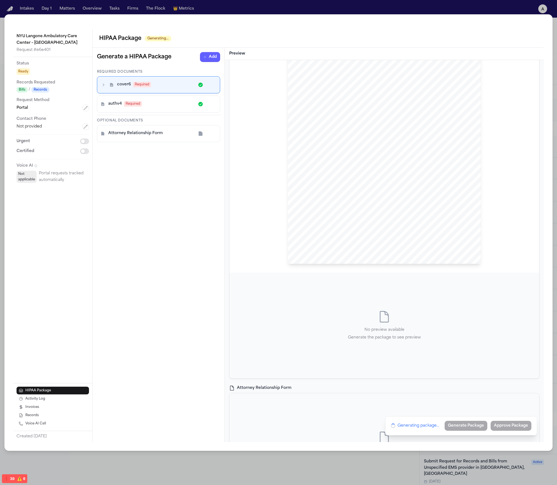
scroll to position [508, 0]
click at [315, 274] on div "No preview available Generate the package to see preview" at bounding box center [385, 264] width 310 height 106
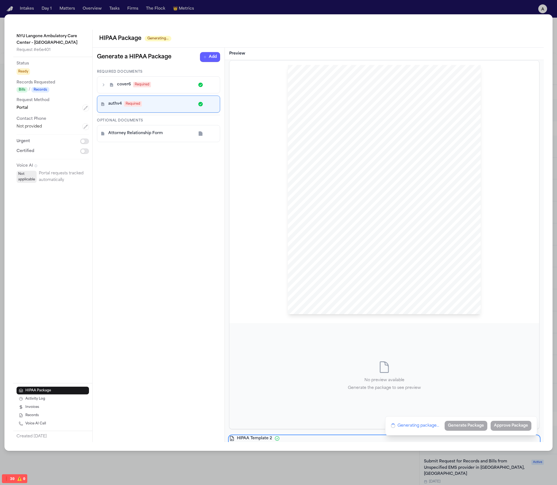
scroll to position [0, 0]
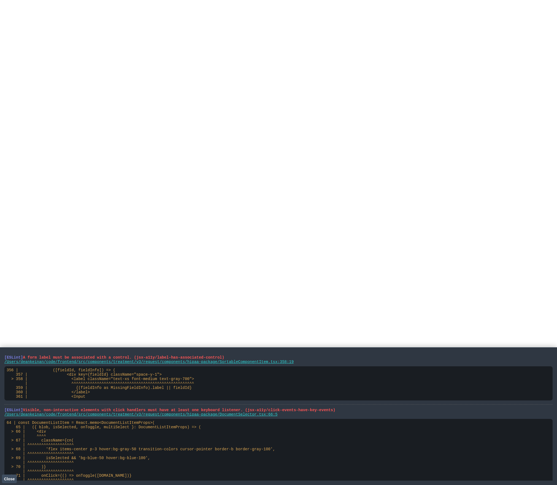
click at [424, 2] on html at bounding box center [278, 1] width 557 height 2
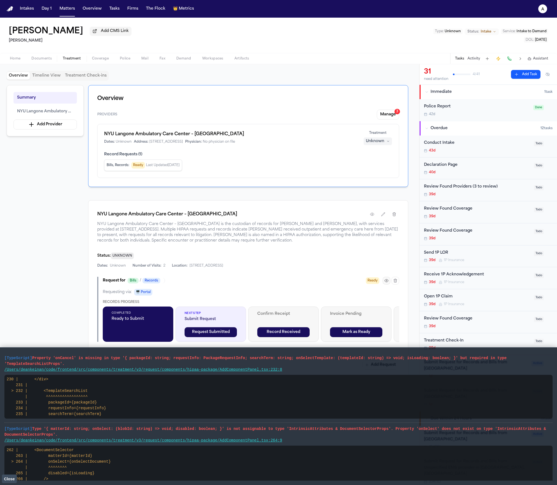
click at [386, 283] on icon "button" at bounding box center [387, 281] width 4 height 4
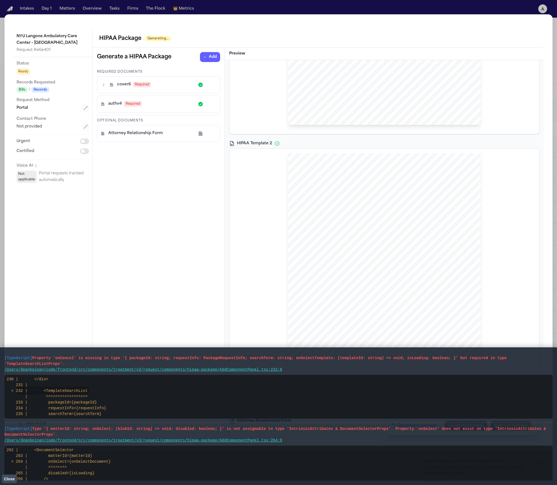
scroll to position [296, 0]
click at [14, 481] on span "Close" at bounding box center [9, 479] width 11 height 4
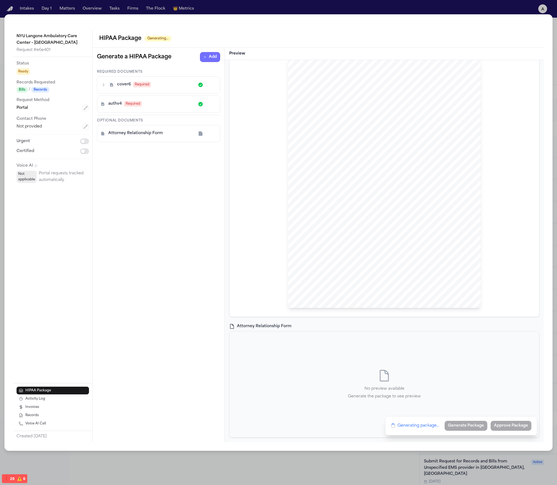
click at [214, 57] on button "Add" at bounding box center [210, 57] width 20 height 10
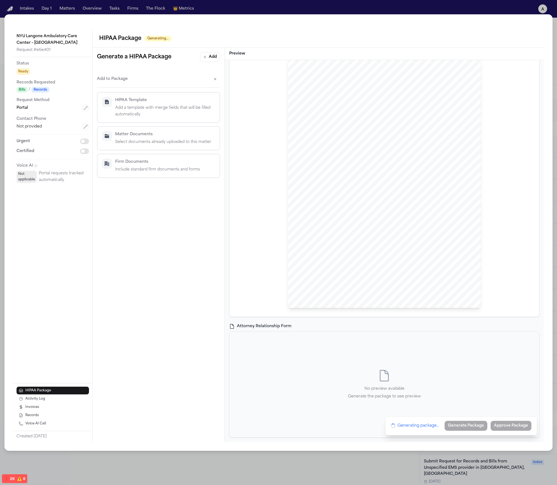
click at [174, 140] on p "Select documents already uploaded to this matter" at bounding box center [165, 142] width 100 height 7
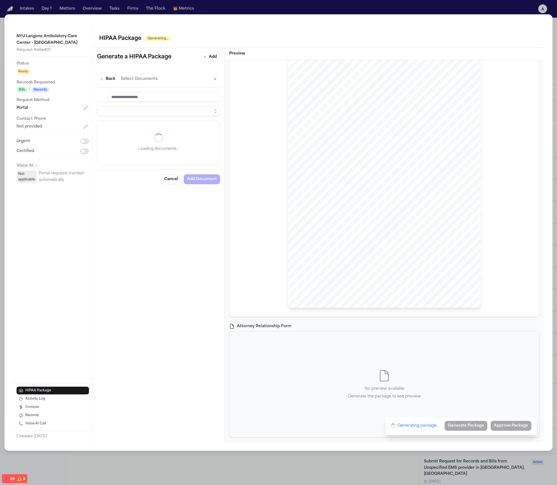
select select "**********"
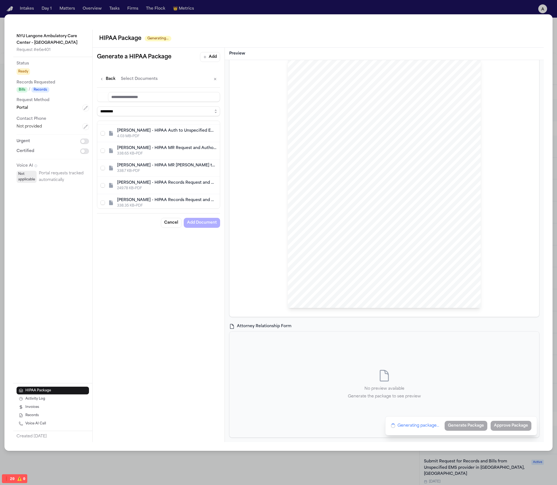
scroll to position [399, 0]
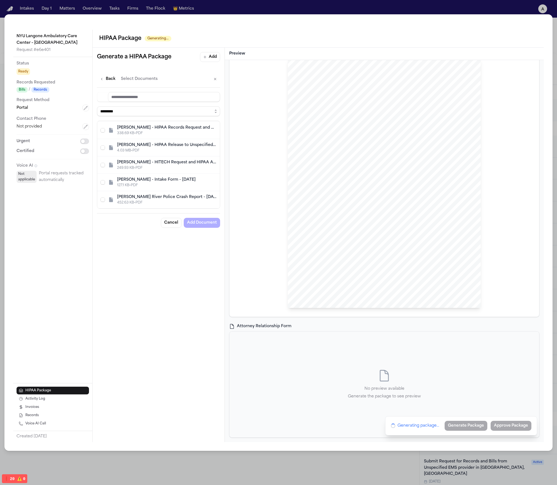
click at [176, 181] on div "L. Rada - Intake Form - 5.23.25" at bounding box center [167, 180] width 100 height 6
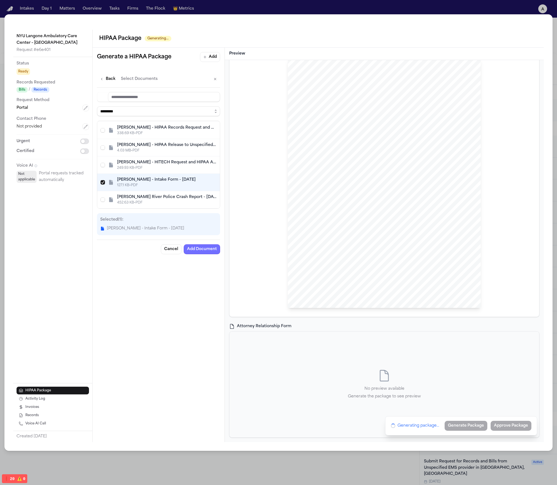
click at [211, 250] on button "Add Document" at bounding box center [202, 250] width 36 height 10
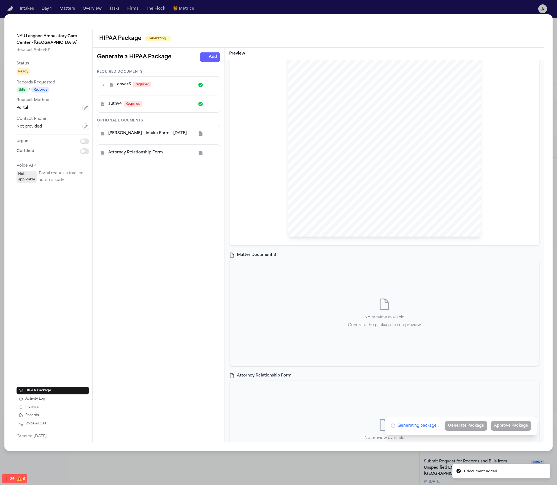
scroll to position [417, 0]
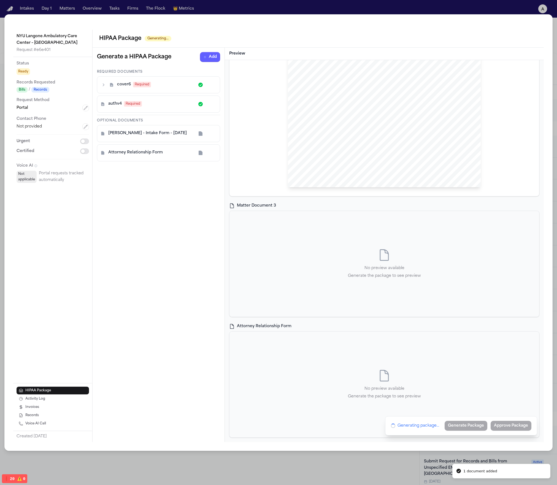
click at [328, 361] on div "No preview available Generate the package to see preview" at bounding box center [385, 385] width 310 height 106
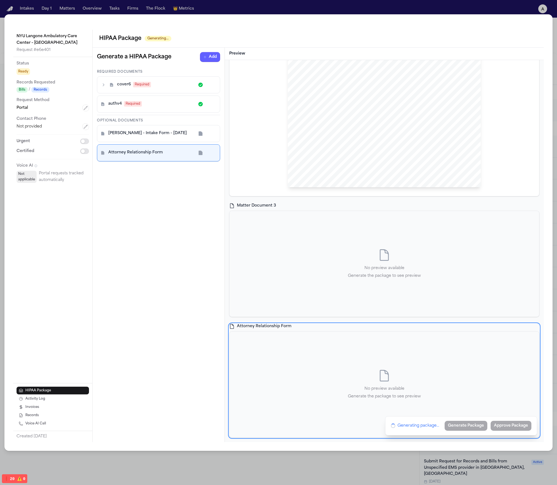
click at [384, 295] on div "No preview available Generate the package to see preview" at bounding box center [385, 264] width 310 height 106
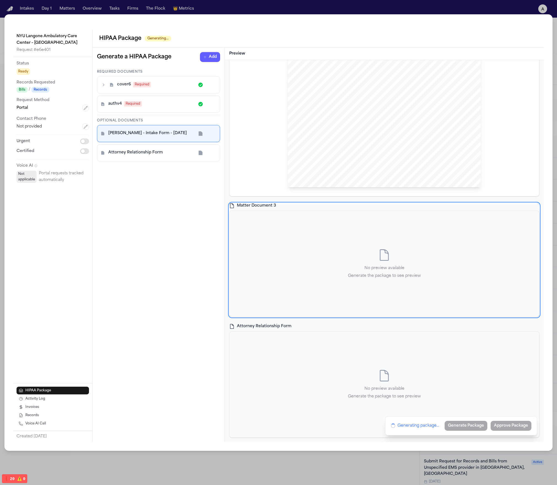
click at [343, 353] on div "No preview available Generate the package to see preview" at bounding box center [385, 385] width 310 height 106
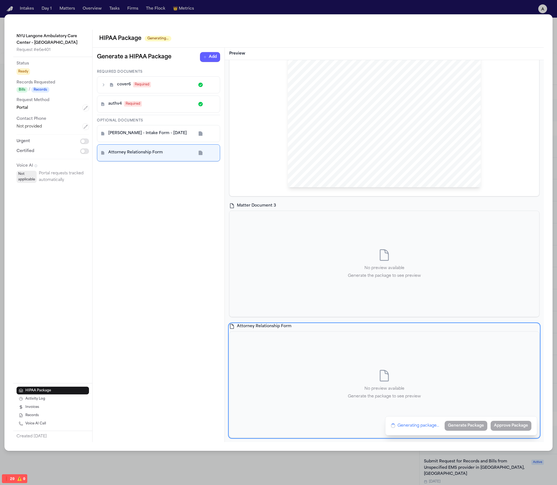
click at [383, 280] on div "No preview available Generate the package to see preview" at bounding box center [385, 264] width 310 height 106
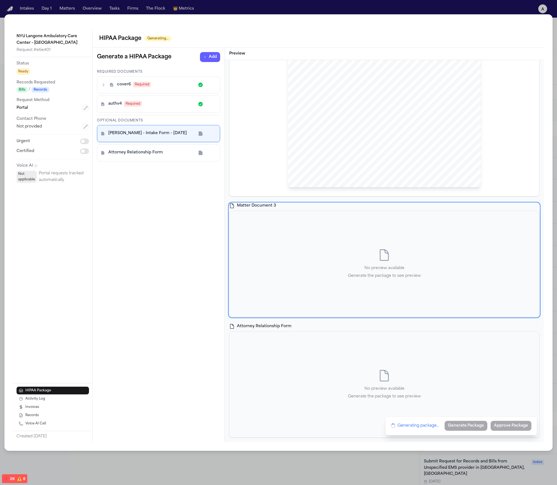
click at [371, 341] on div "No preview available Generate the package to see preview" at bounding box center [385, 385] width 310 height 106
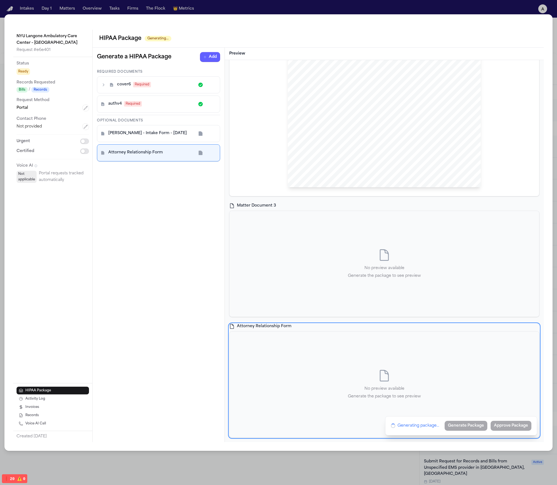
click at [382, 266] on p "No preview available" at bounding box center [384, 268] width 73 height 7
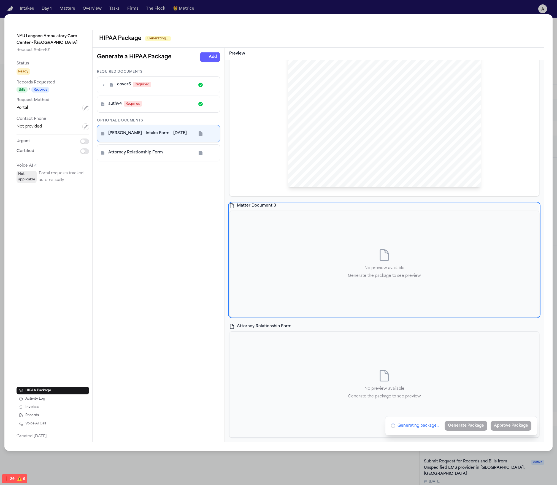
click at [347, 333] on div "No preview available Generate the package to see preview" at bounding box center [385, 385] width 310 height 106
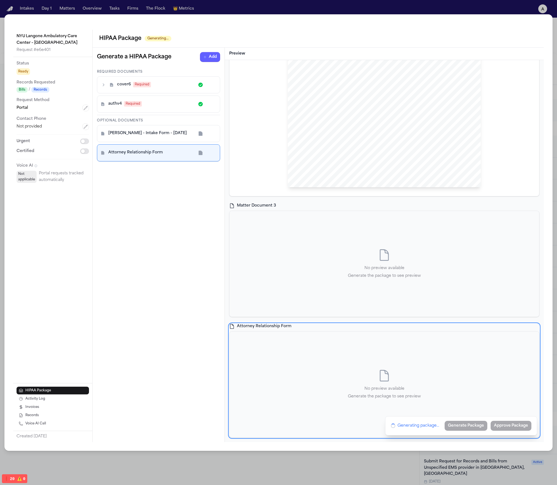
click at [371, 254] on div "No preview available Generate the package to see preview" at bounding box center [384, 264] width 73 height 31
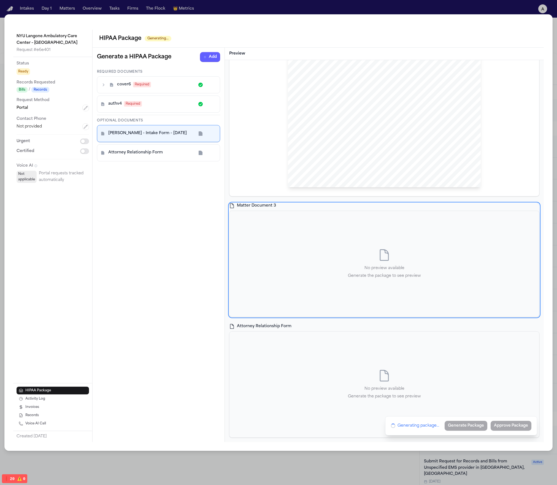
click at [349, 333] on div "No preview available Generate the package to see preview" at bounding box center [385, 385] width 310 height 106
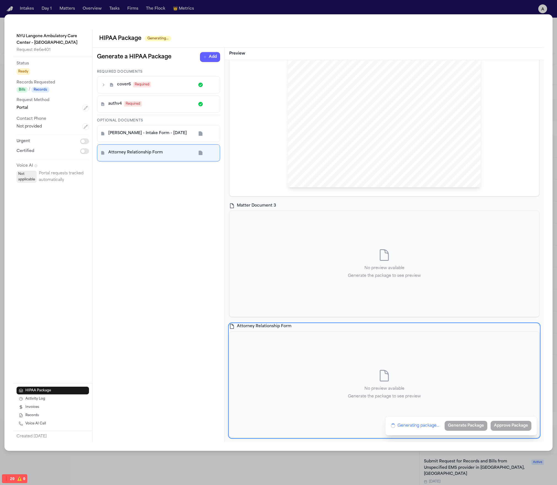
click at [446, 242] on div "No preview available Generate the package to see preview" at bounding box center [385, 264] width 310 height 106
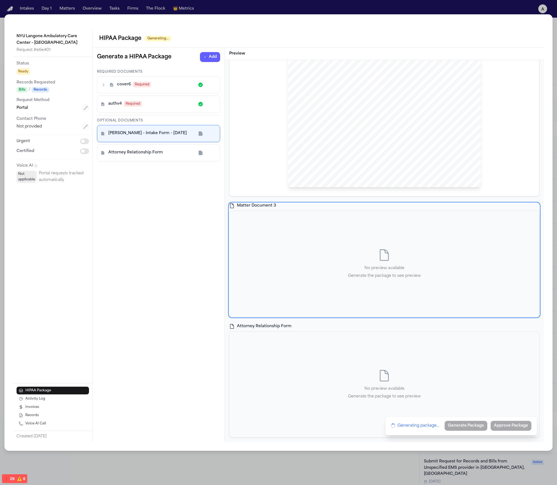
click at [428, 342] on div "No preview available Generate the package to see preview" at bounding box center [385, 385] width 310 height 106
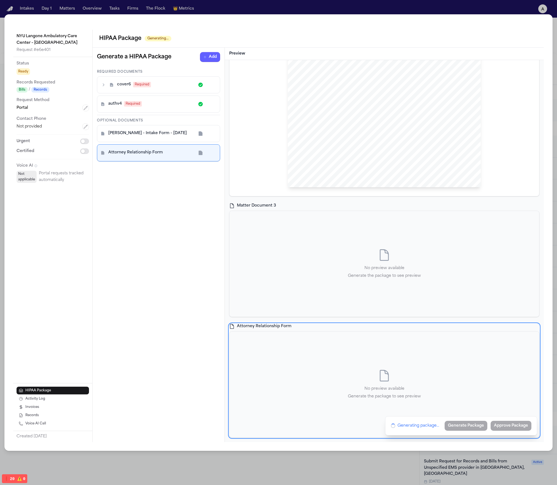
click at [430, 281] on div "No preview available Generate the package to see preview" at bounding box center [385, 264] width 310 height 106
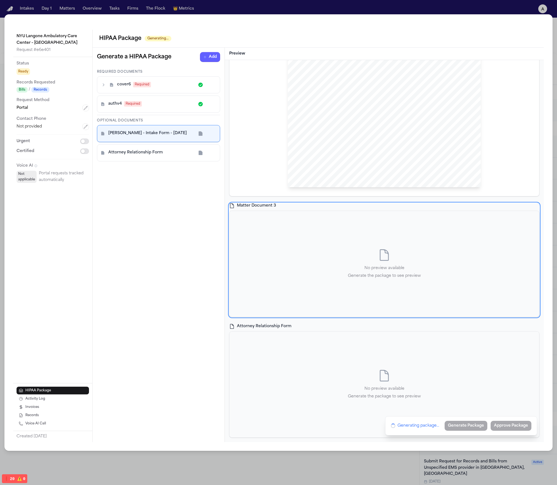
click at [427, 342] on div "No preview available Generate the package to see preview" at bounding box center [385, 385] width 310 height 106
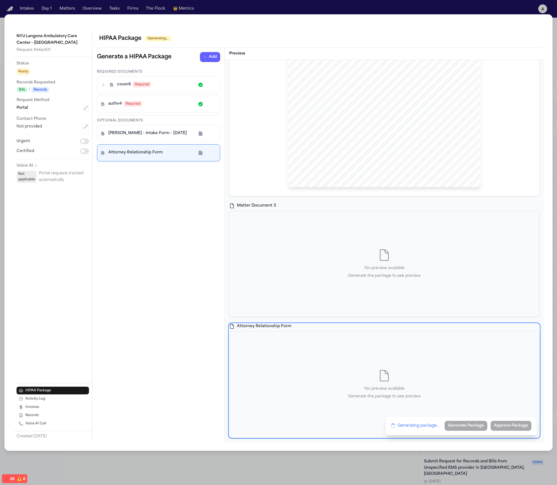
click at [212, 133] on icon "button" at bounding box center [212, 134] width 4 height 4
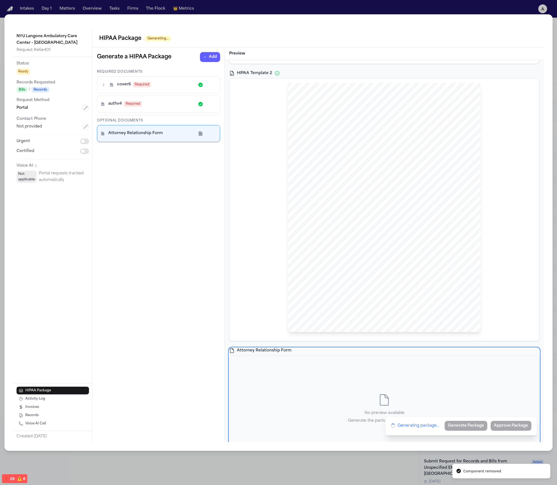
scroll to position [296, 0]
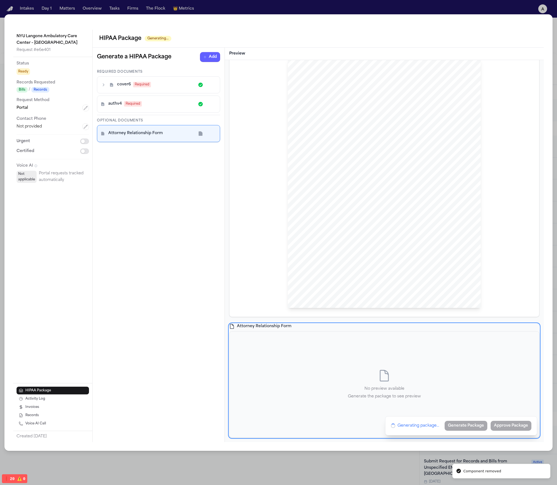
click at [402, 352] on div "No preview available Generate the package to see preview" at bounding box center [385, 385] width 310 height 106
click at [382, 368] on div "Attorney Relationship Form Static document preview will be available when confi…" at bounding box center [385, 385] width 310 height 106
click at [410, 358] on div "Attorney Relationship Form Static document preview will be available when confi…" at bounding box center [385, 385] width 310 height 106
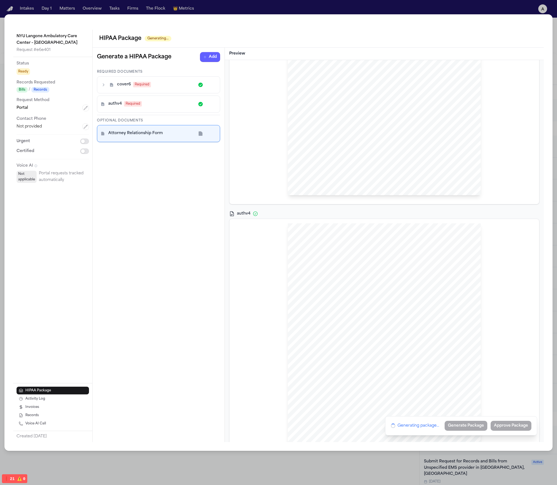
scroll to position [0, 0]
click at [335, 172] on span "(EHR), under the" at bounding box center [339, 174] width 27 height 4
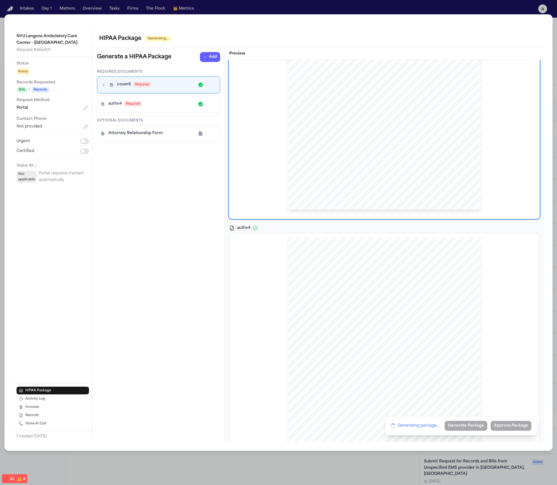
click at [361, 317] on div "HIPAA Privacy Authorization For Disclosure of Protected Health Information Rele…" at bounding box center [384, 363] width 193 height 250
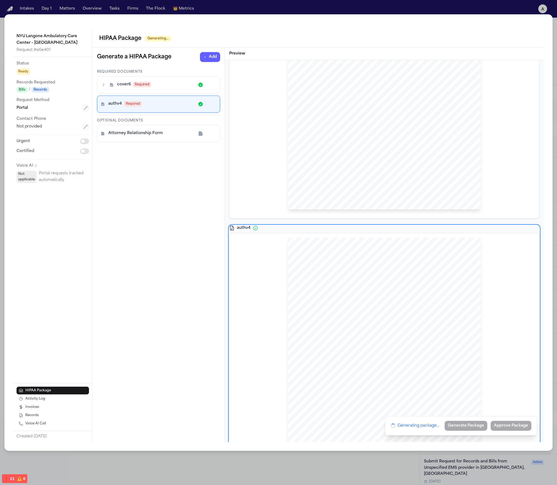
scroll to position [262, 0]
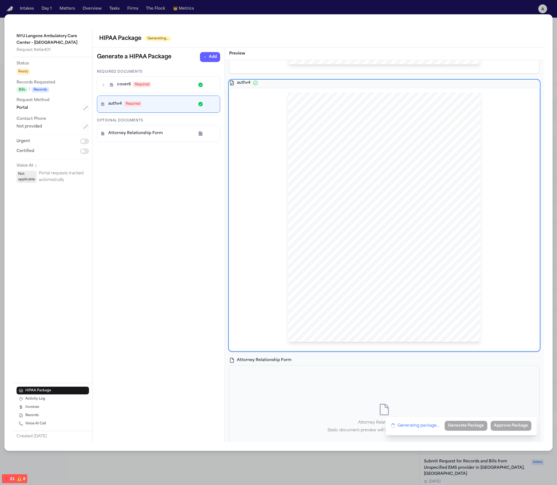
click at [361, 317] on div "HIPAA Privacy Authorization For Disclosure of Protected Health Information Rele…" at bounding box center [384, 218] width 193 height 250
click at [114, 81] on div "cover6 Required" at bounding box center [159, 85] width 116 height 10
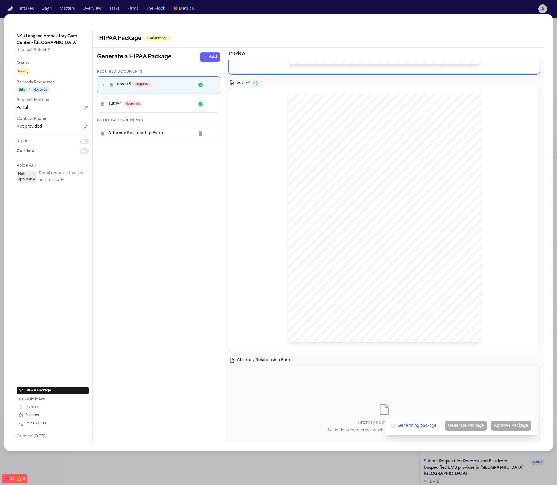
click at [102, 84] on icon "button" at bounding box center [104, 85] width 6 height 6
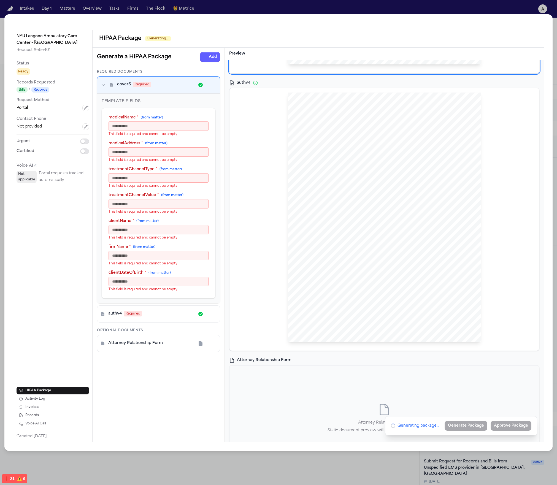
click at [107, 312] on div "authv4 Required" at bounding box center [159, 314] width 116 height 10
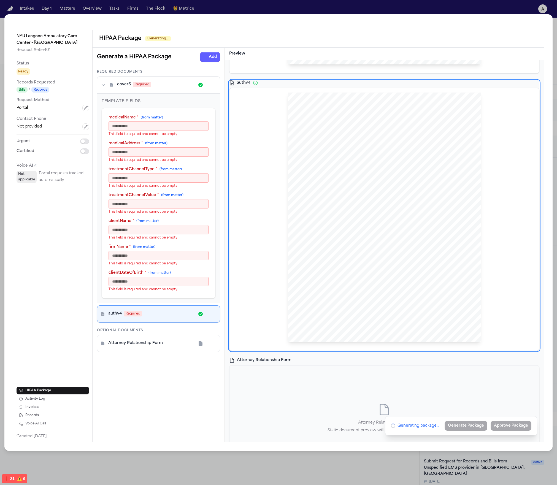
click at [104, 84] on icon "button" at bounding box center [104, 85] width 6 height 6
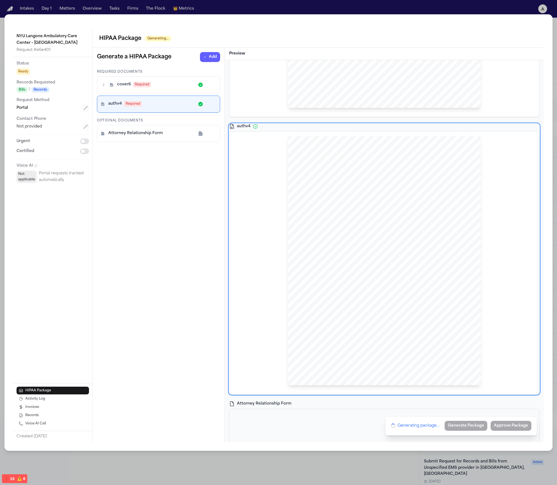
scroll to position [296, 0]
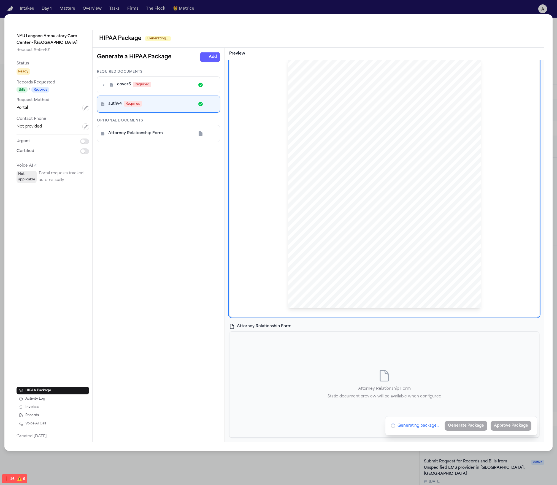
click at [298, 390] on div "Attorney Relationship Form Static document preview will be available when confi…" at bounding box center [385, 385] width 310 height 106
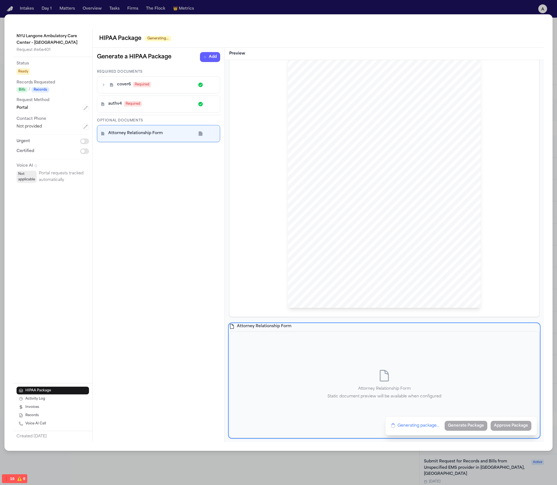
scroll to position [0, 0]
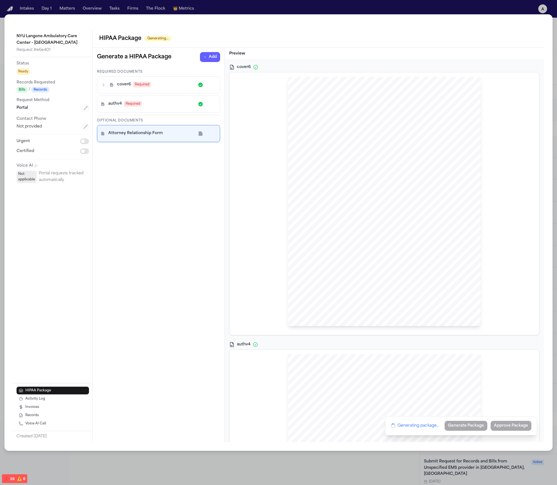
click at [354, 216] on span "Please be advised that I will agree pay the permitted reasonable cost" at bounding box center [363, 218] width 101 height 4
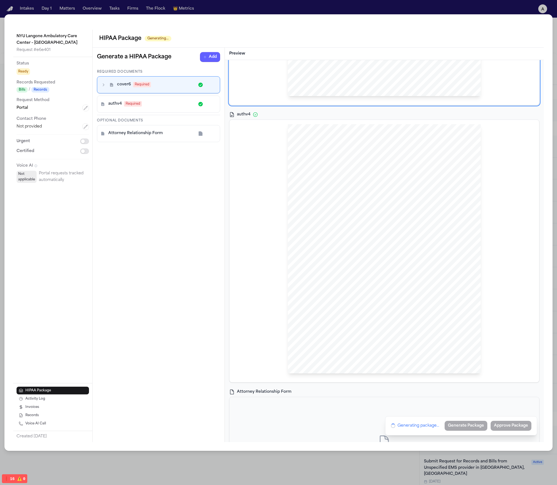
scroll to position [296, 0]
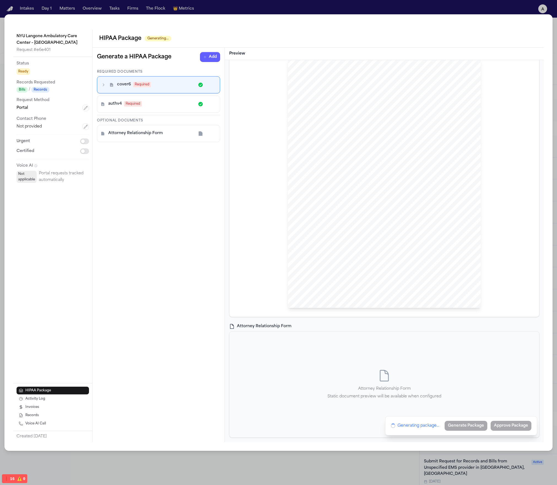
click at [363, 370] on div "Attorney Relationship Form Static document preview will be available when confi…" at bounding box center [385, 384] width 114 height 31
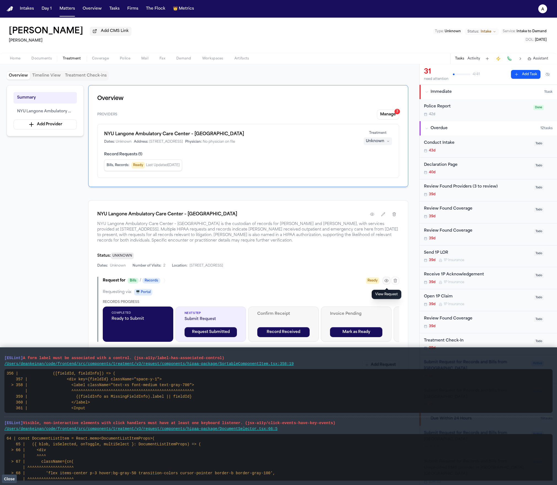
click at [389, 282] on button "button" at bounding box center [387, 281] width 8 height 8
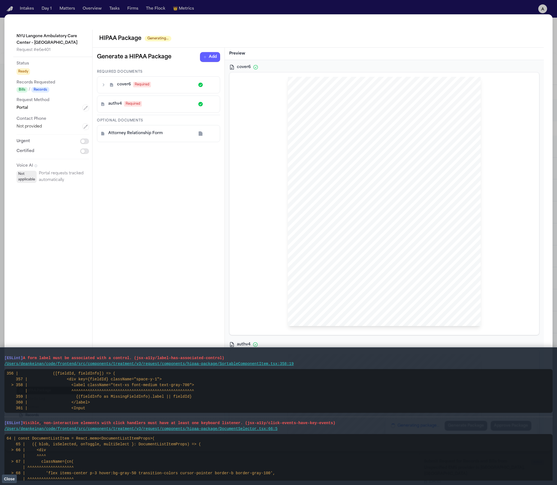
click at [7, 481] on span "Close" at bounding box center [9, 479] width 11 height 4
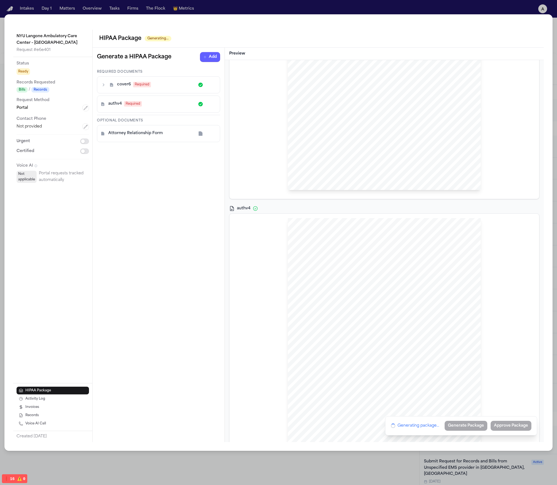
scroll to position [296, 0]
click at [373, 355] on div "Attorney Relationship Form Static document preview will be available when confi…" at bounding box center [385, 385] width 310 height 106
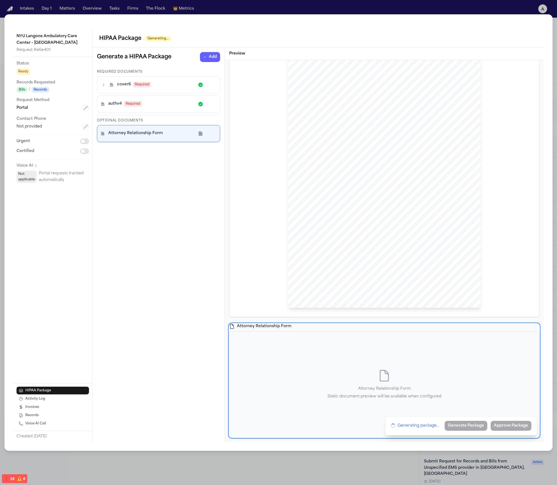
click at [378, 238] on span "I understand refusal to authorize disclosure of my personal medical" at bounding box center [353, 236] width 85 height 3
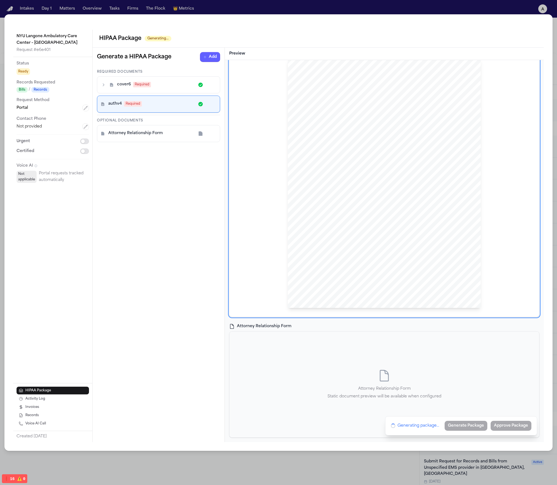
scroll to position [18, 0]
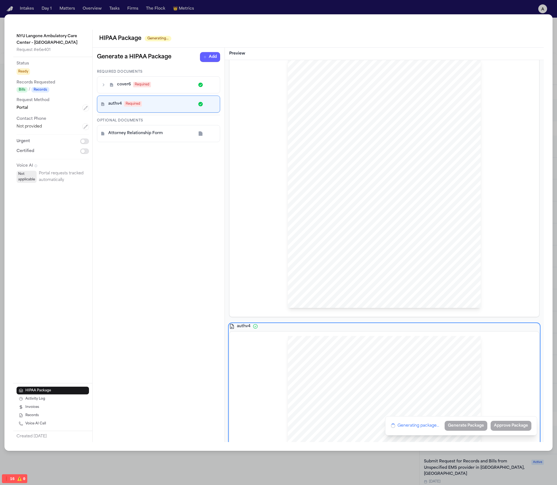
click at [407, 253] on div "Hecht Sent Via {{ TREATMENTCHANNELTYPE }}: {{ treatmentChannelValue }} NYU Lang…" at bounding box center [384, 184] width 193 height 250
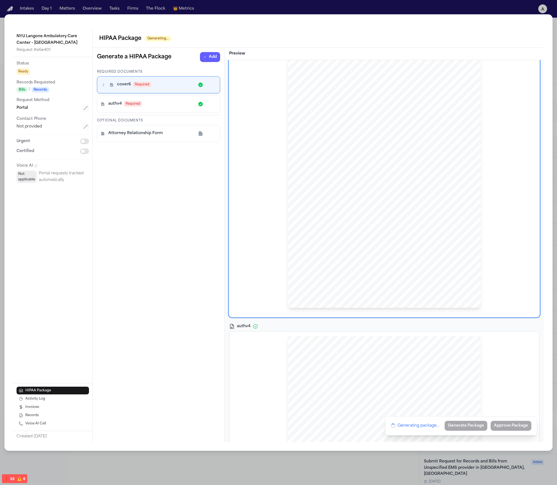
scroll to position [15, 0]
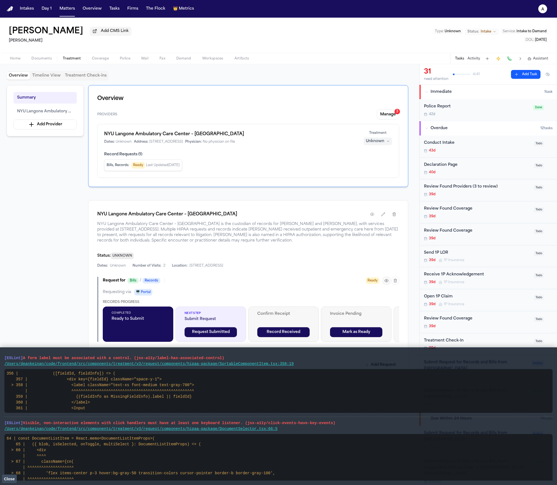
click at [386, 281] on icon "button" at bounding box center [387, 281] width 4 height 4
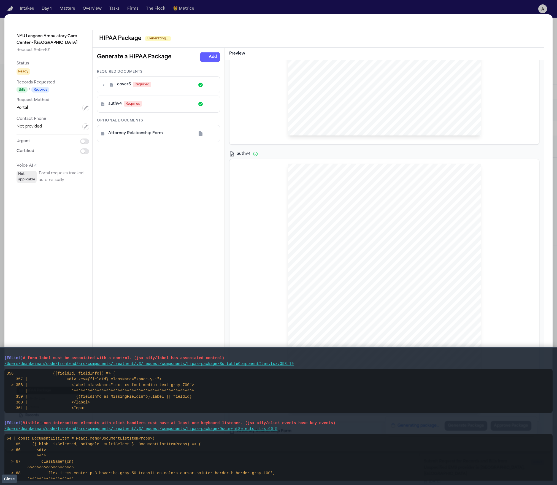
scroll to position [296, 0]
click at [306, 334] on div "Attorney Relationship Form Static document preview will be available when confi…" at bounding box center [385, 385] width 310 height 106
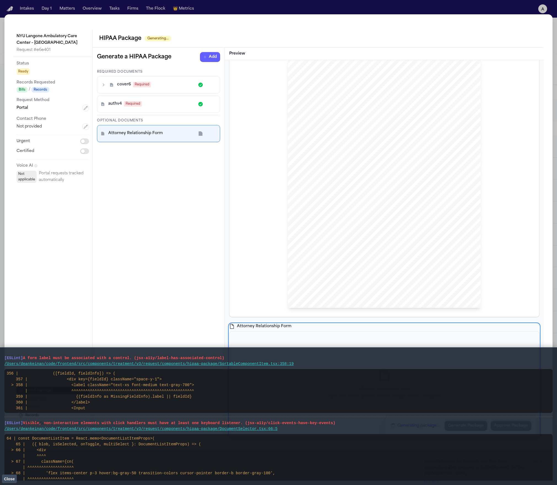
click at [14, 481] on span "Close" at bounding box center [9, 479] width 11 height 4
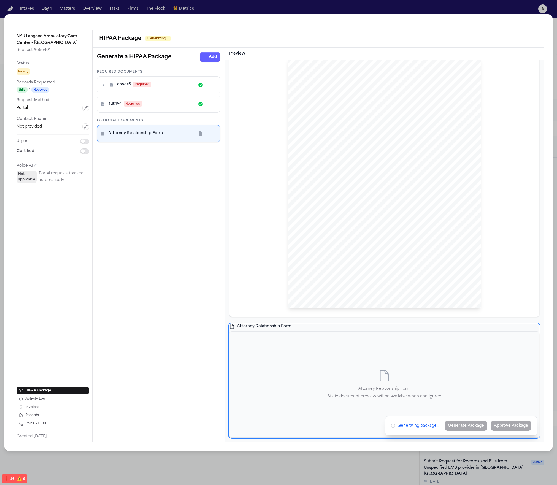
click at [400, 290] on div "HIPAA Privacy Authorization For Disclosure of Protected Health Information Rele…" at bounding box center [384, 184] width 193 height 250
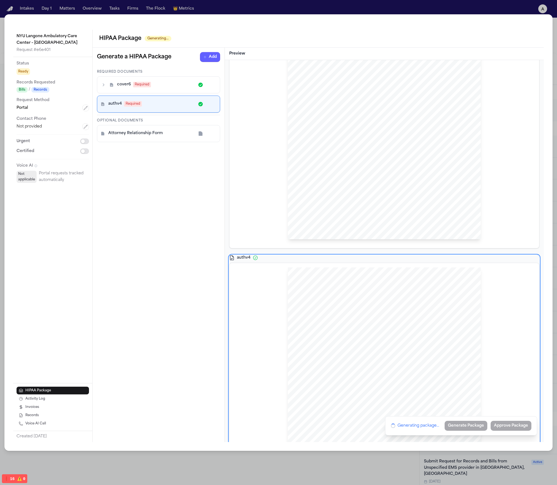
scroll to position [0, 0]
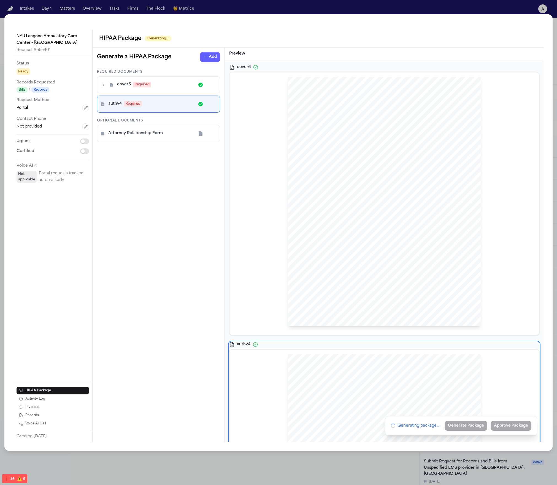
click at [377, 308] on div "[PERSON_NAME] Sent Via {{ TREATMENTCHANNELTYPE }}: {{ treatmentChannelValue }} …" at bounding box center [384, 202] width 193 height 250
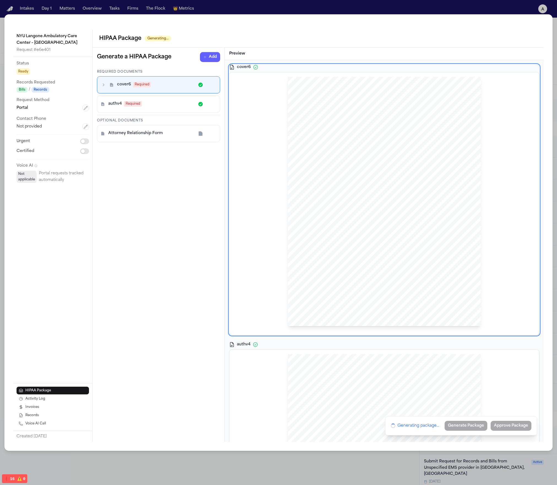
click at [384, 363] on div "HIPAA Privacy Authorization For Disclosure of Protected Health Information Rele…" at bounding box center [384, 480] width 193 height 250
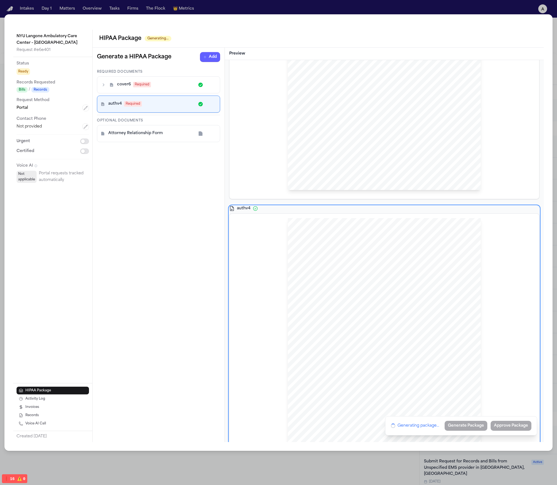
click at [383, 364] on div "HIPAA Privacy Authorization For Disclosure of Protected Health Information Rele…" at bounding box center [384, 343] width 193 height 250
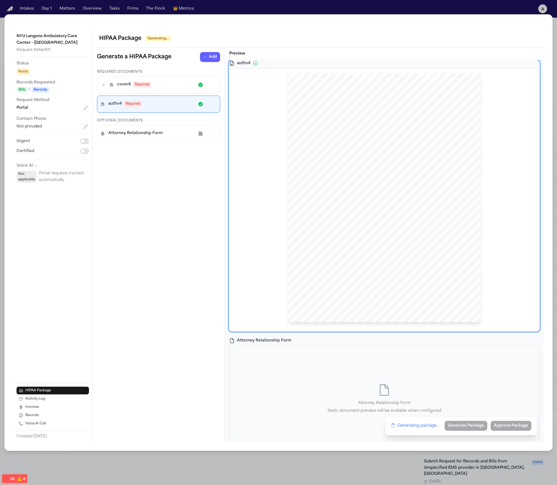
click at [382, 342] on div "Attorney Relationship Form" at bounding box center [384, 341] width 310 height 6
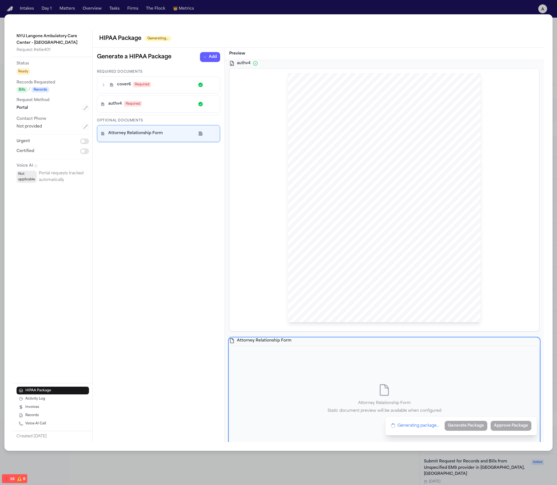
click at [392, 388] on div "Attorney Relationship Form Static document preview will be available when confi…" at bounding box center [385, 399] width 114 height 31
click at [392, 268] on div "HIPAA Privacy Authorization For Disclosure of Protected Health Information Rele…" at bounding box center [384, 198] width 193 height 250
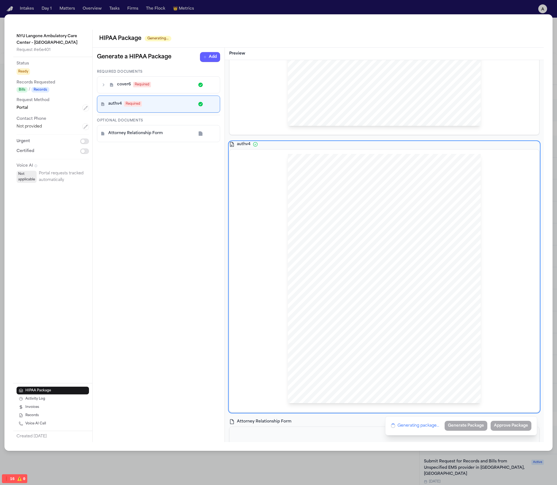
scroll to position [55, 0]
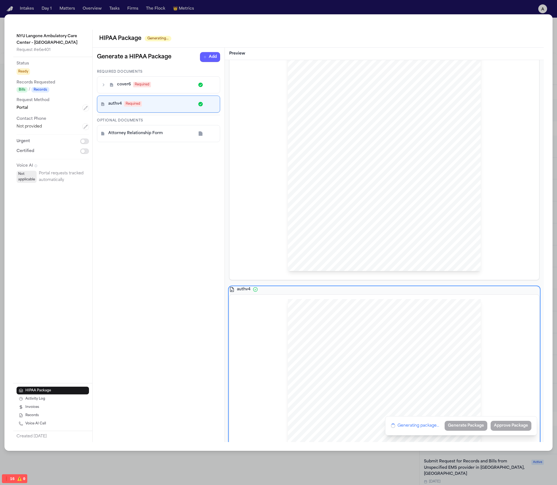
click at [418, 212] on div "[PERSON_NAME] Sent Via {{ TREATMENTCHANNELTYPE }}: {{ treatmentChannelValue }} …" at bounding box center [384, 147] width 193 height 250
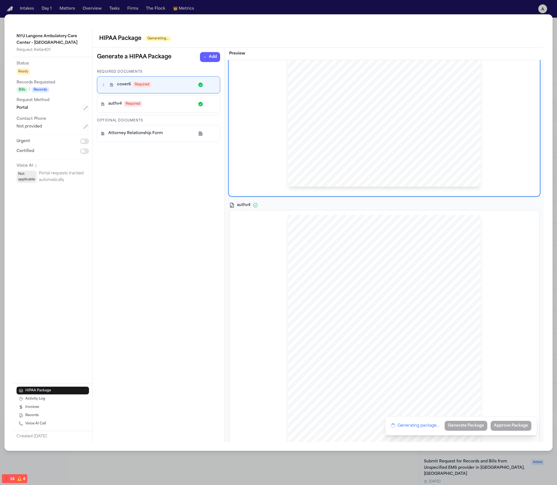
scroll to position [296, 0]
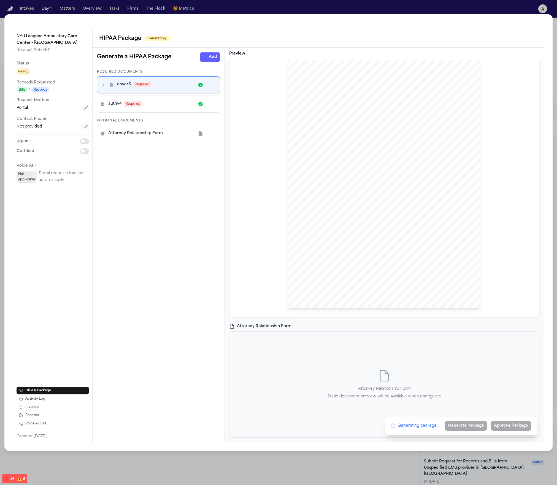
click at [364, 360] on div "Attorney Relationship Form Static document preview will be available when confi…" at bounding box center [385, 385] width 310 height 106
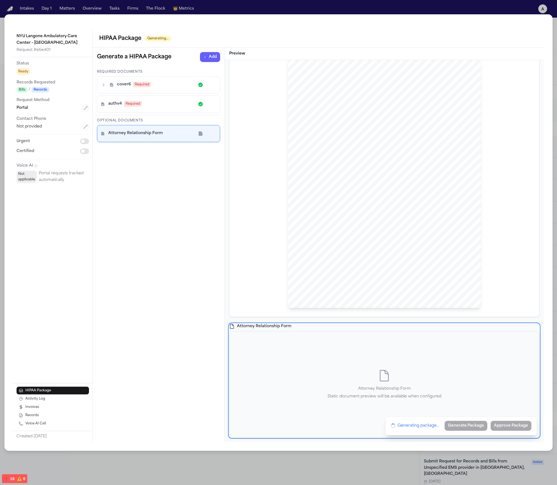
scroll to position [0, 0]
